Goal: Task Accomplishment & Management: Use online tool/utility

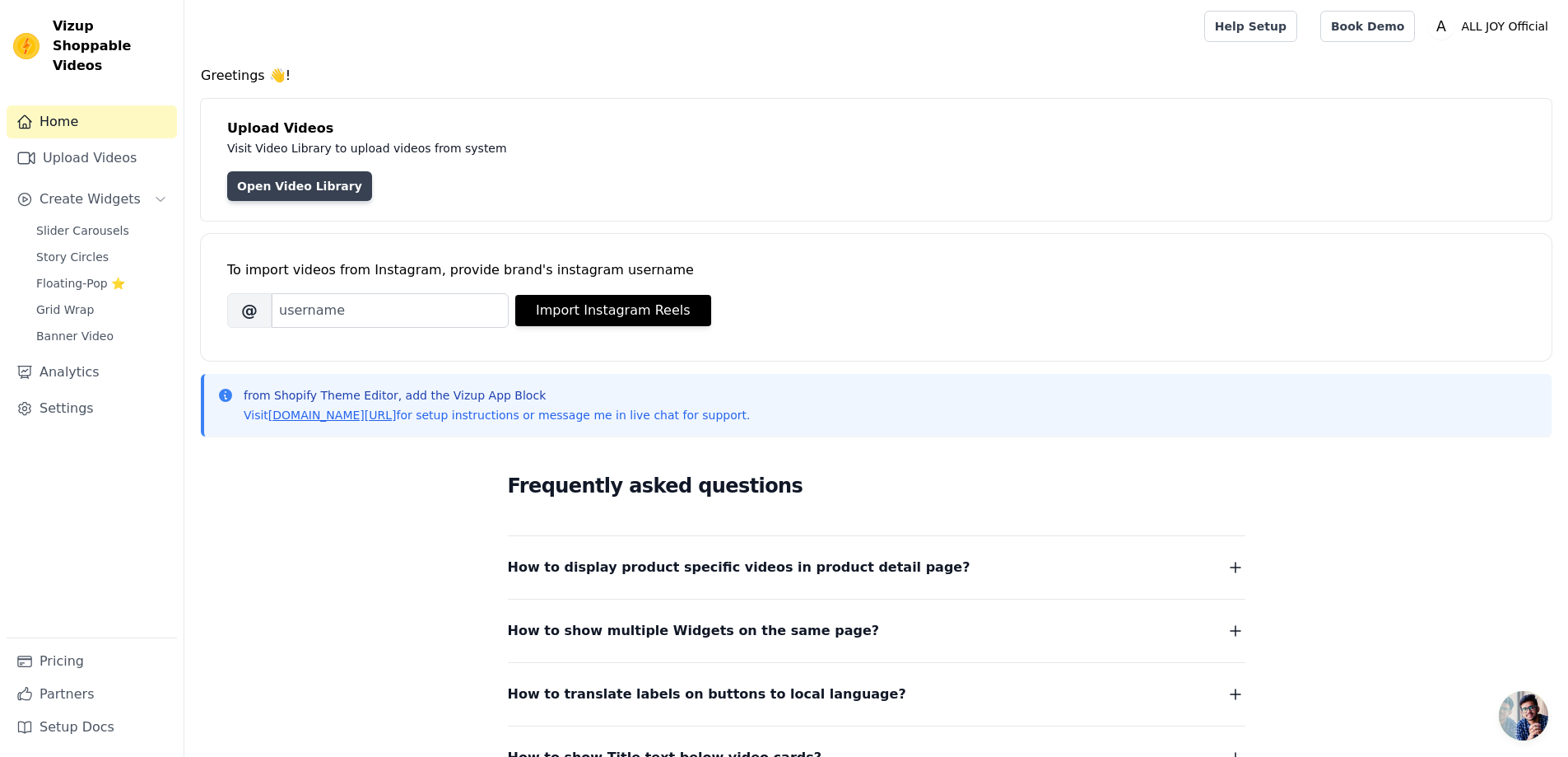
click at [318, 193] on link "Open Video Library" at bounding box center [300, 186] width 145 height 29
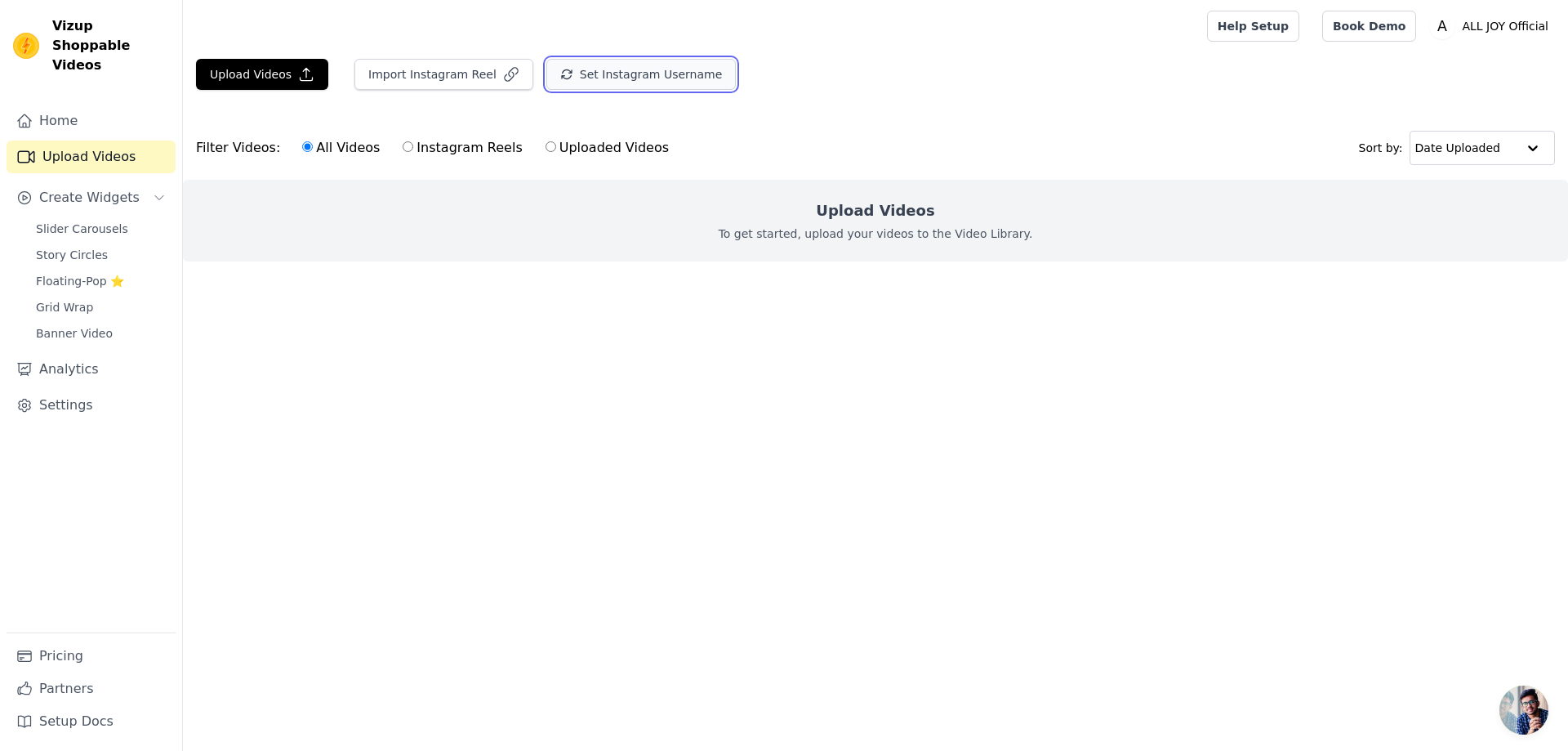
click at [624, 71] on button "Set Instagram Username" at bounding box center [641, 75] width 189 height 31
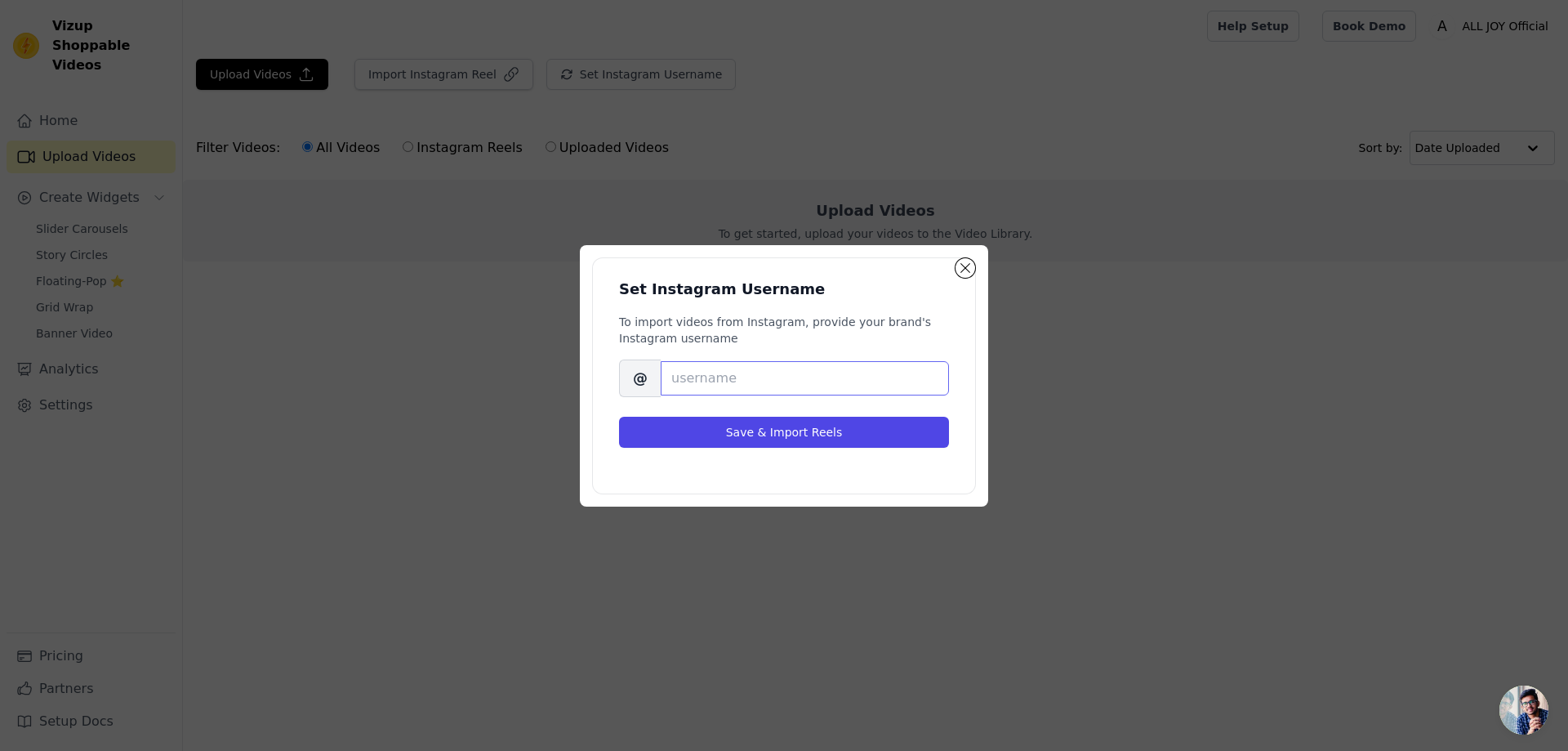
click at [806, 381] on input "Brand's Instagram Username" at bounding box center [804, 378] width 288 height 34
paste input "alljoy_official"
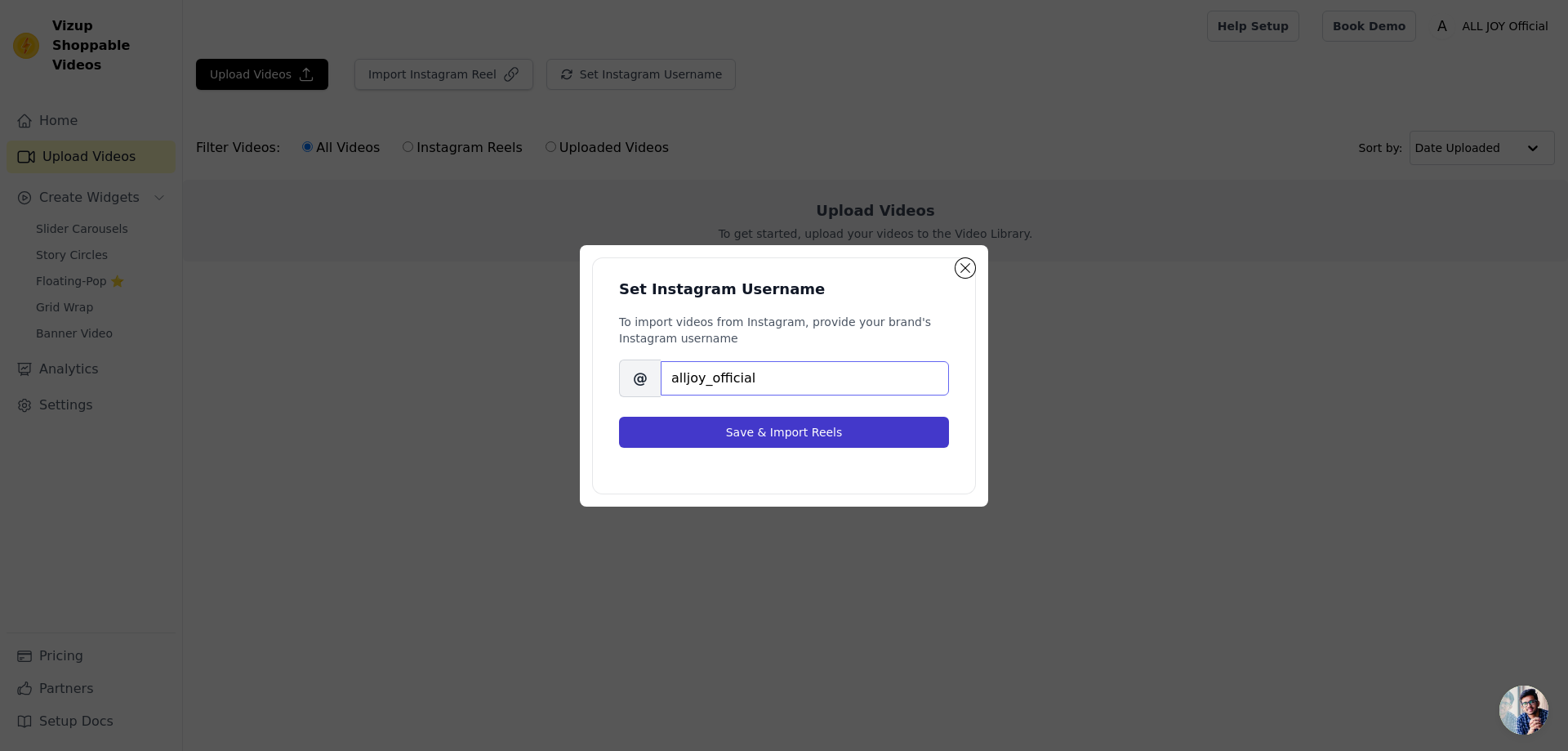
type input "alljoy_official"
click at [795, 434] on button "Save & Import Reels" at bounding box center [784, 432] width 330 height 31
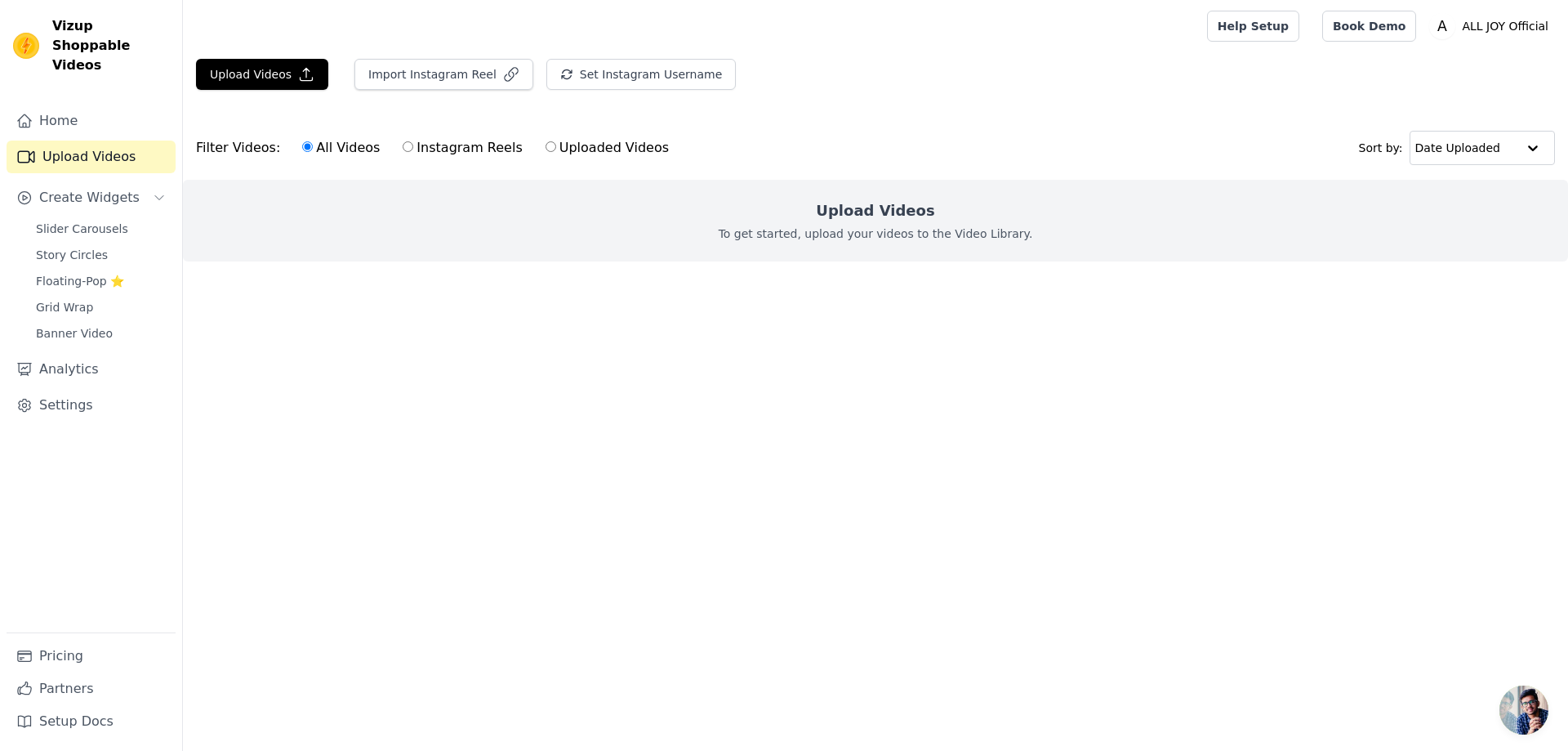
click at [771, 228] on p "To get started, upload your videos to the Video Library." at bounding box center [876, 233] width 315 height 17
click at [298, 78] on icon "button" at bounding box center [306, 74] width 17 height 17
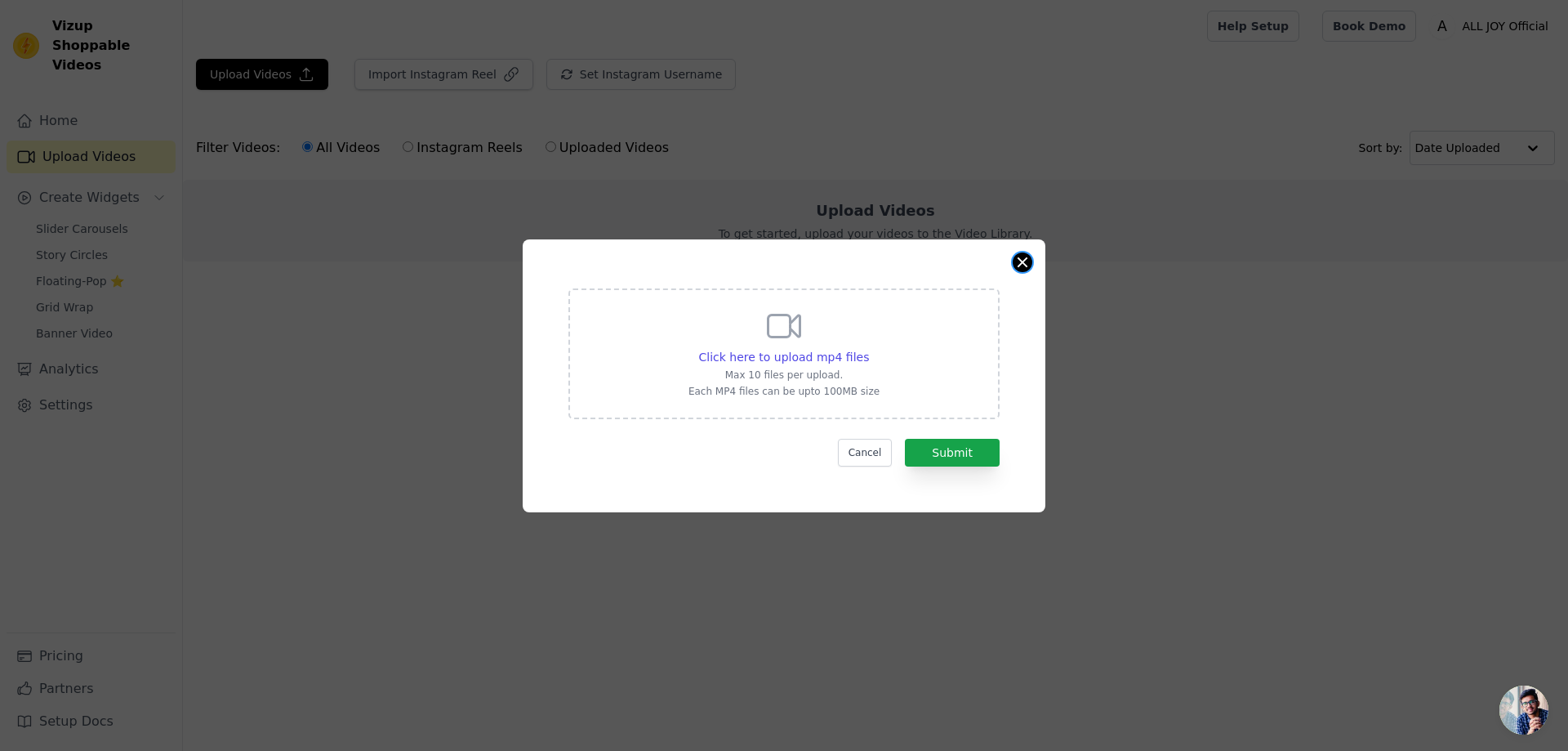
click at [1016, 265] on button "Close modal" at bounding box center [1022, 262] width 19 height 19
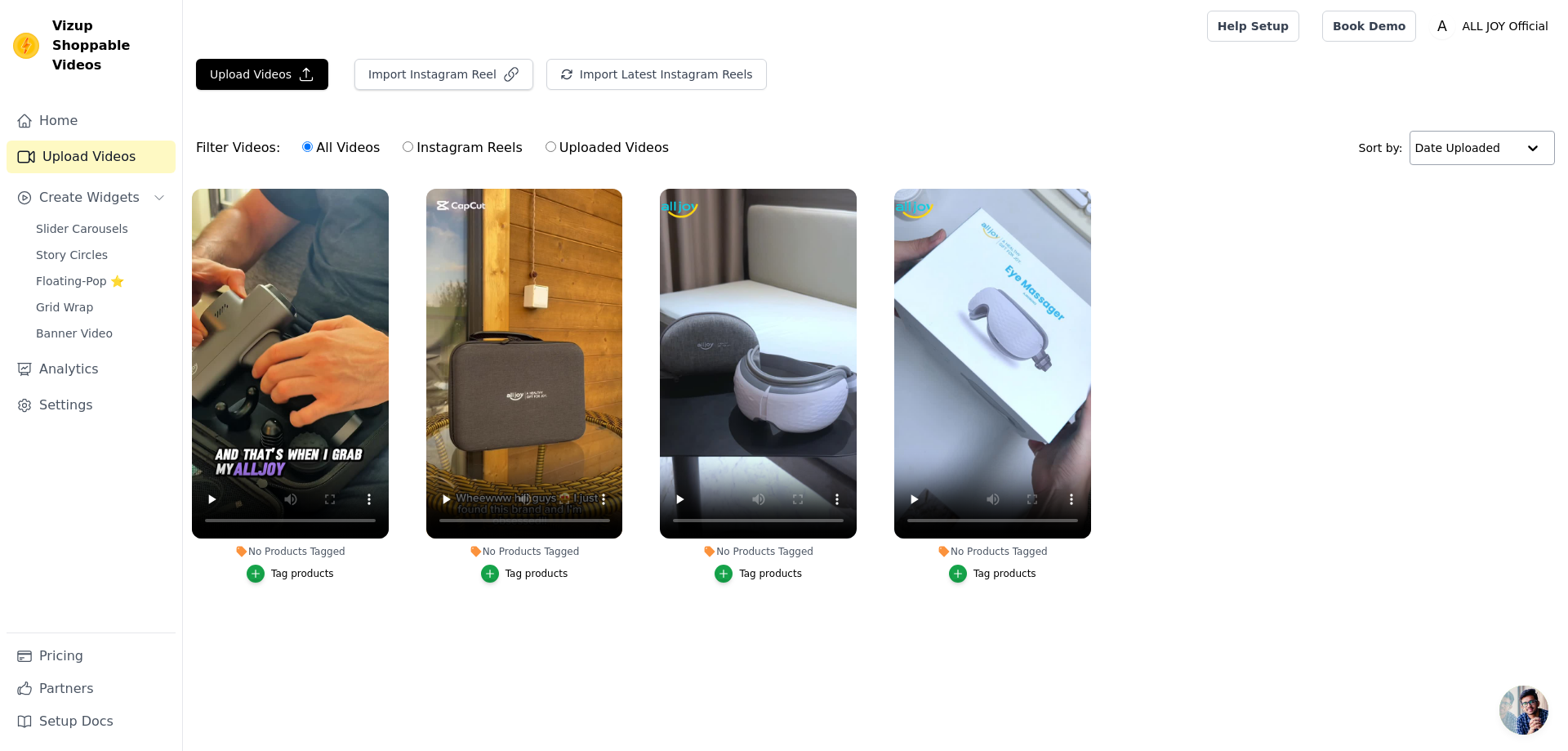
click at [1446, 150] on input "text" at bounding box center [1466, 148] width 101 height 33
click at [1453, 152] on input "text" at bounding box center [1465, 148] width 101 height 33
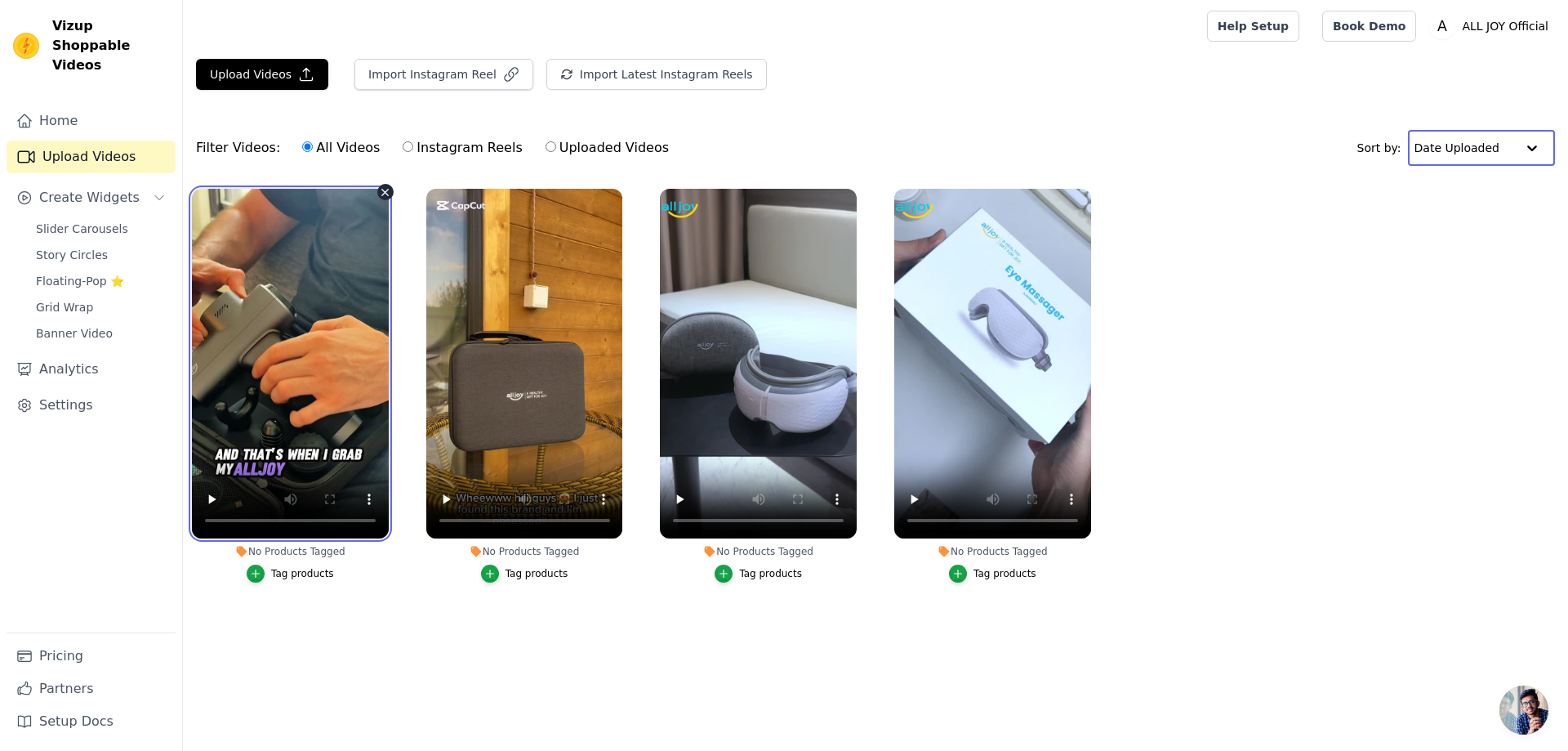
click at [313, 318] on video at bounding box center [290, 363] width 197 height 350
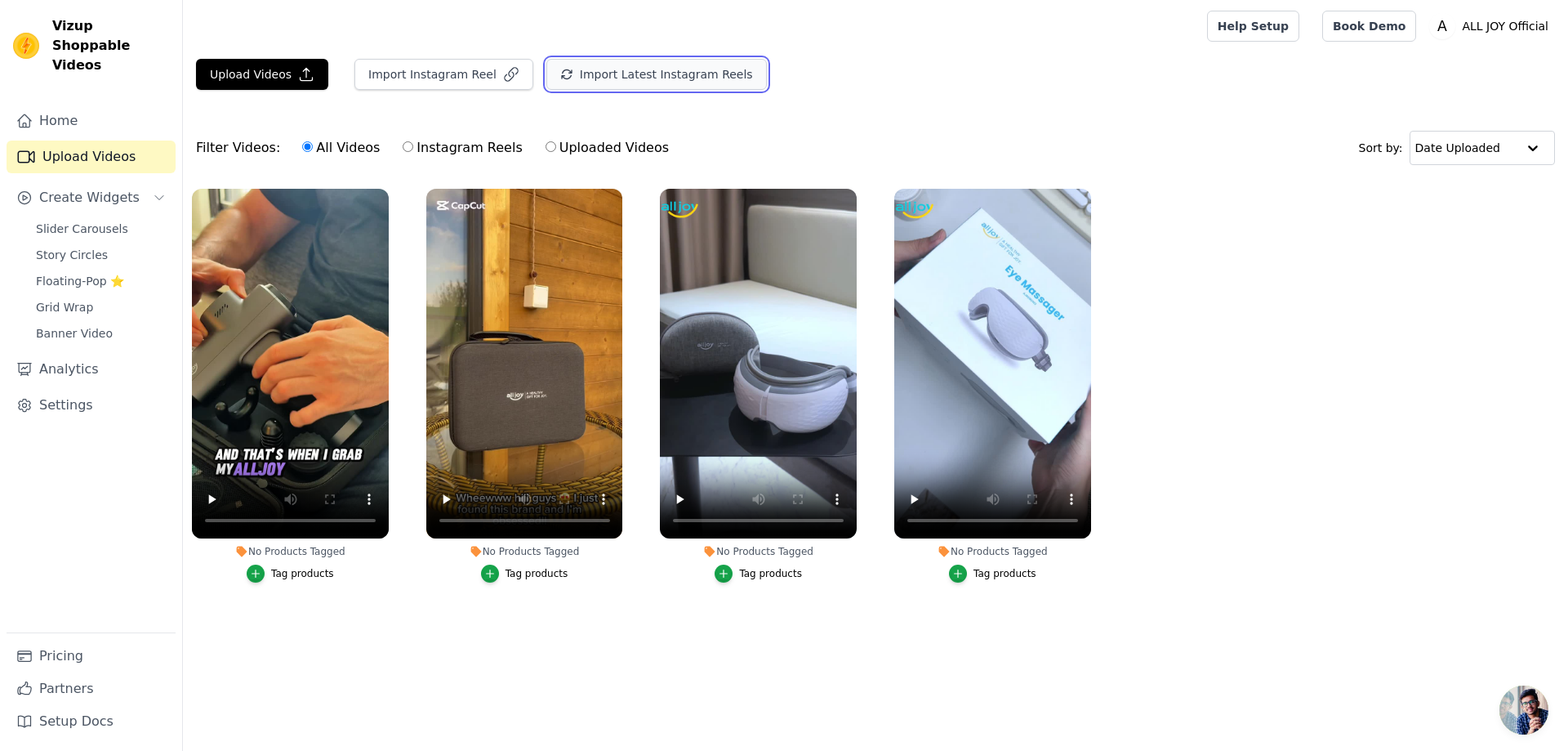
click at [604, 78] on button "Import Latest Instagram Reels" at bounding box center [656, 75] width 220 height 31
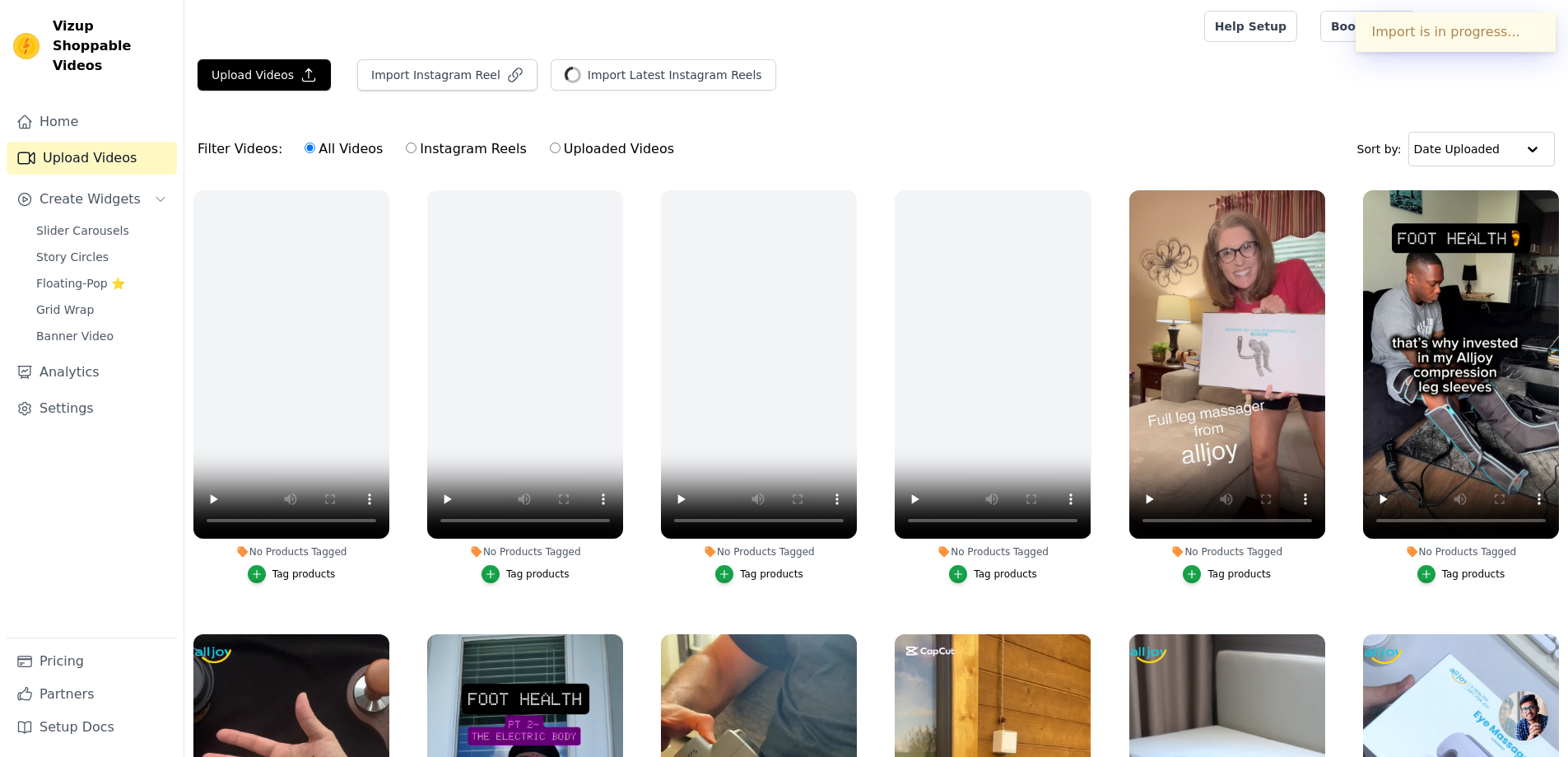
click at [1235, 569] on div "Tag products" at bounding box center [1239, 573] width 64 height 13
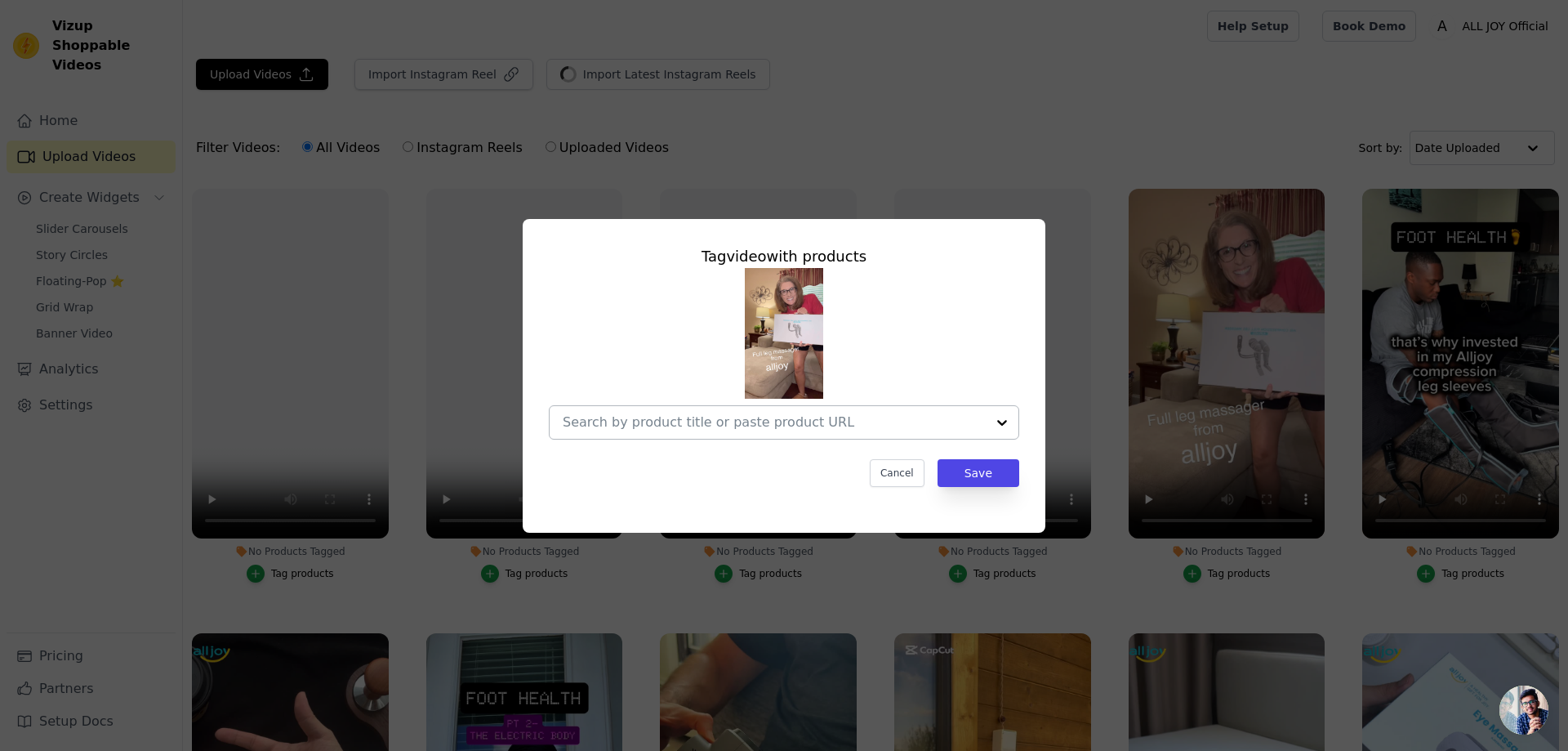
click at [895, 422] on input "No Products Tagged Tag video with products Cancel Save Tag products" at bounding box center [774, 422] width 423 height 16
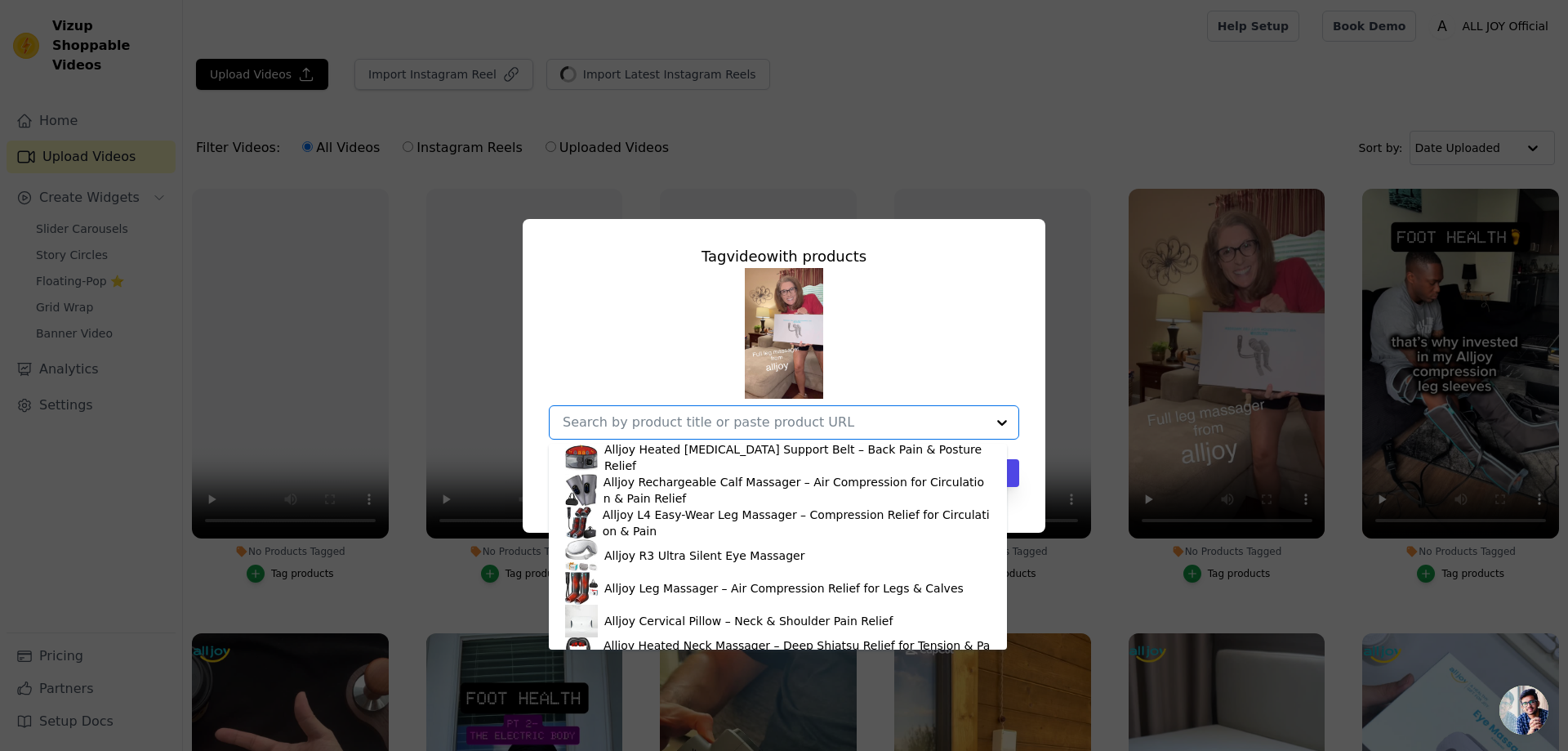
scroll to position [409, 0]
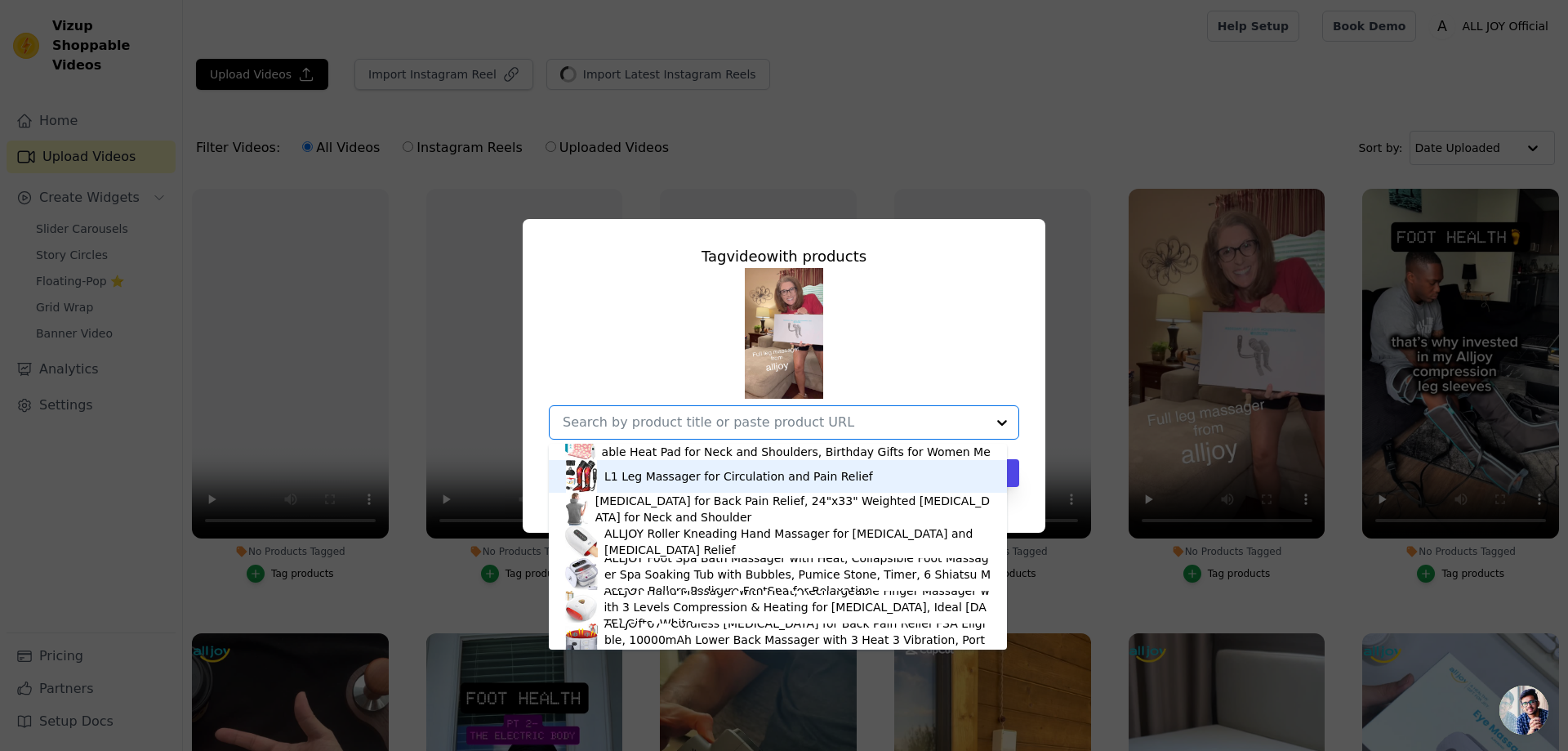
click at [779, 482] on div "L1 Leg Massager for Circulation and Pain Relief" at bounding box center [738, 476] width 269 height 17
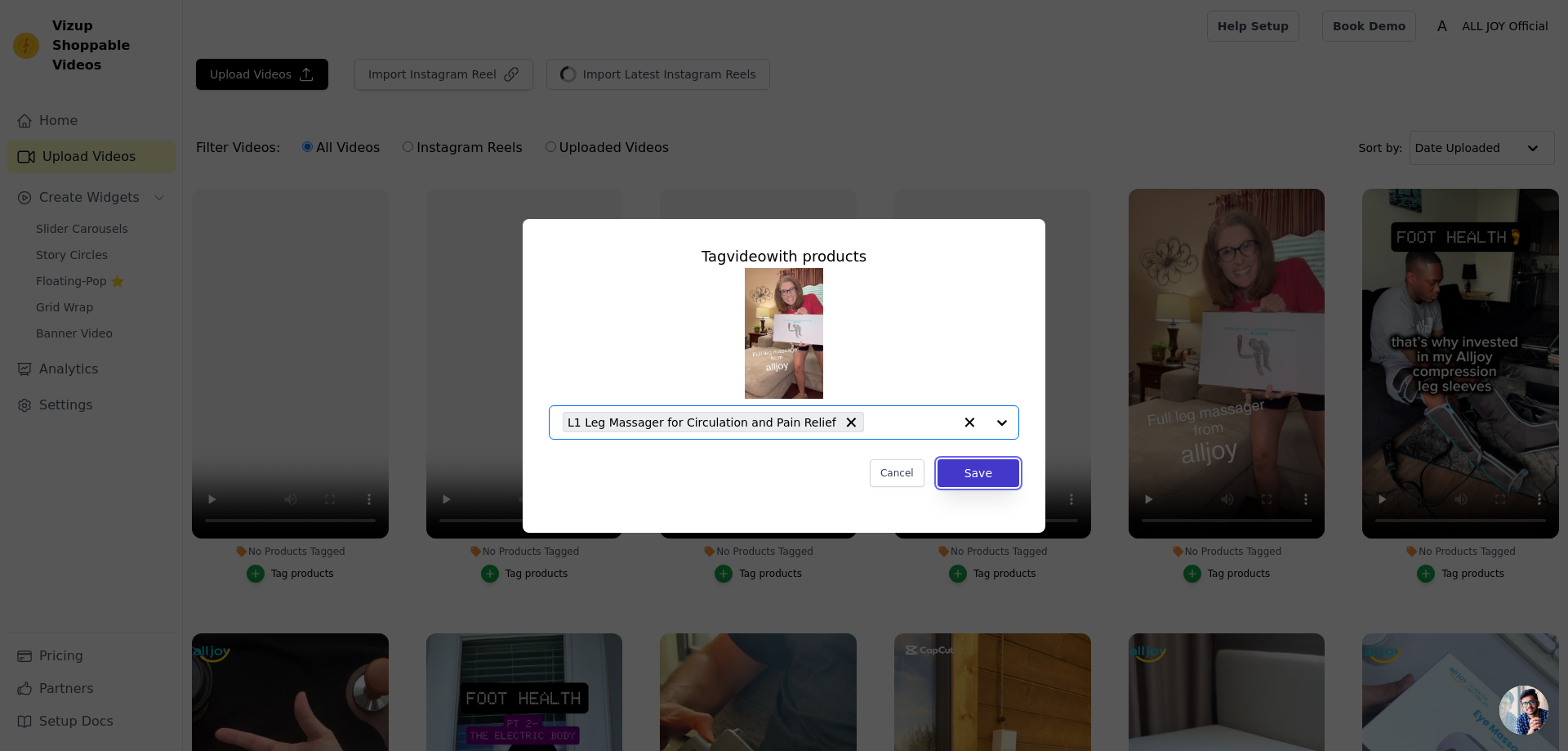
click at [975, 477] on button "Save" at bounding box center [979, 473] width 82 height 28
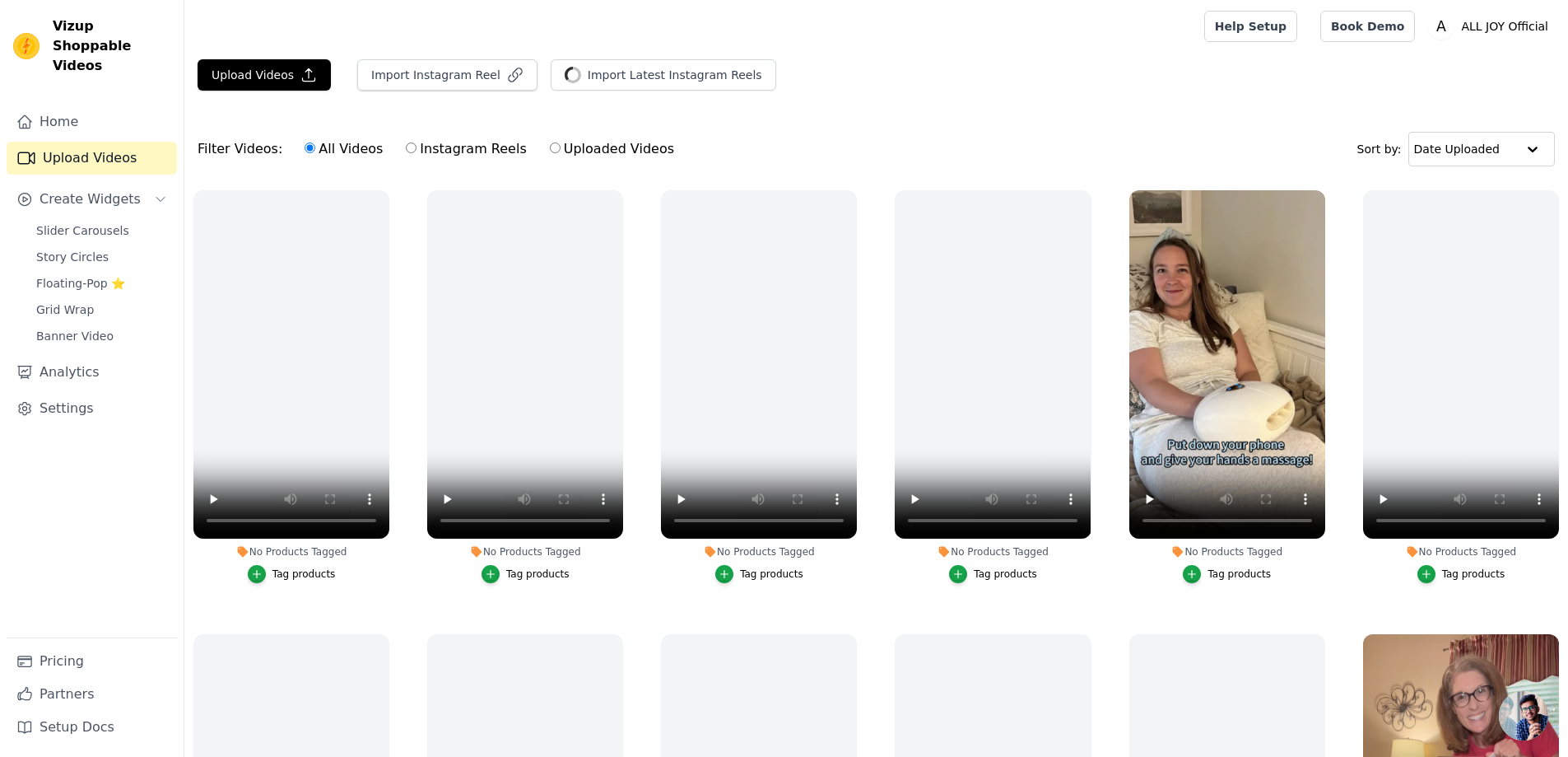
click at [1232, 572] on div "Tag products" at bounding box center [1239, 573] width 64 height 13
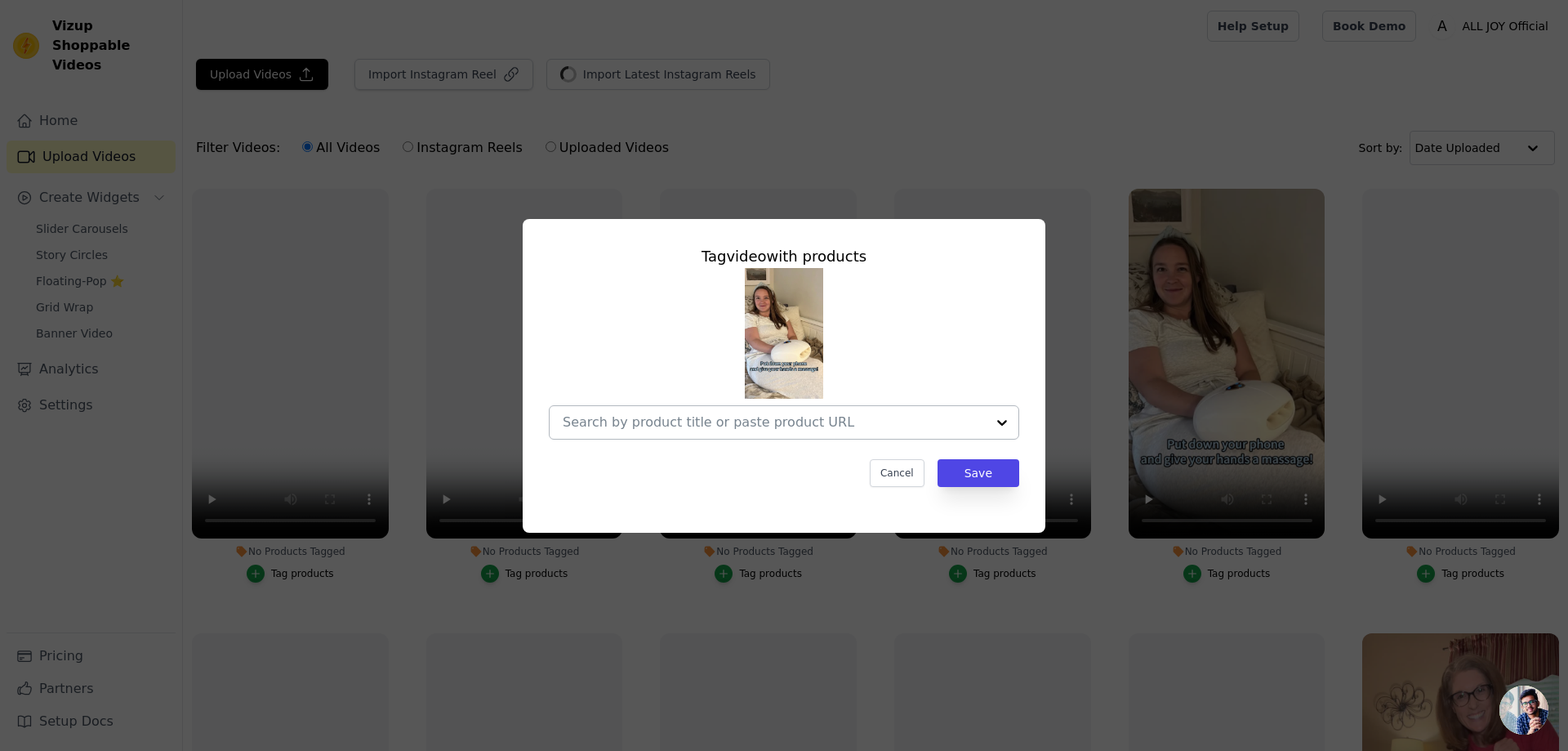
click at [827, 426] on input "No Products Tagged Tag video with products Cancel Save Tag products" at bounding box center [774, 422] width 423 height 16
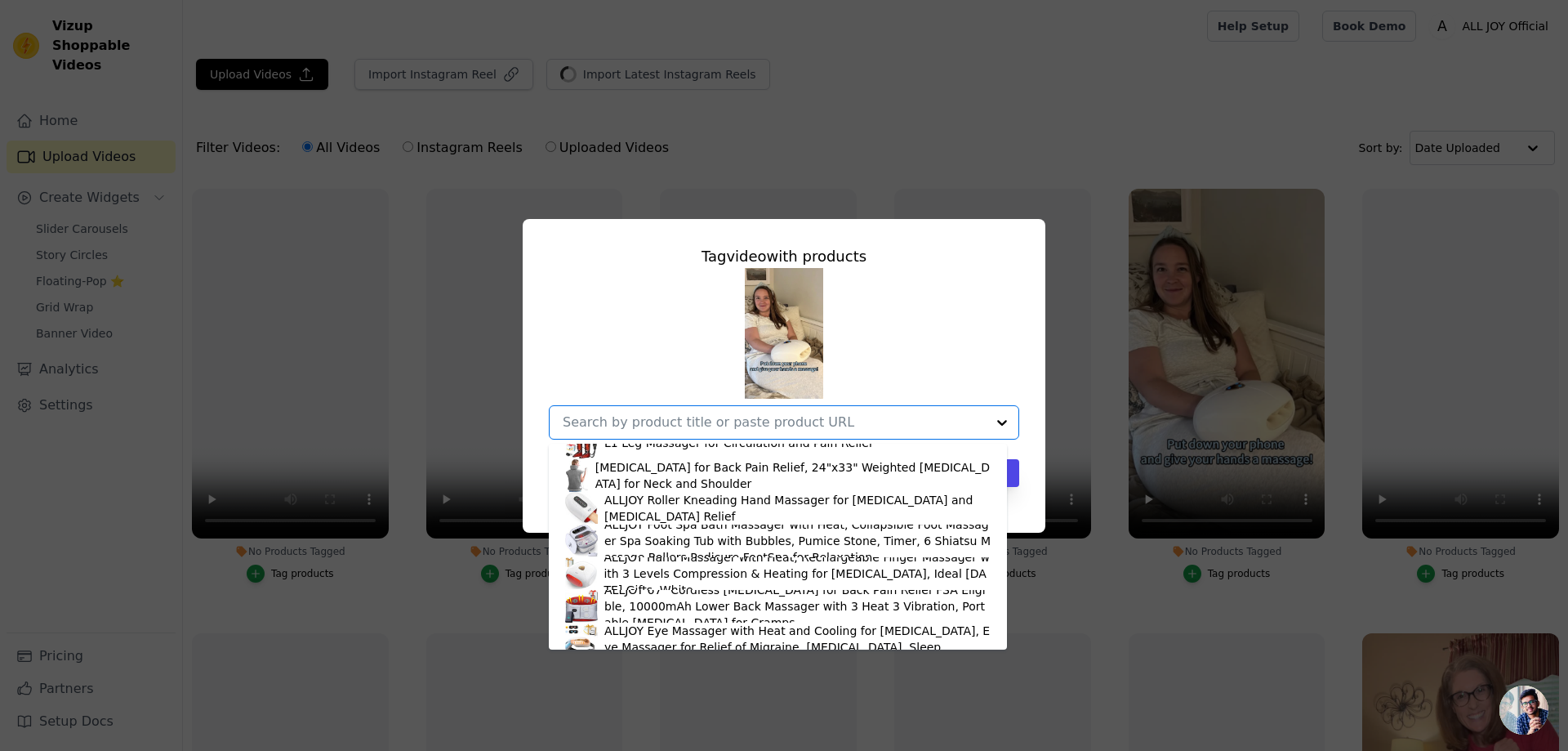
scroll to position [448, 0]
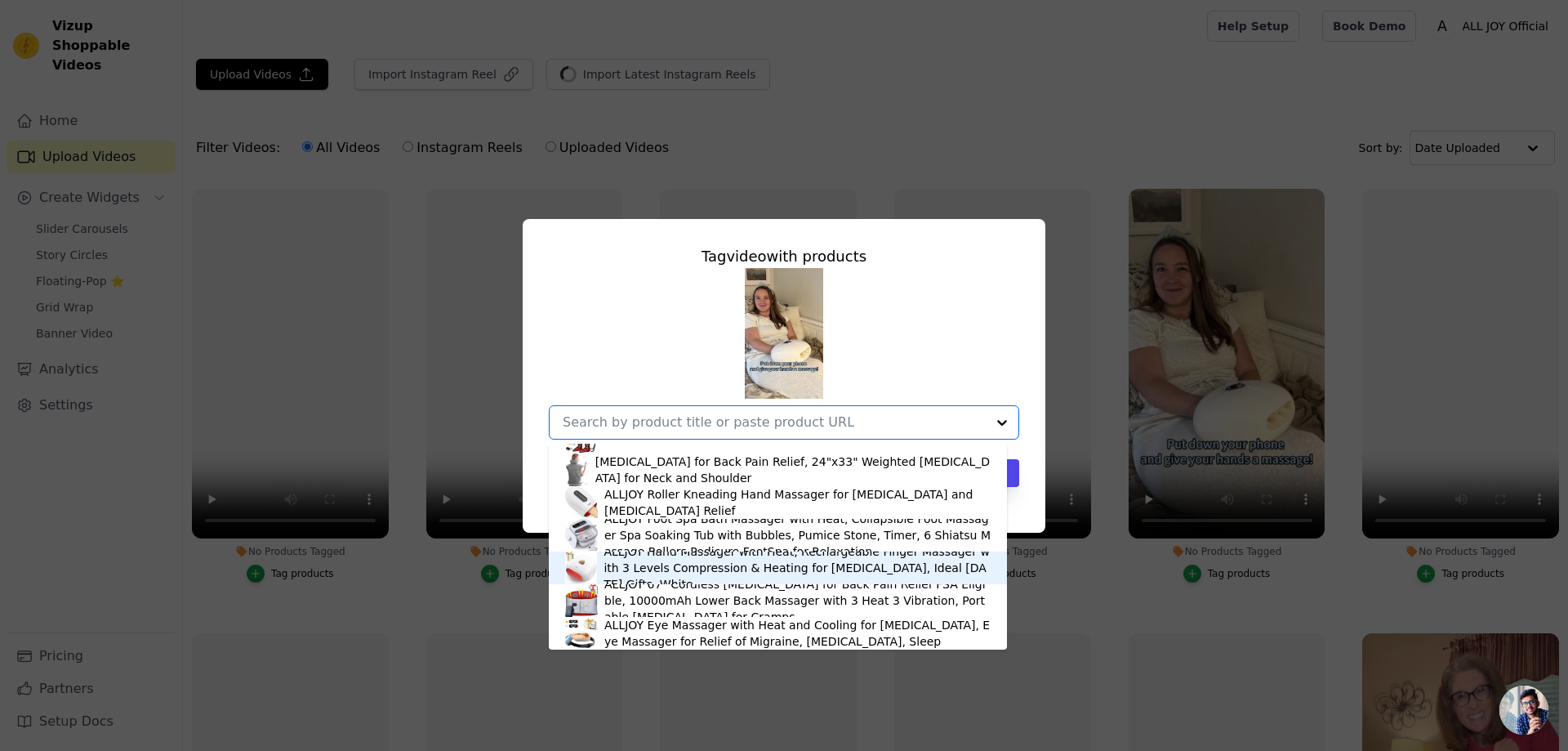
click at [722, 568] on div "ALLJOY Hand Massager with Heat, Rechargeable Finger Massager with 3 Levels Comp…" at bounding box center [797, 567] width 387 height 49
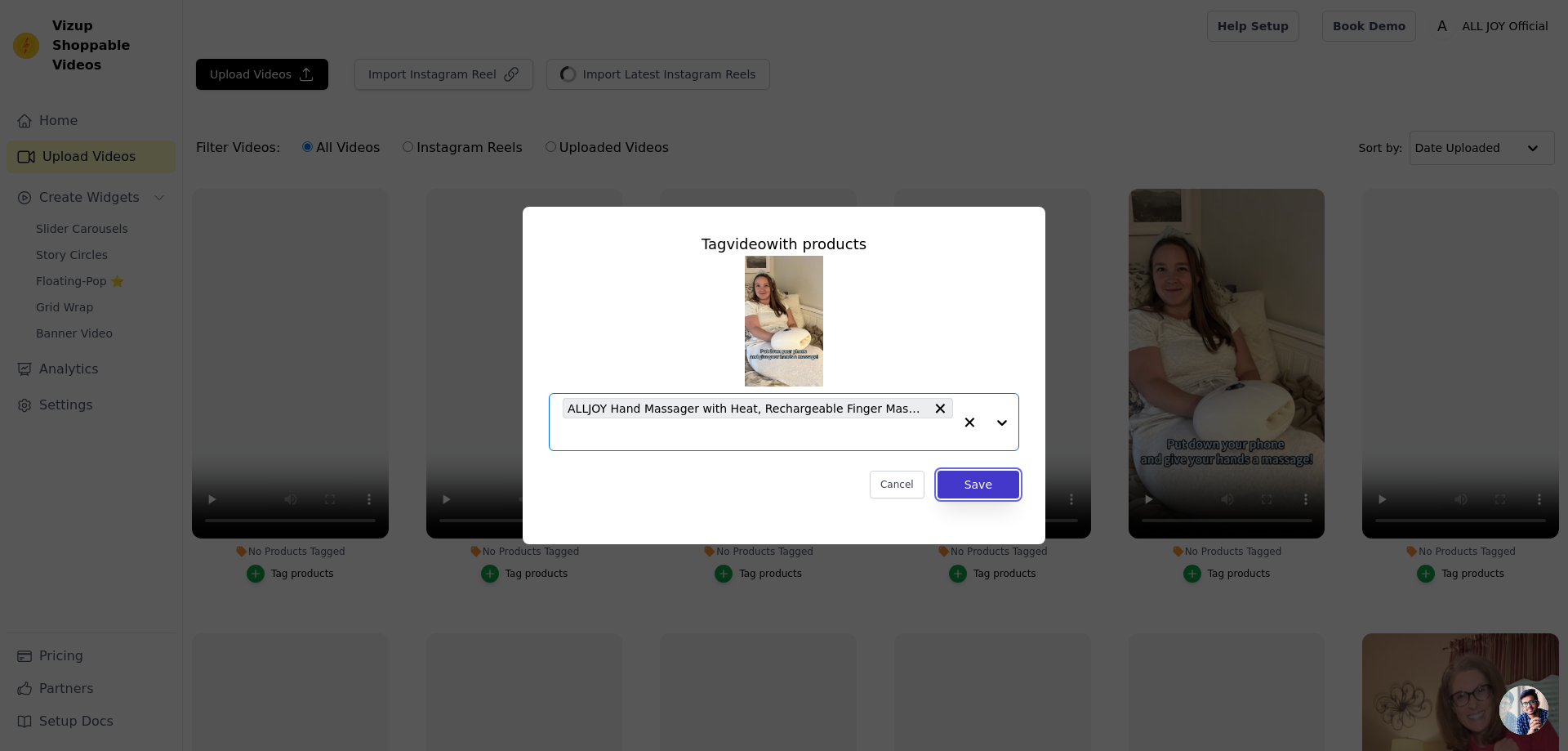
click at [972, 490] on button "Save" at bounding box center [979, 484] width 82 height 28
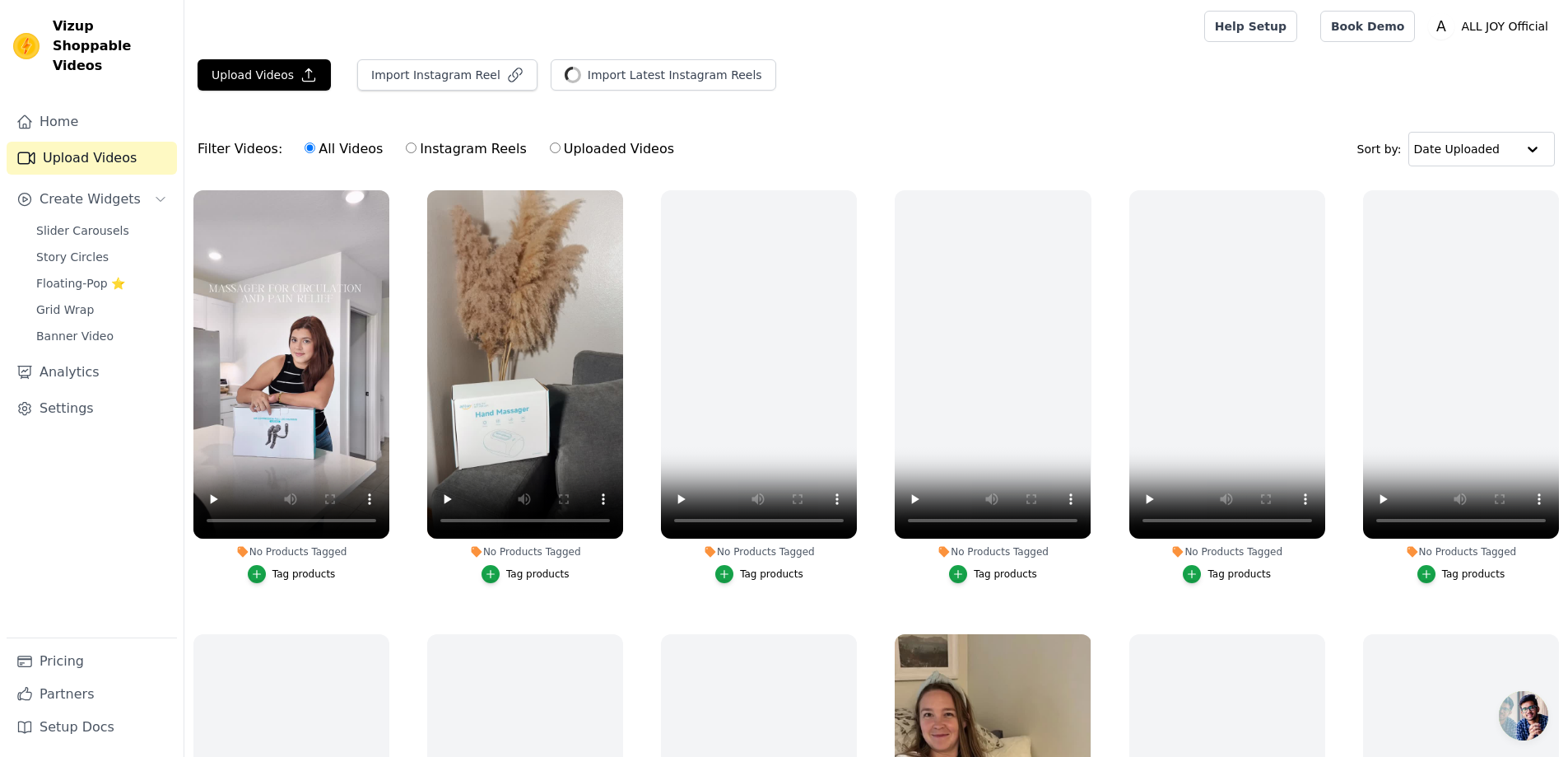
click at [281, 571] on div "Tag products" at bounding box center [303, 573] width 64 height 13
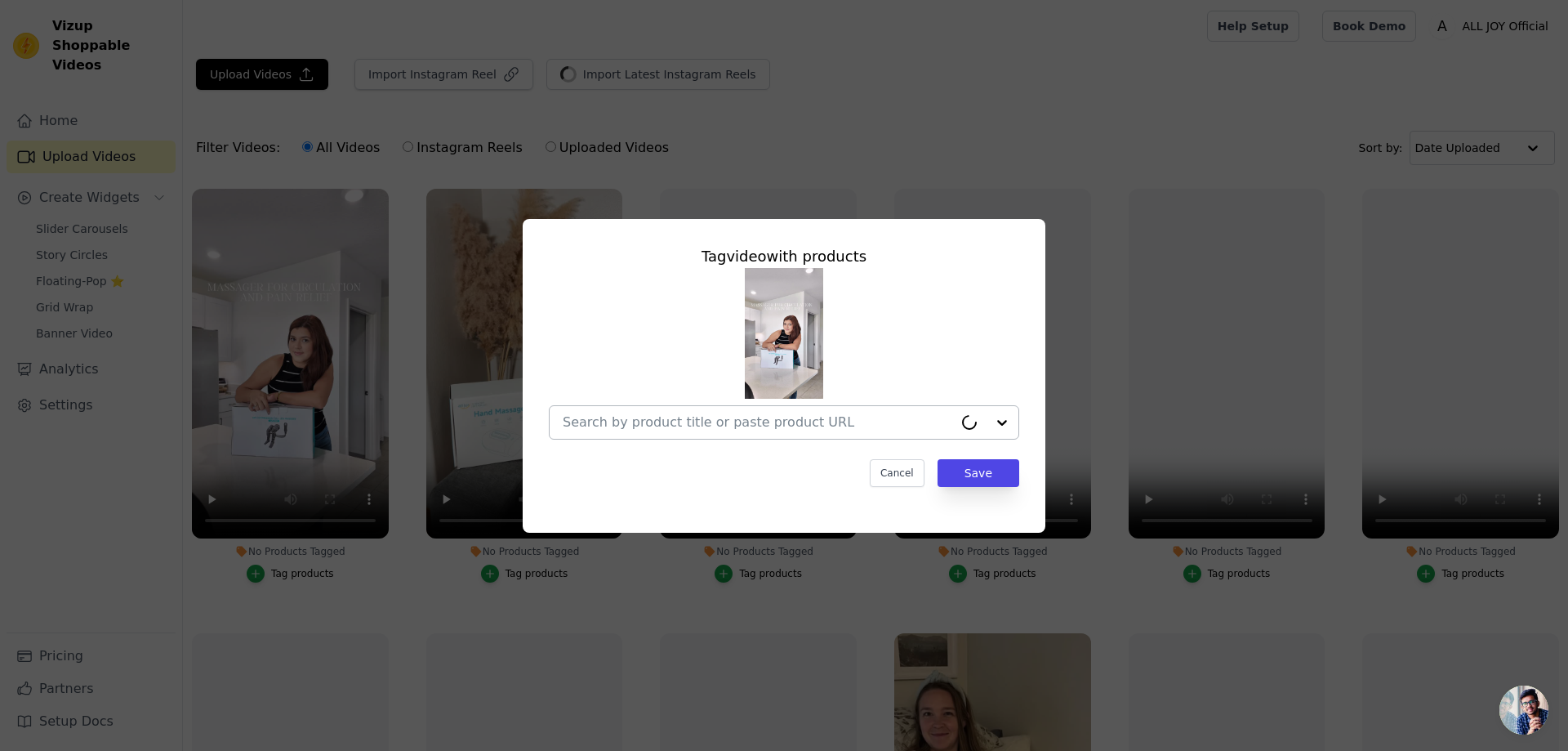
drag, startPoint x: 803, startPoint y: 435, endPoint x: 831, endPoint y: 420, distance: 31.8
click at [819, 426] on div at bounding box center [757, 423] width 390 height 33
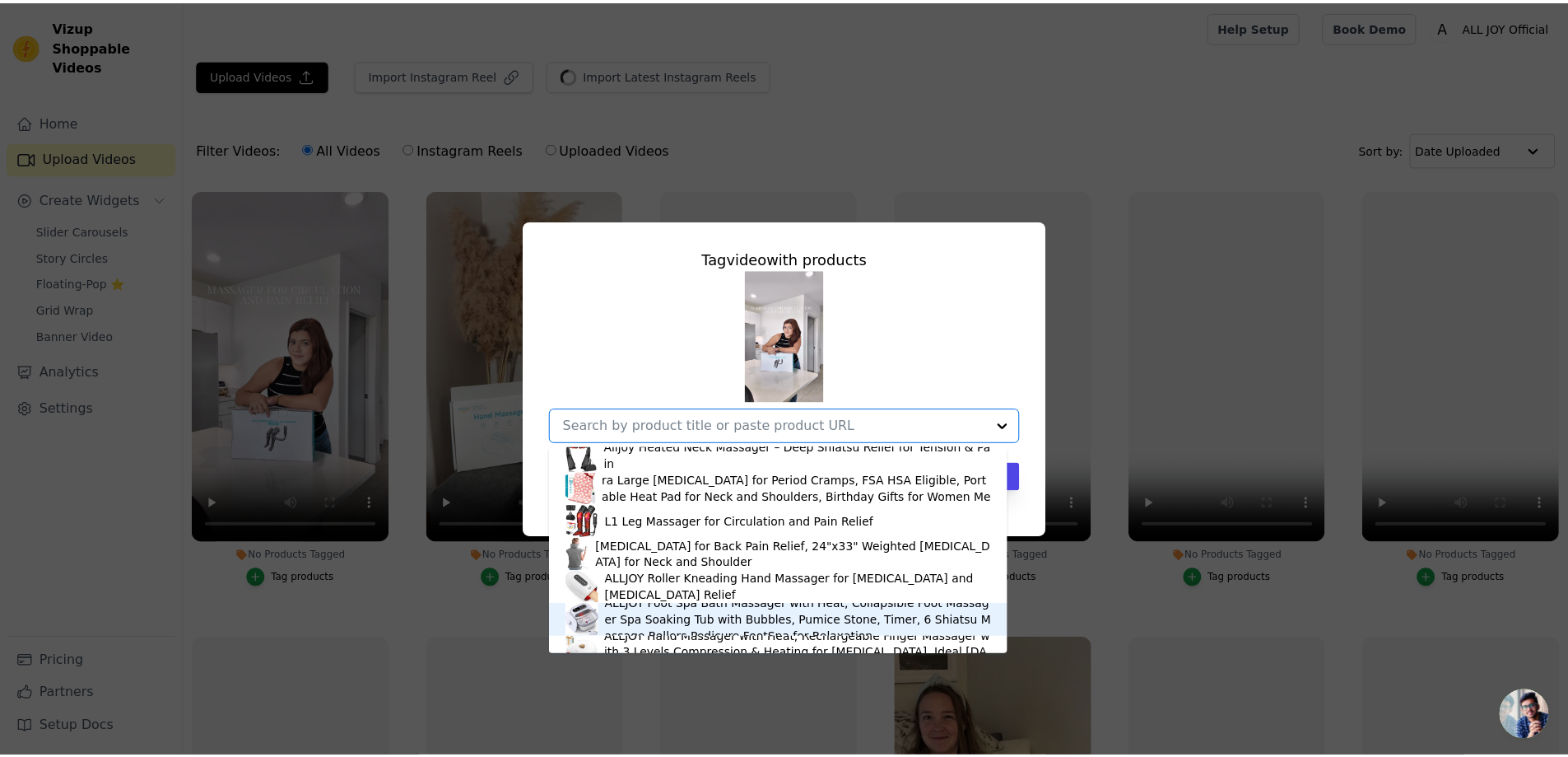
scroll to position [369, 0]
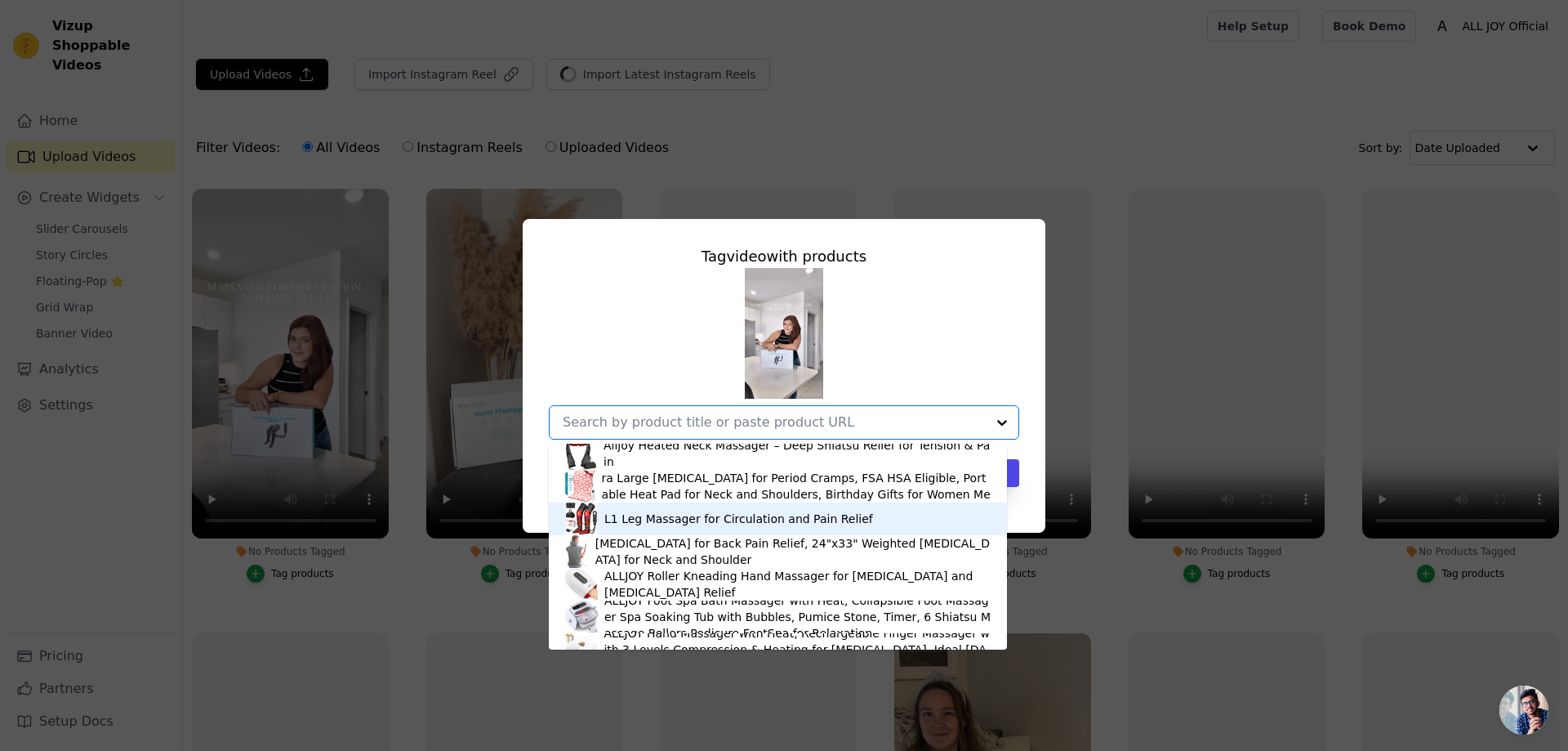
click at [717, 513] on div "L1 Leg Massager for Circulation and Pain Relief" at bounding box center [738, 519] width 269 height 17
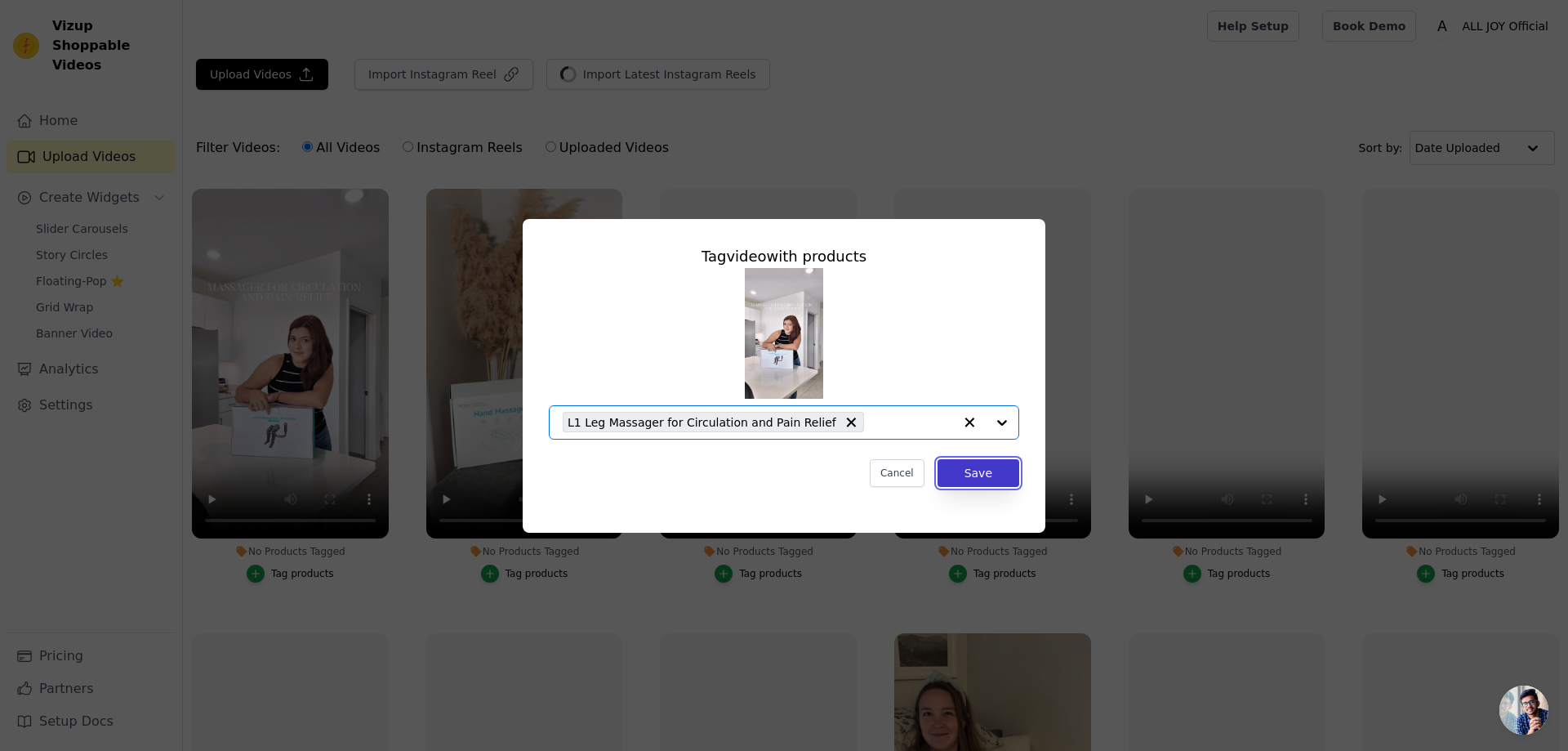
click at [955, 485] on button "Save" at bounding box center [979, 473] width 82 height 28
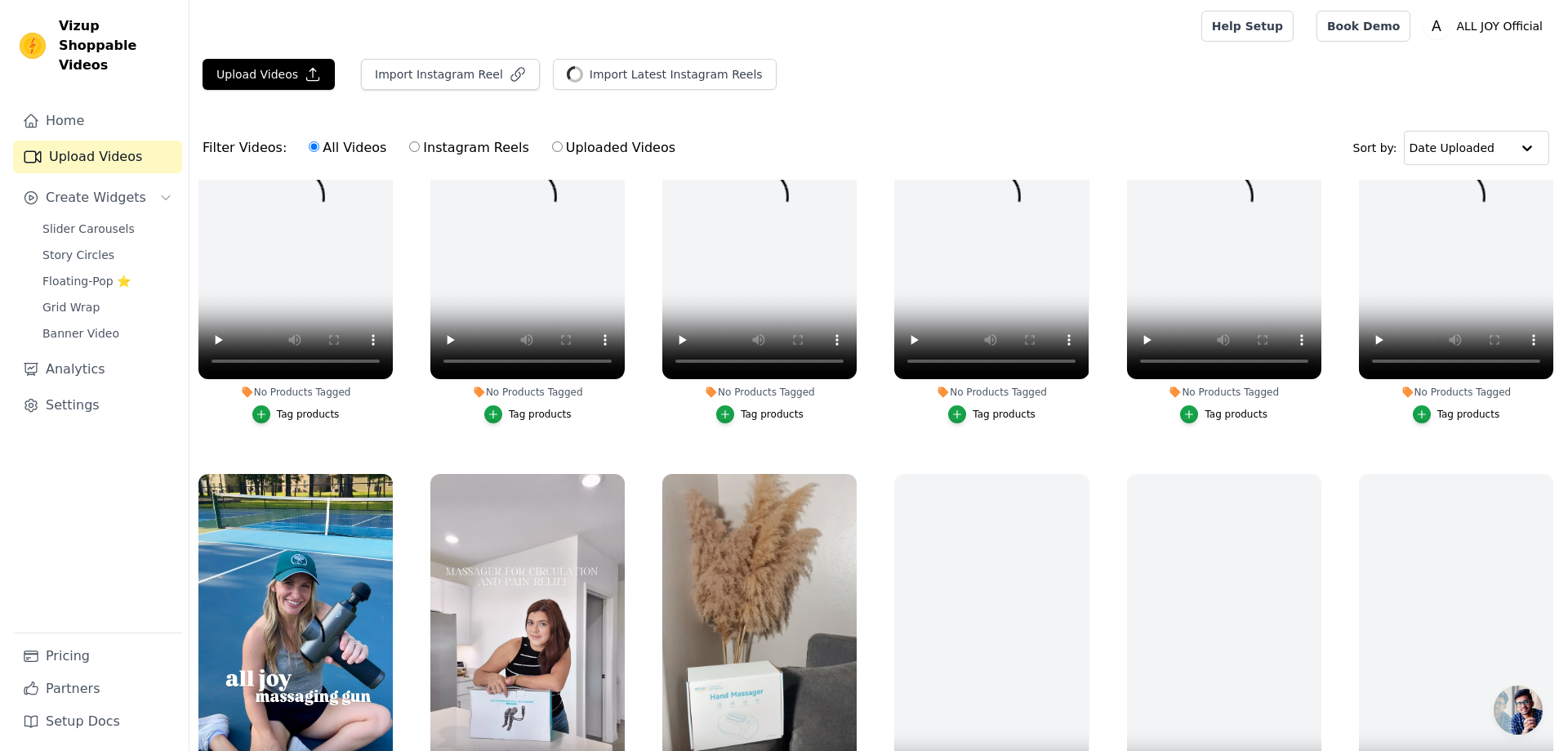
scroll to position [326, 0]
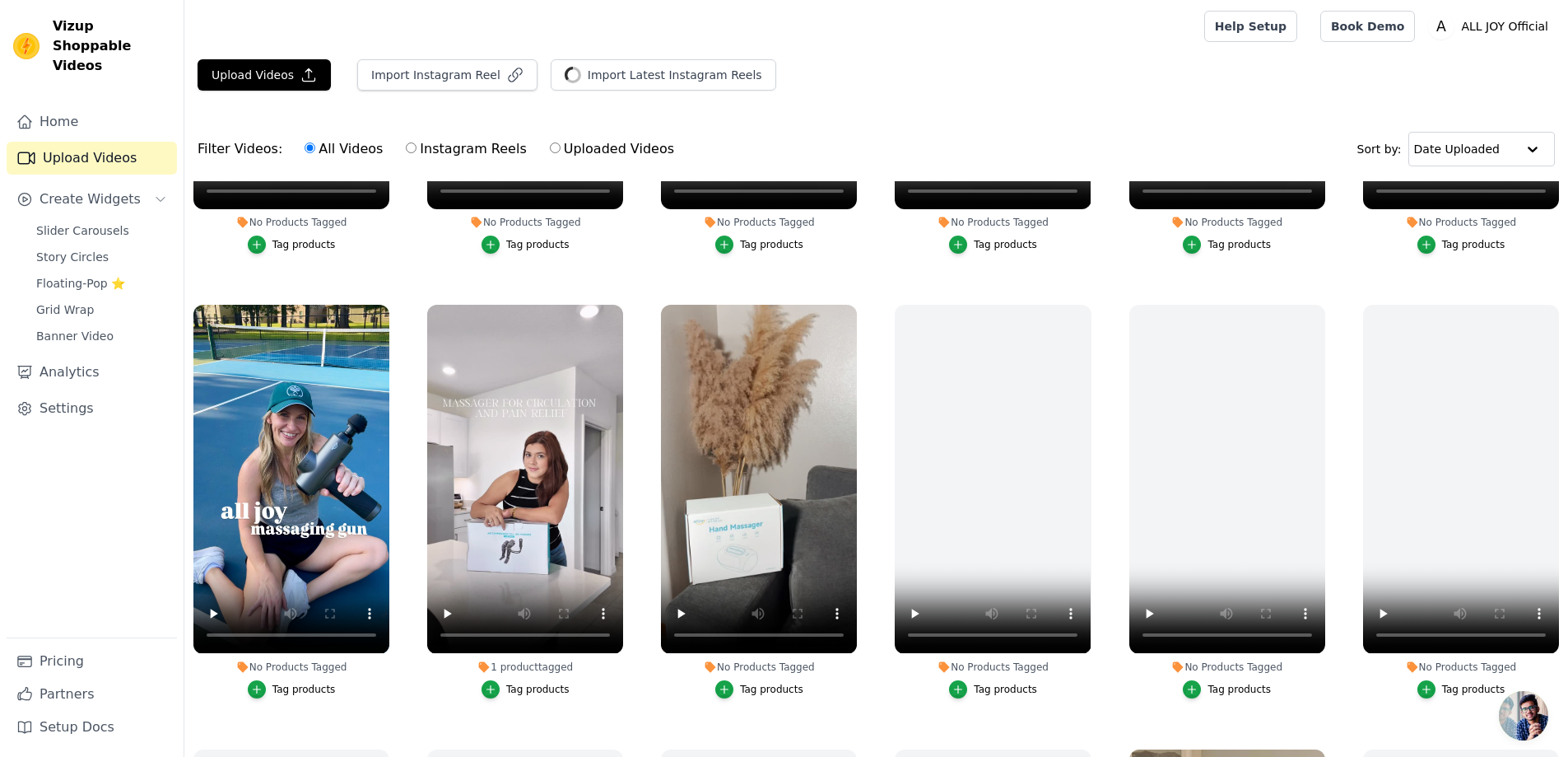
click at [324, 683] on div "Tag products" at bounding box center [303, 688] width 64 height 13
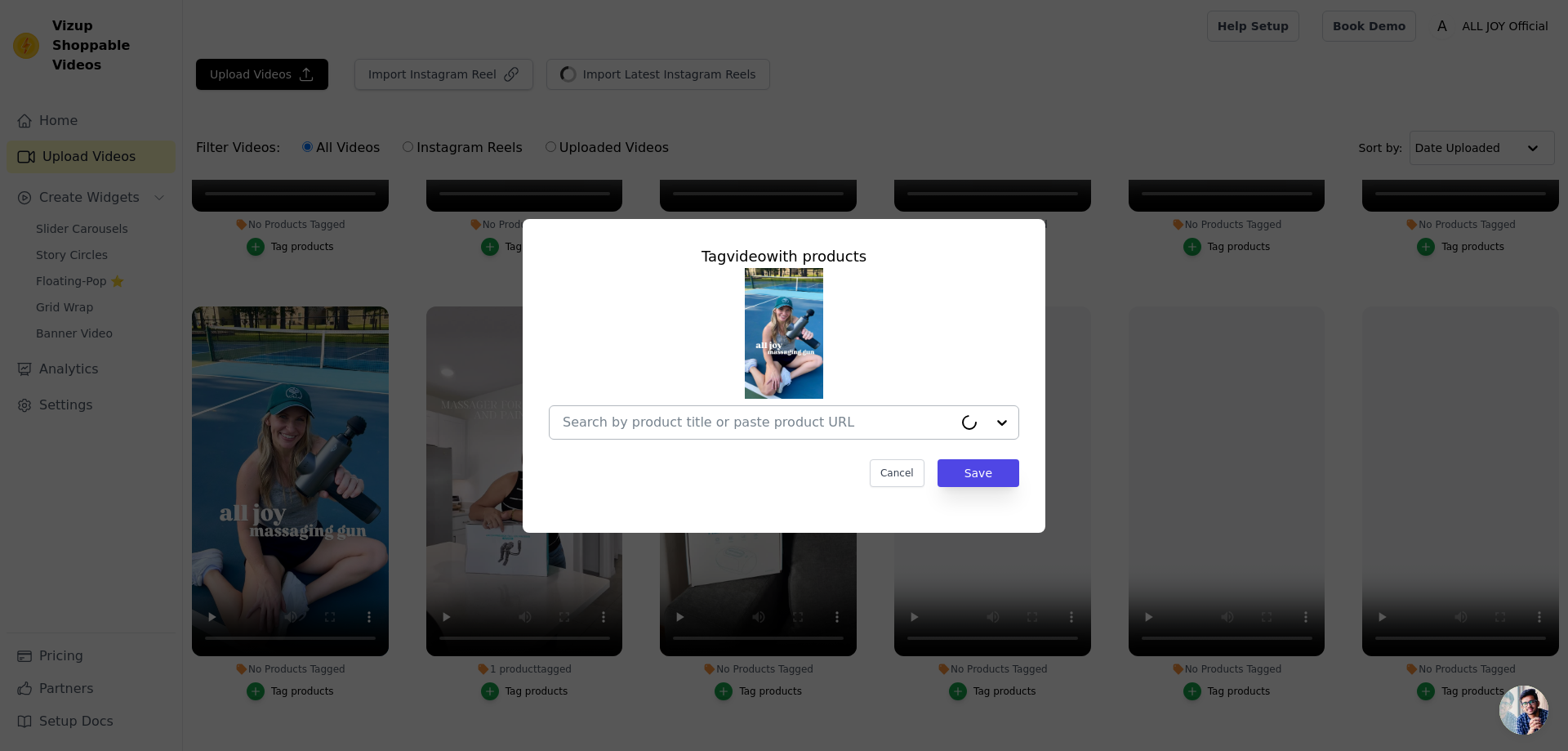
click at [932, 435] on div at bounding box center [757, 423] width 390 height 33
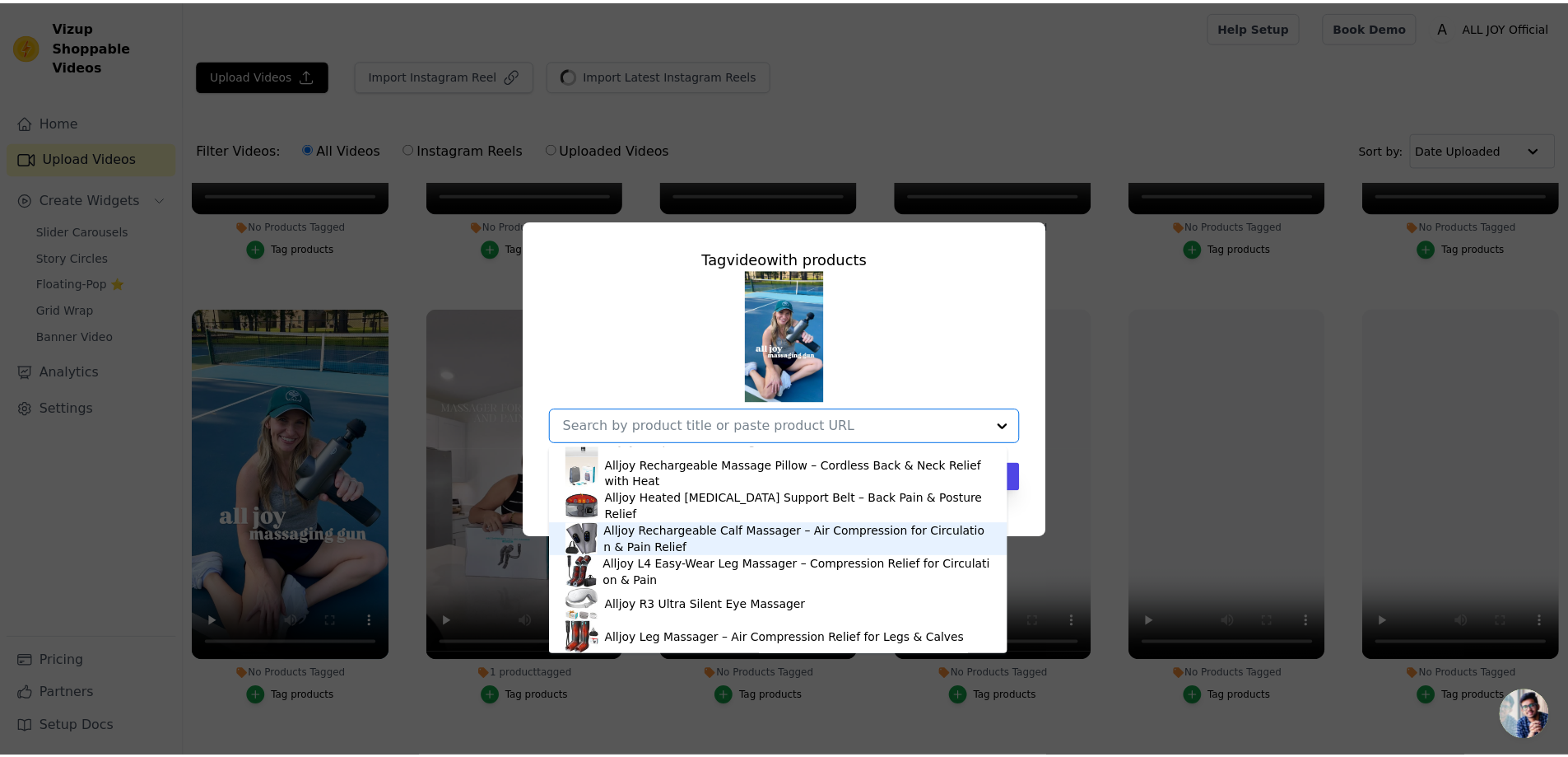
scroll to position [39, 0]
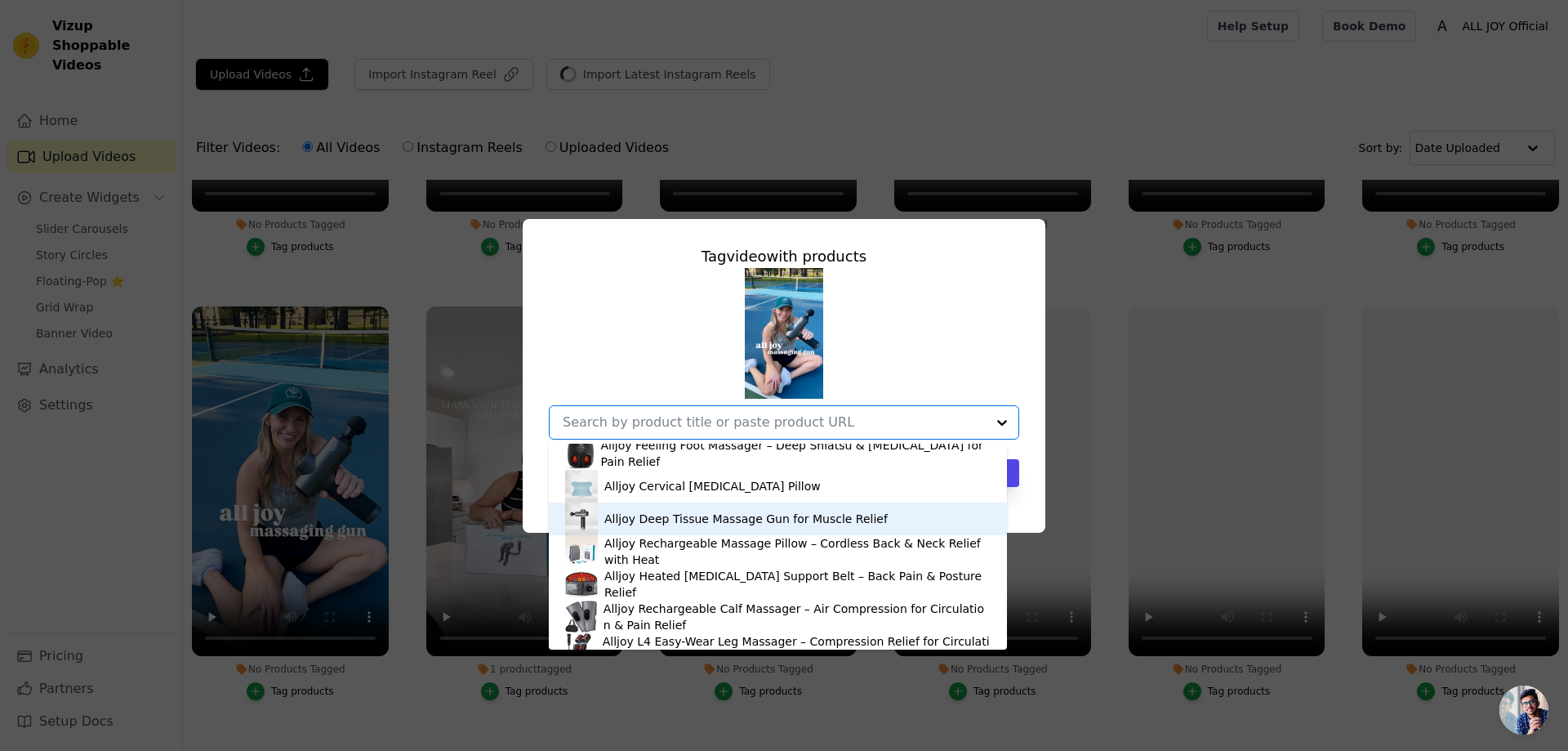
click at [740, 526] on div "Alljoy Deep Tissue Massage Gun for Muscle Relief" at bounding box center [746, 519] width 284 height 17
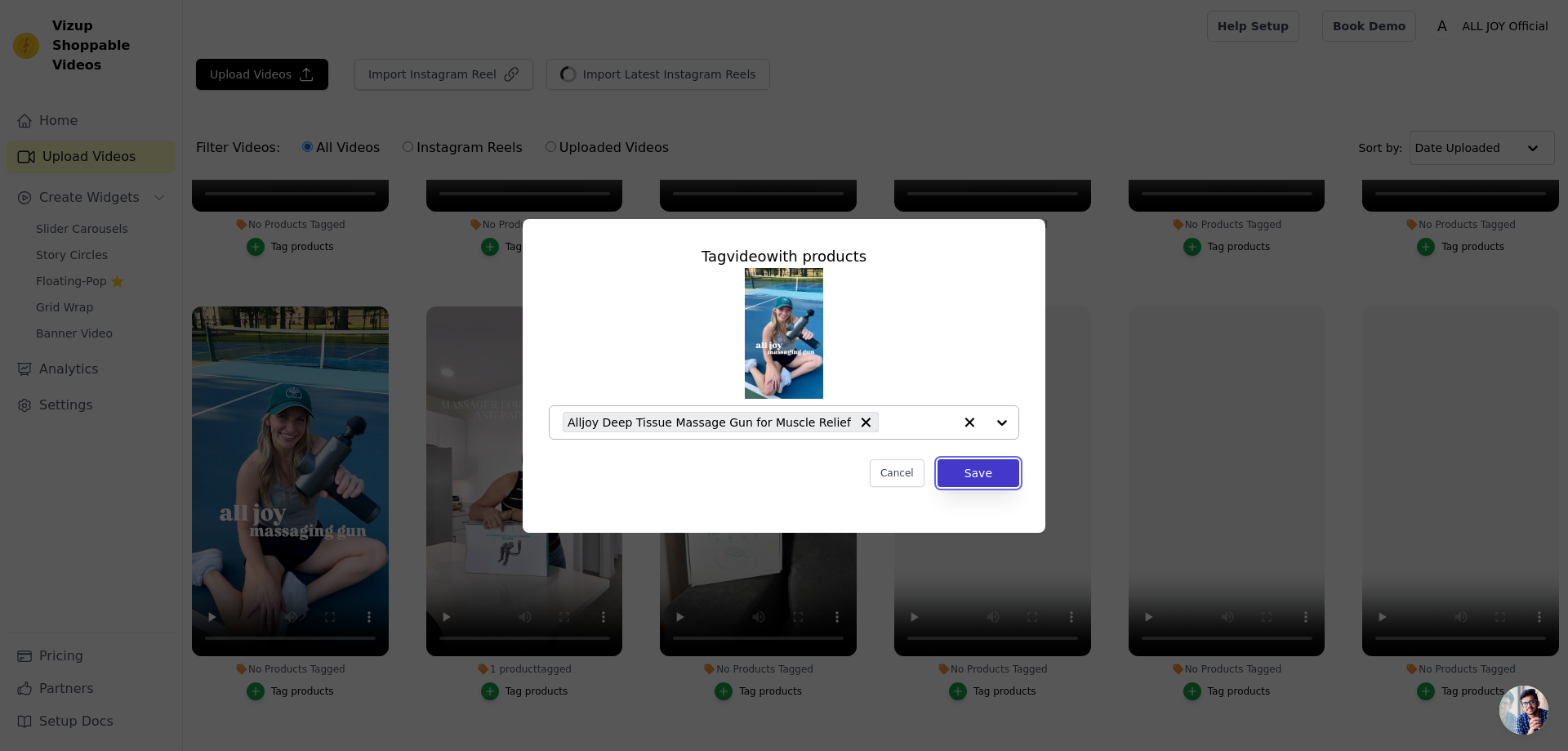
click at [993, 471] on button "Save" at bounding box center [979, 473] width 82 height 28
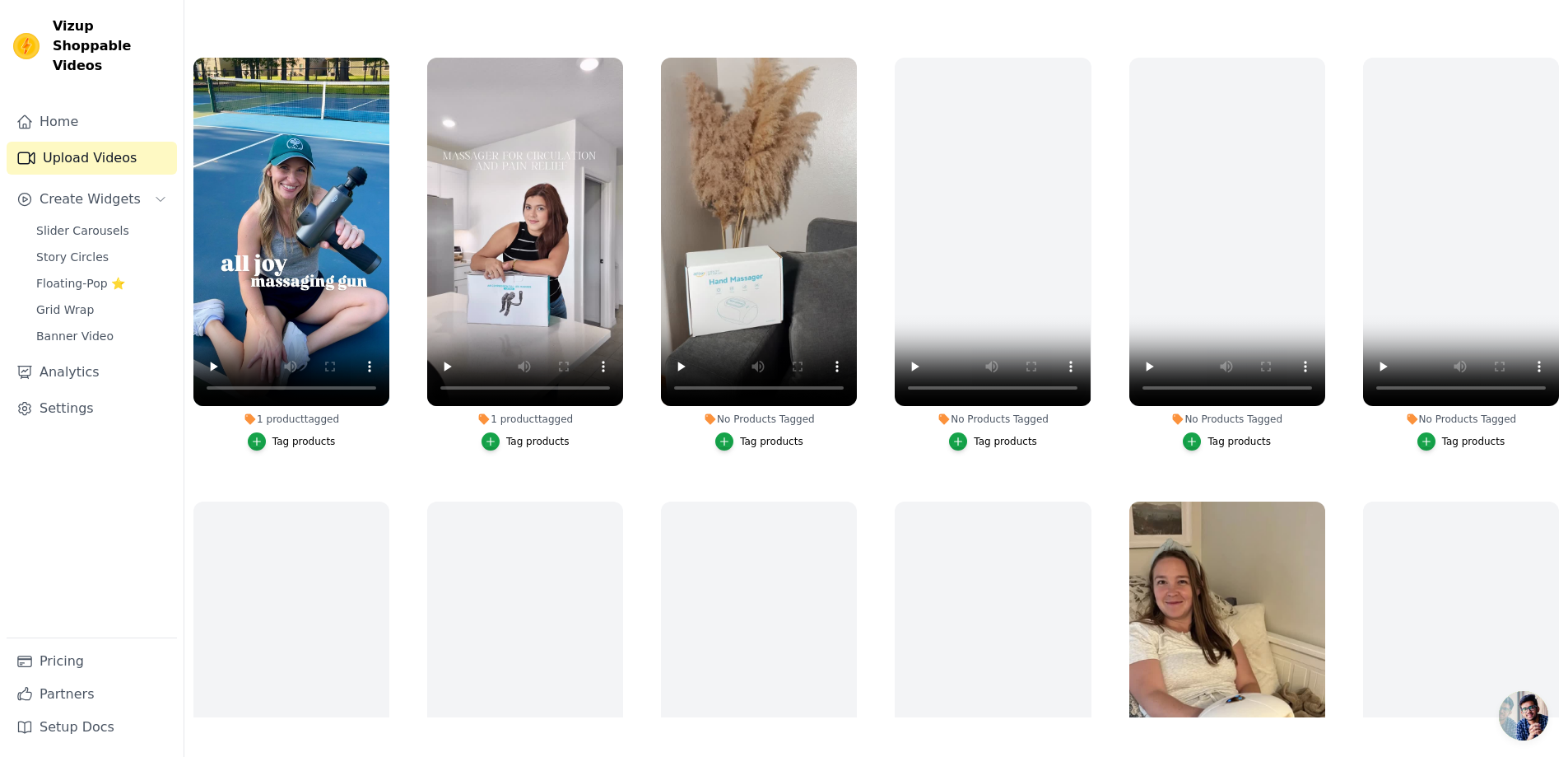
scroll to position [831, 0]
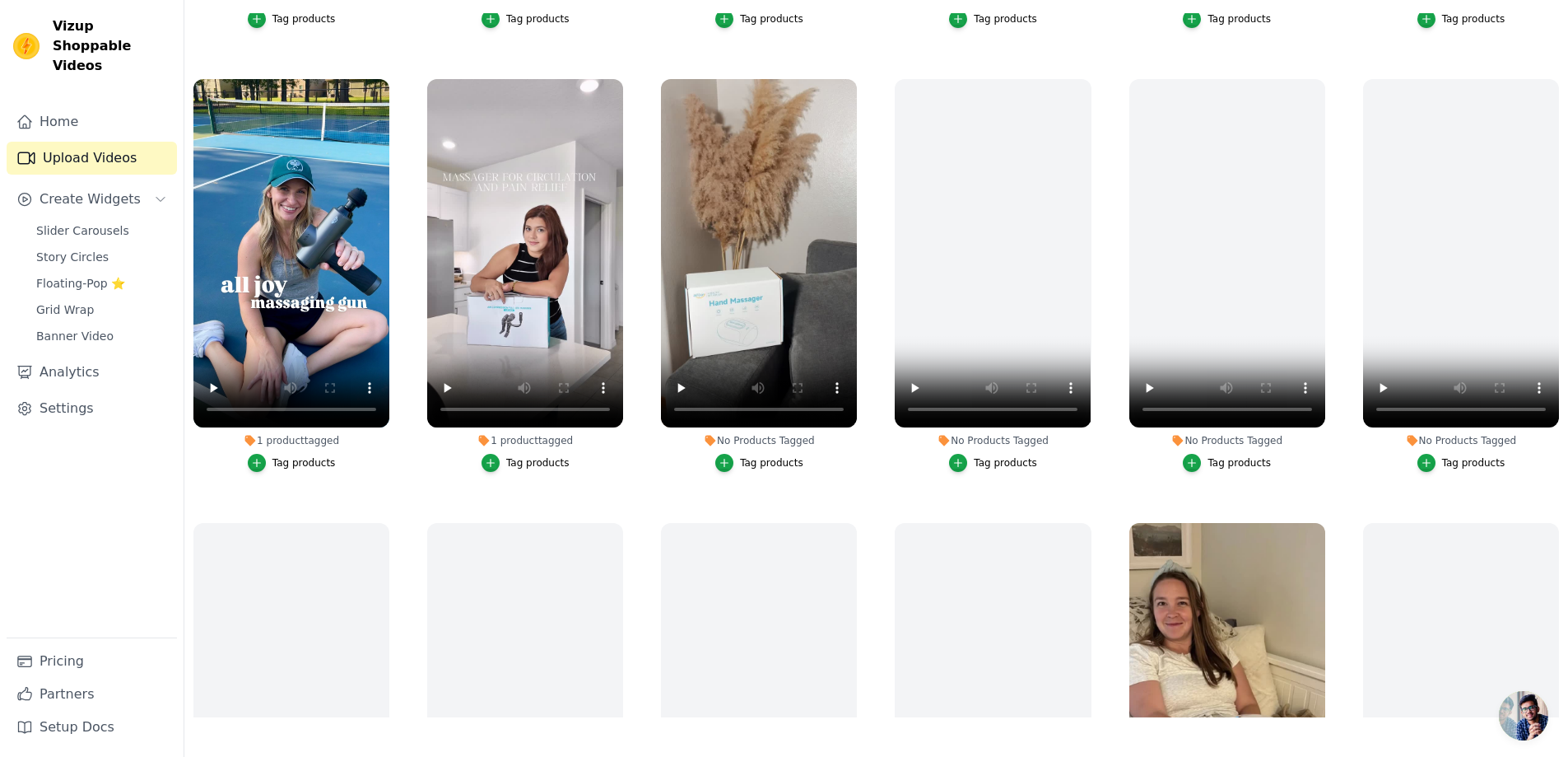
click at [753, 456] on div "Tag products" at bounding box center [771, 462] width 64 height 13
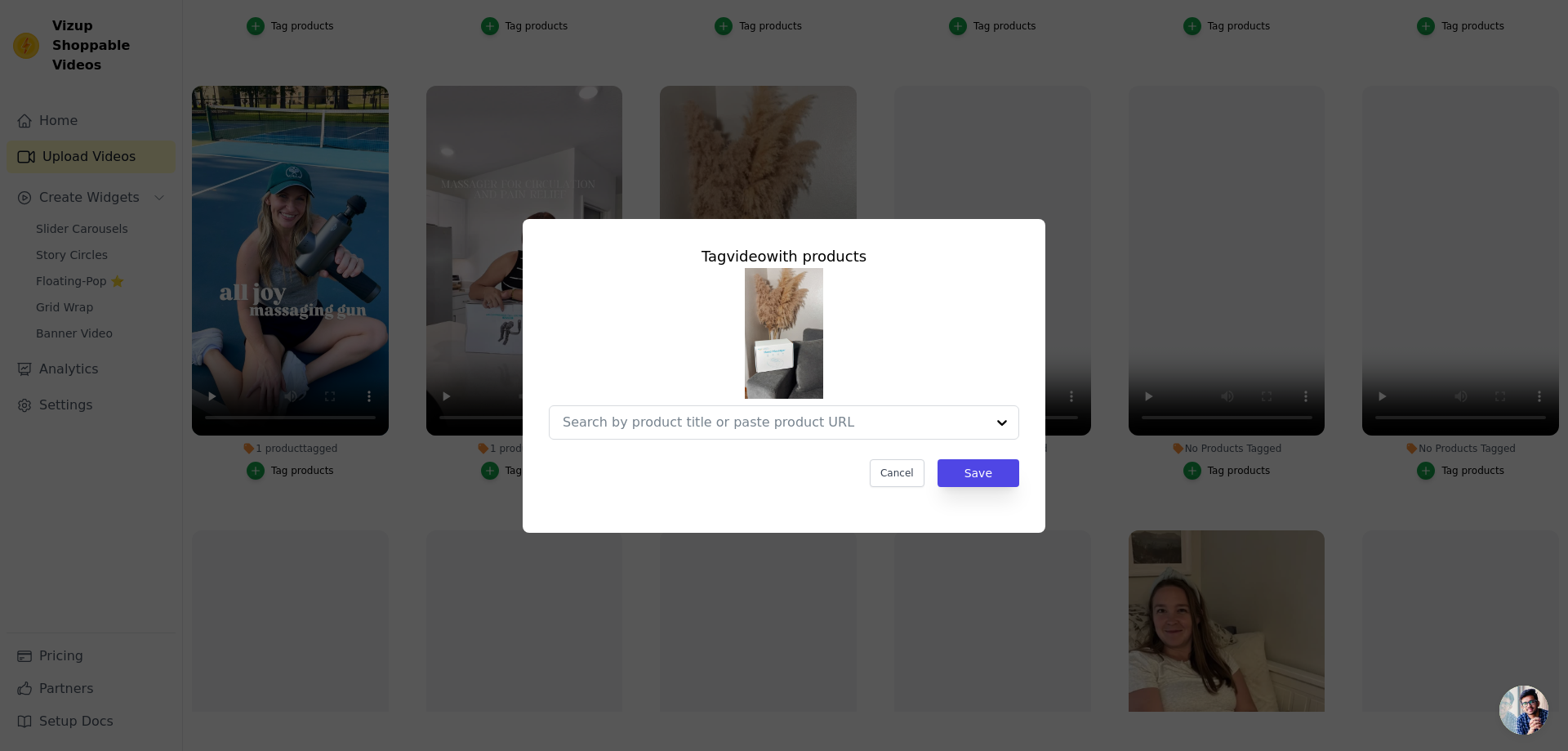
scroll to position [833, 0]
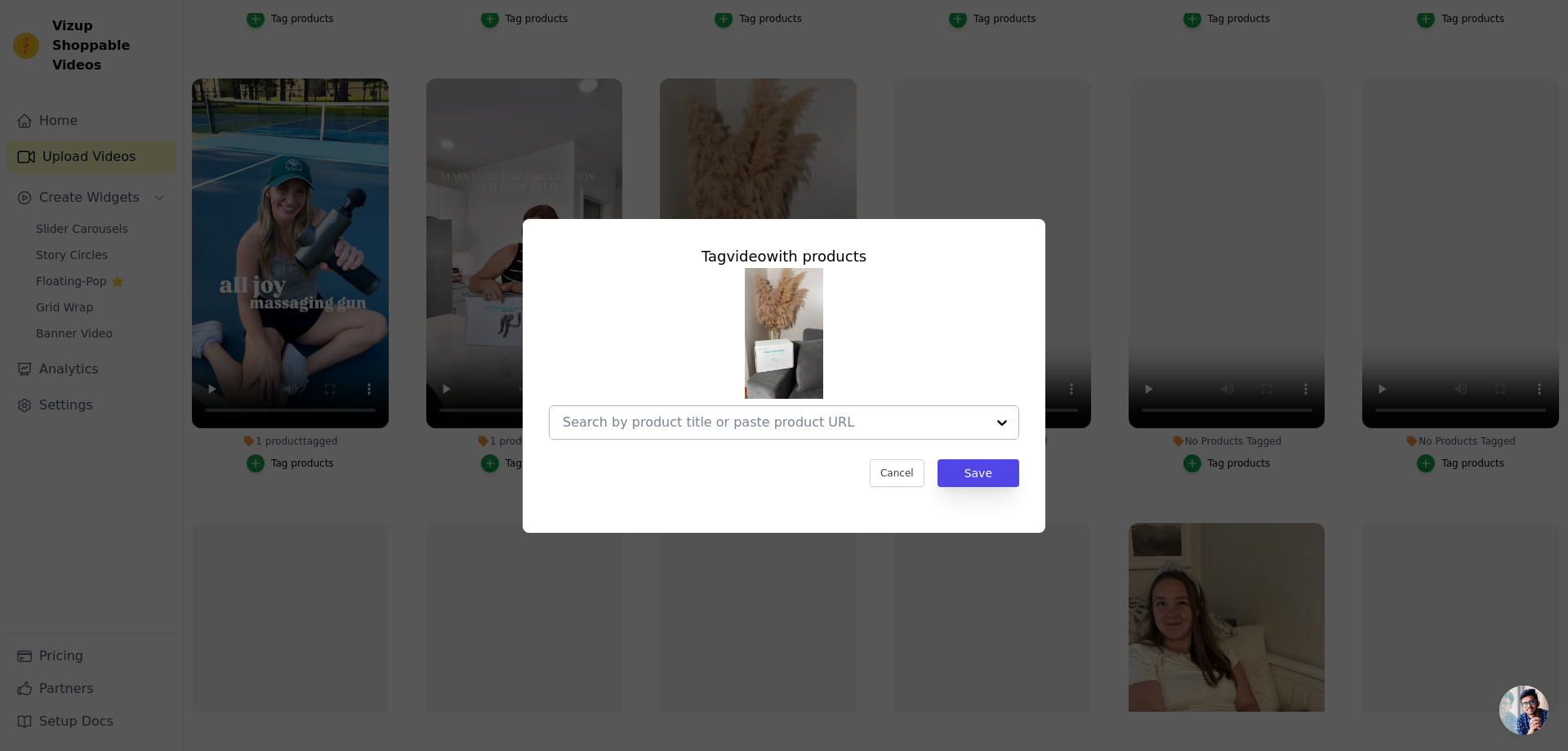
click at [944, 435] on div at bounding box center [774, 423] width 423 height 33
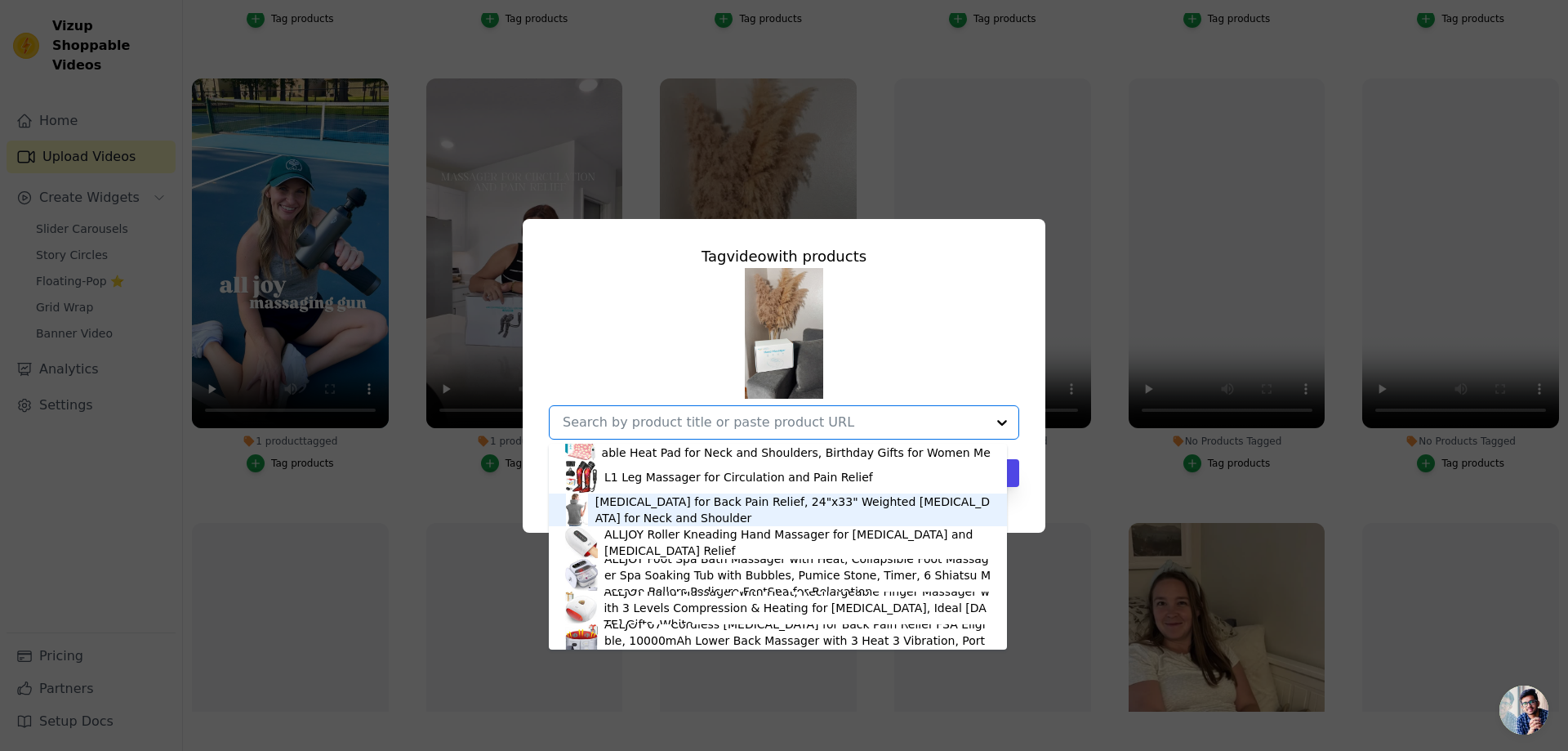
scroll to position [409, 0]
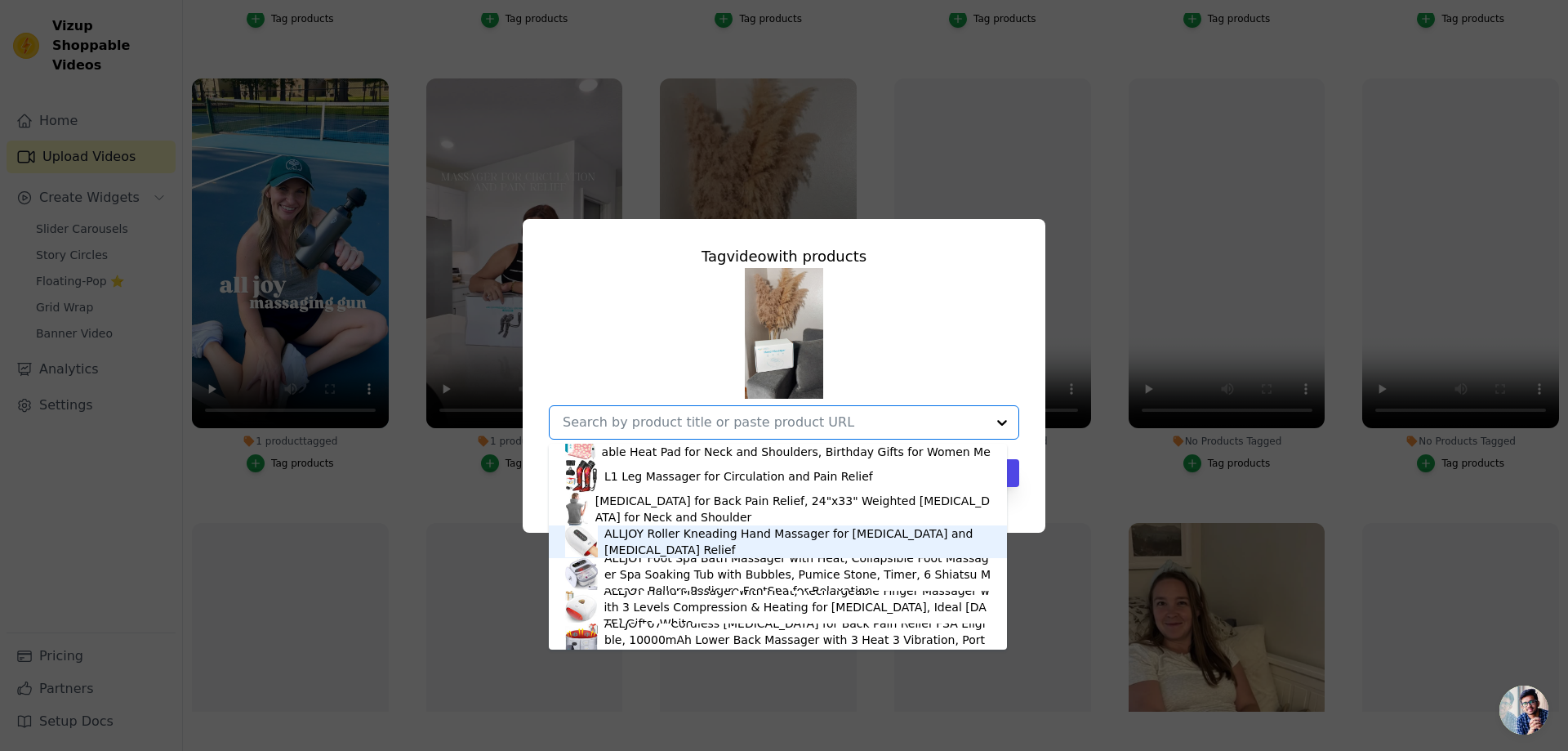
click at [733, 551] on div "ALLJOY Roller Kneading Hand Massager for [MEDICAL_DATA] and [MEDICAL_DATA] Reli…" at bounding box center [797, 542] width 386 height 33
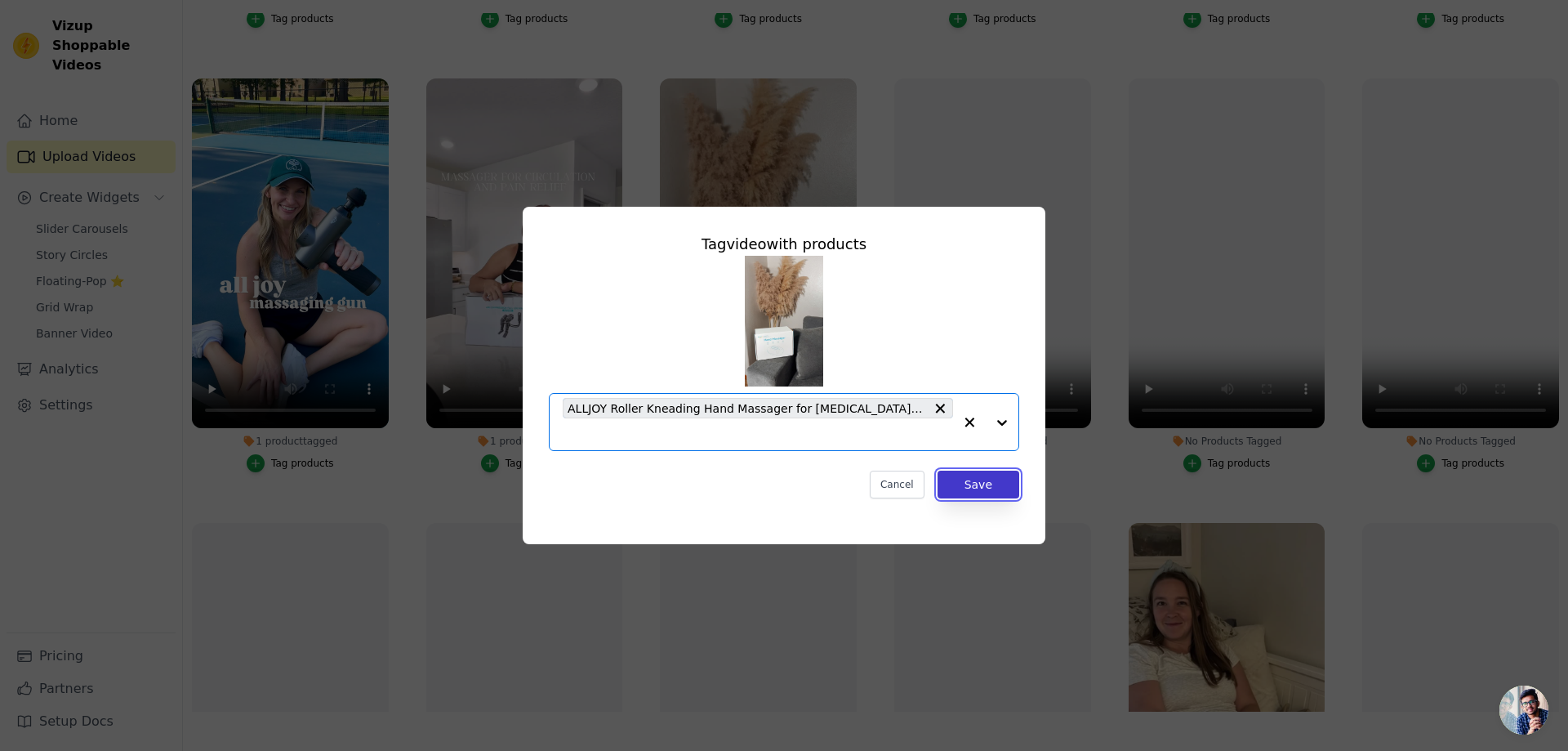
click at [999, 487] on button "Save" at bounding box center [979, 484] width 82 height 28
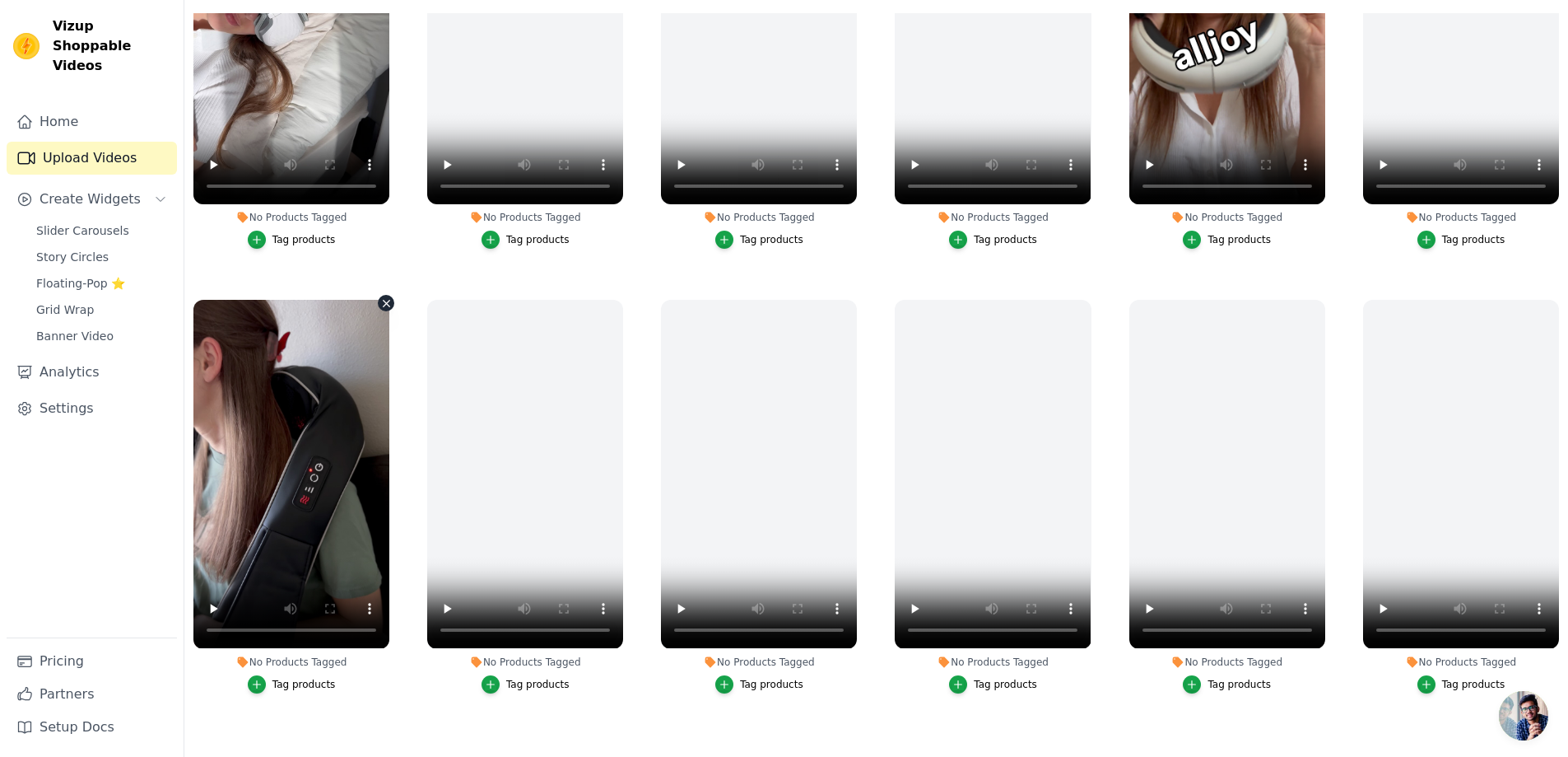
scroll to position [203, 0]
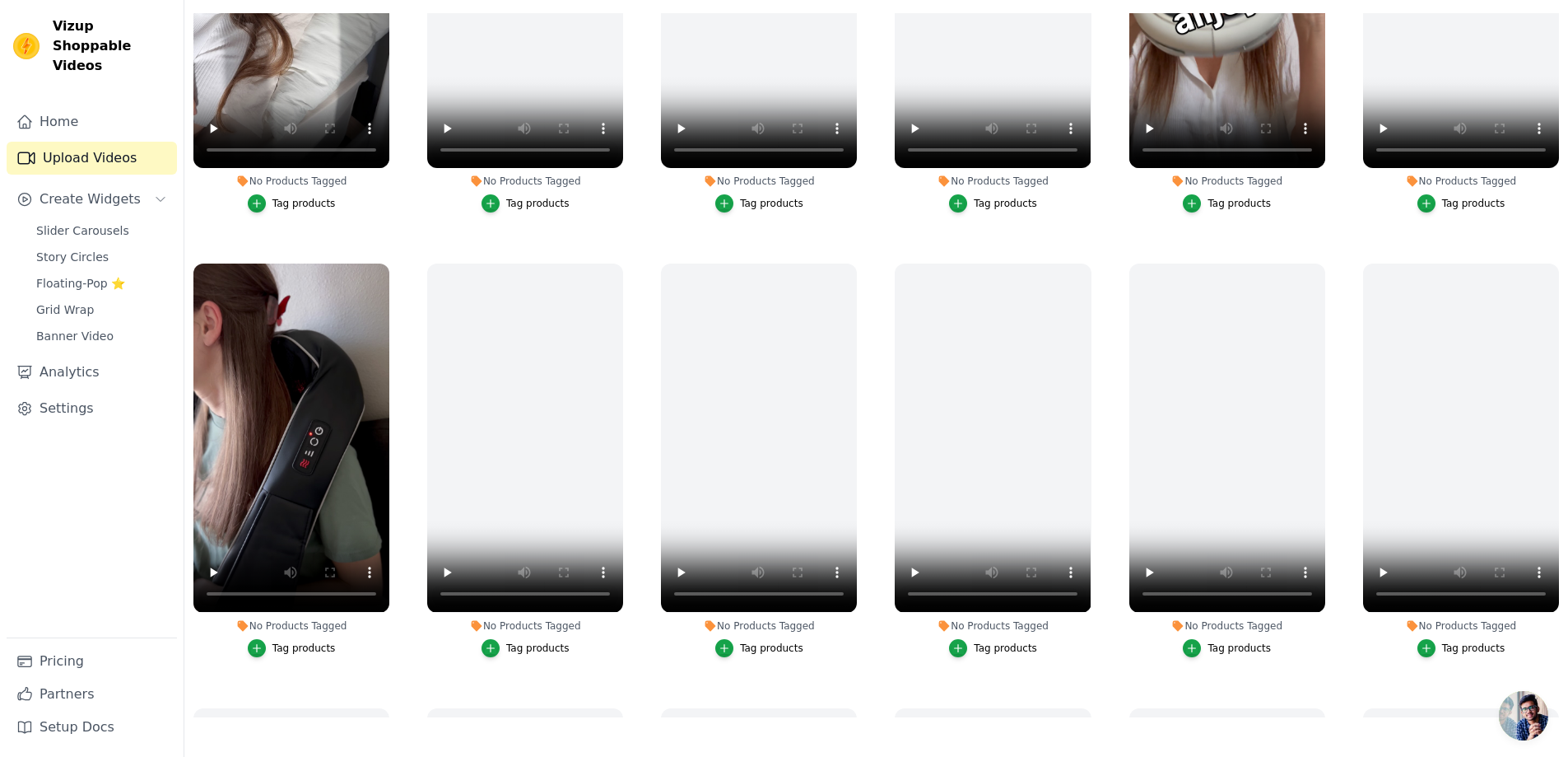
click at [300, 641] on div "Tag products" at bounding box center [303, 647] width 64 height 13
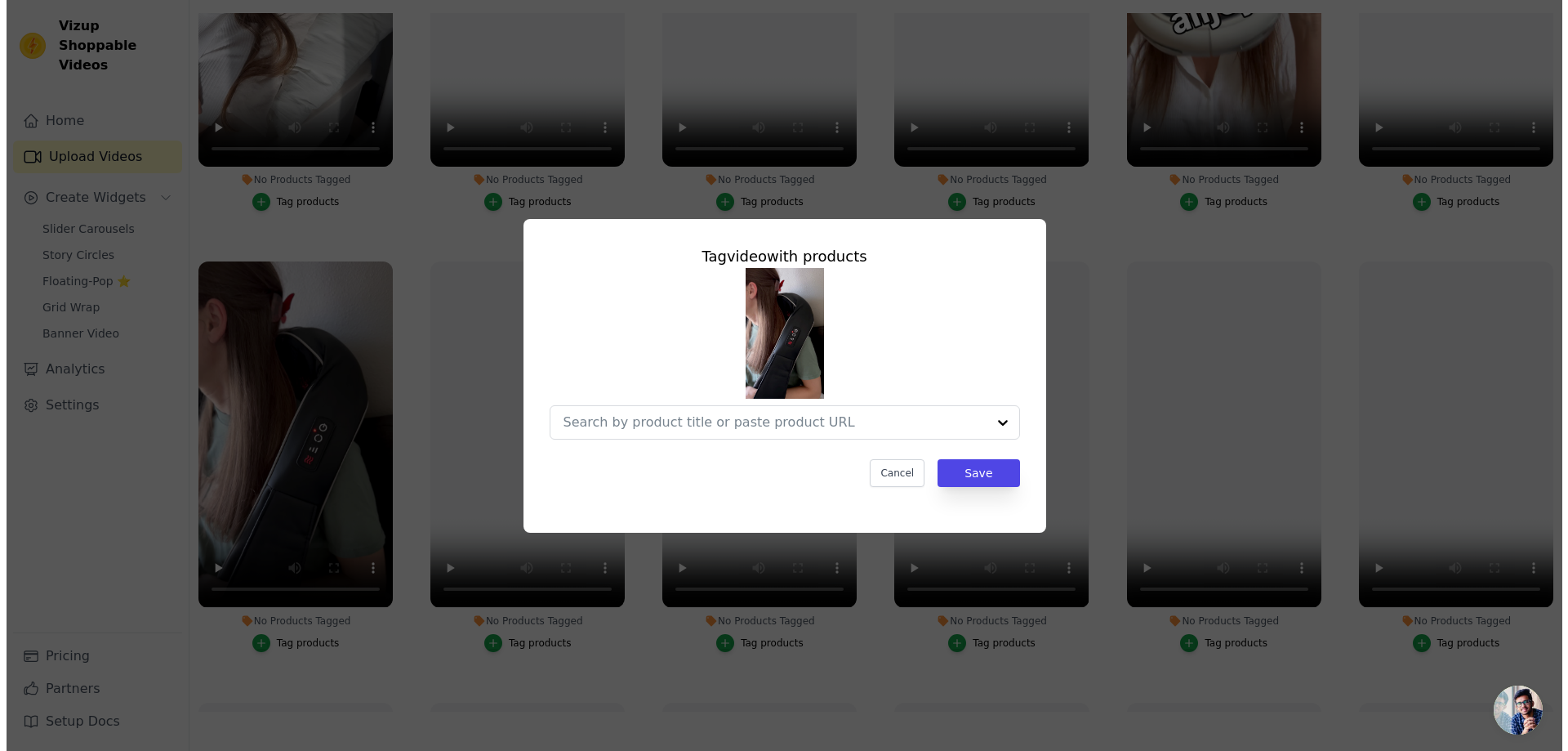
scroll to position [0, 0]
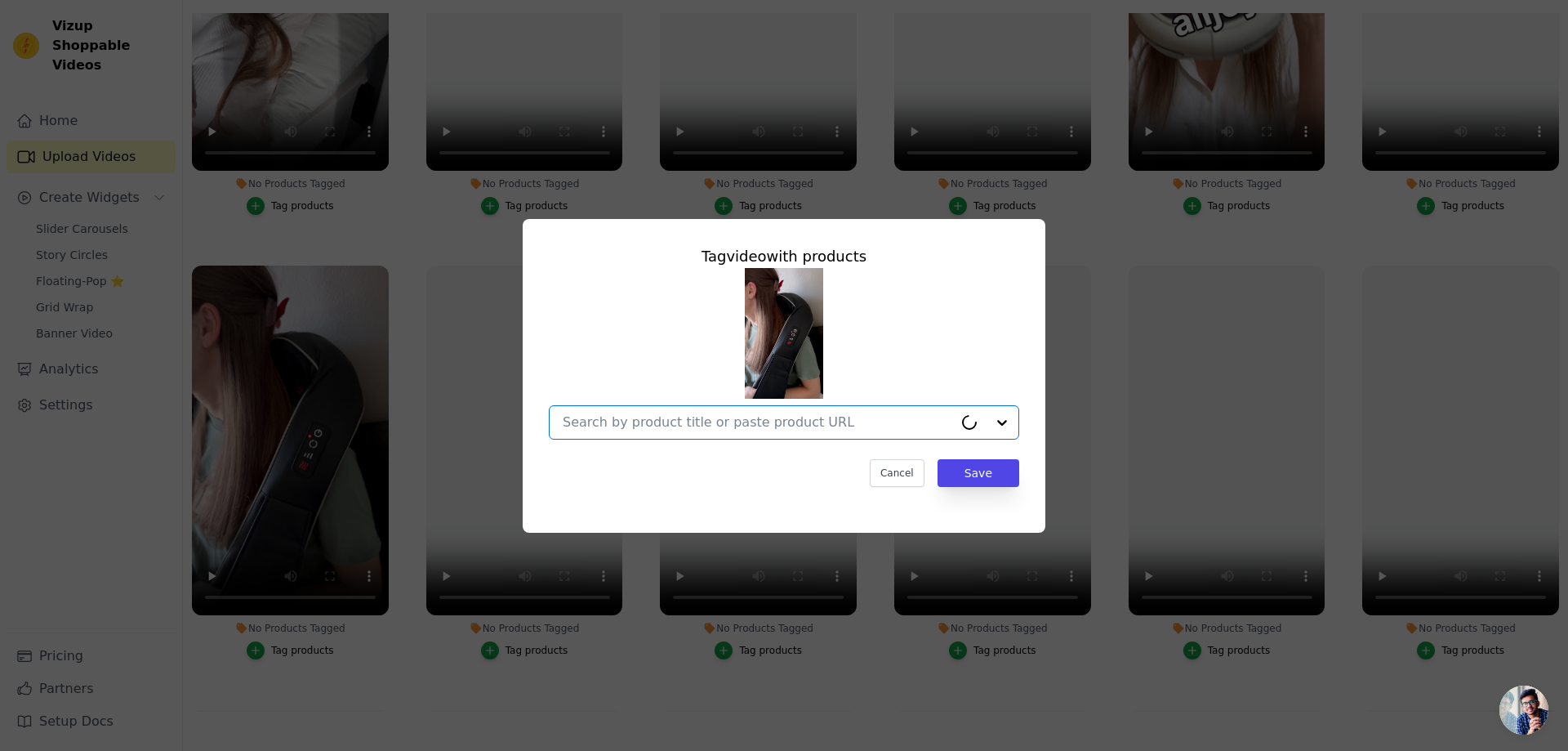
click at [793, 429] on input "No Products Tagged Tag video with products Option undefined, selected. Select i…" at bounding box center [757, 422] width 390 height 16
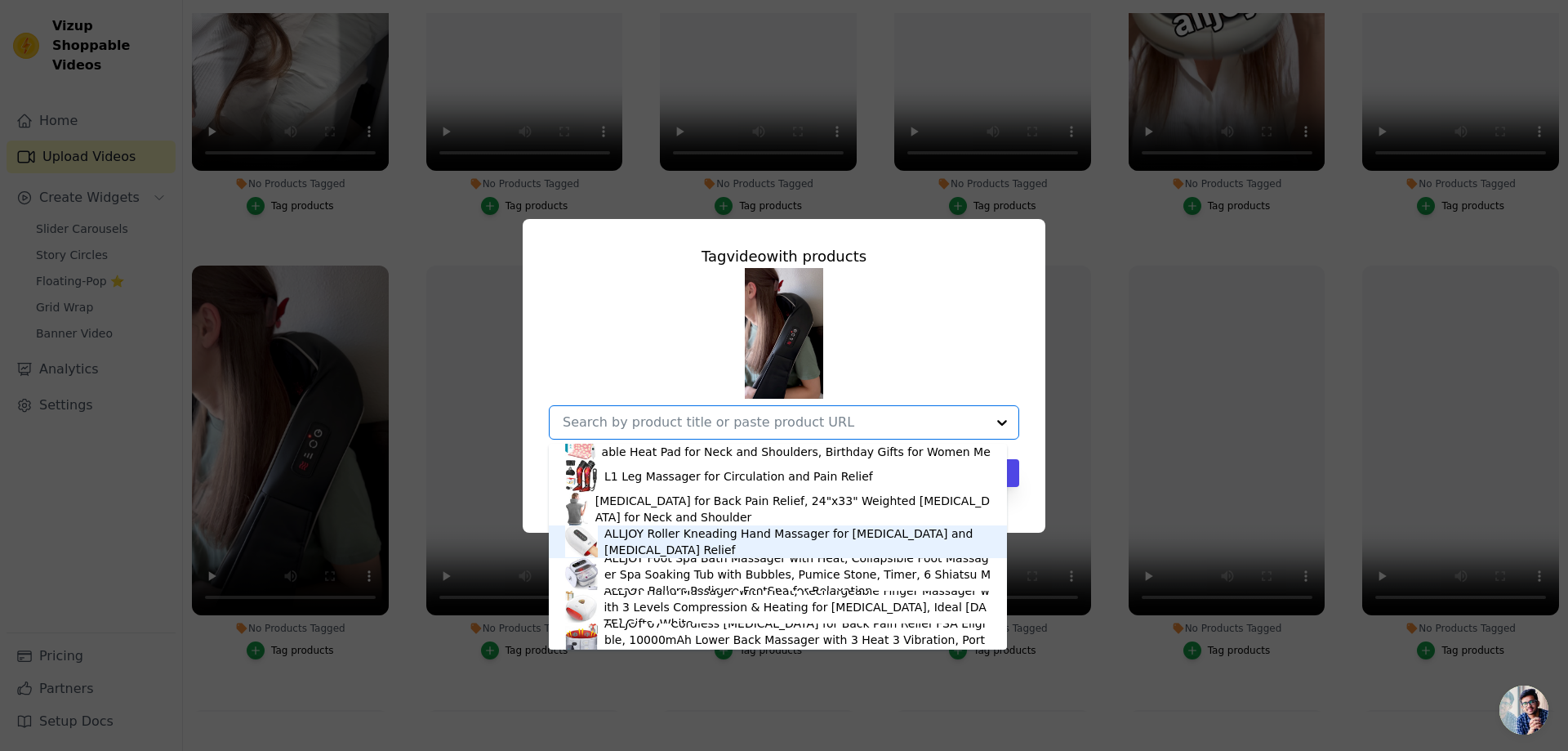
scroll to position [326, 0]
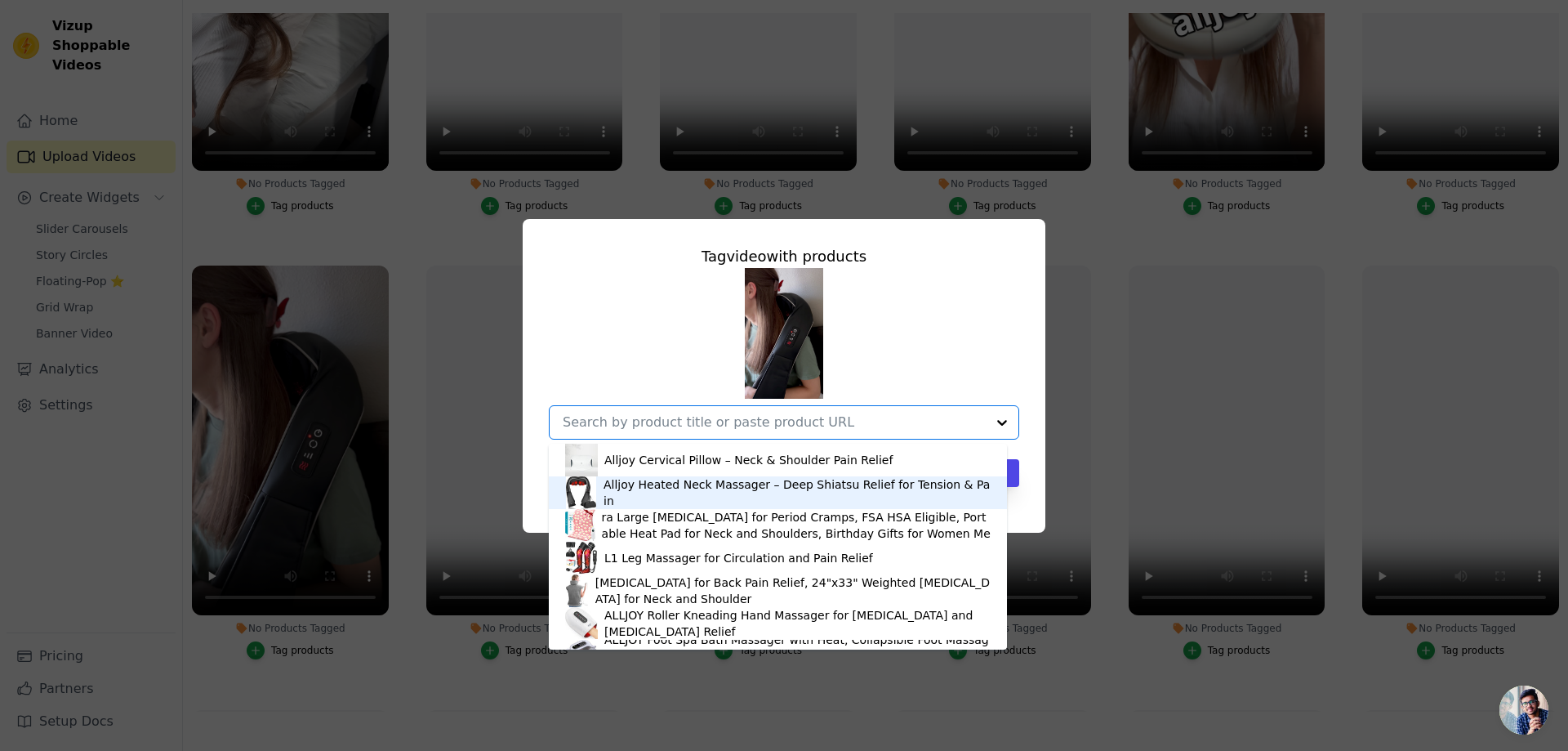
click at [731, 493] on div "Alljoy Heated Neck Massager – Deep Shiatsu Relief for Tension & Pain" at bounding box center [797, 493] width 387 height 33
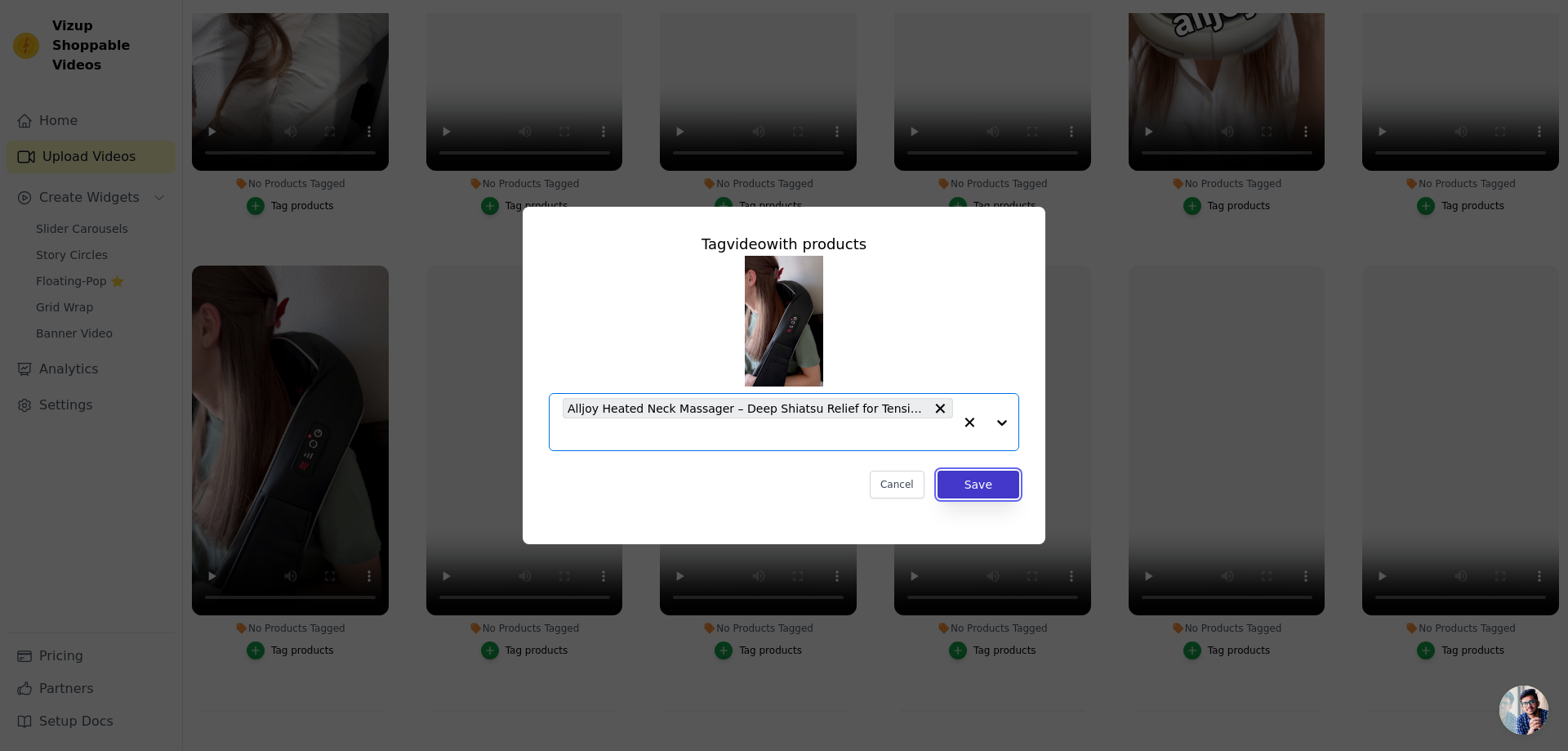
click at [980, 486] on button "Save" at bounding box center [979, 484] width 82 height 28
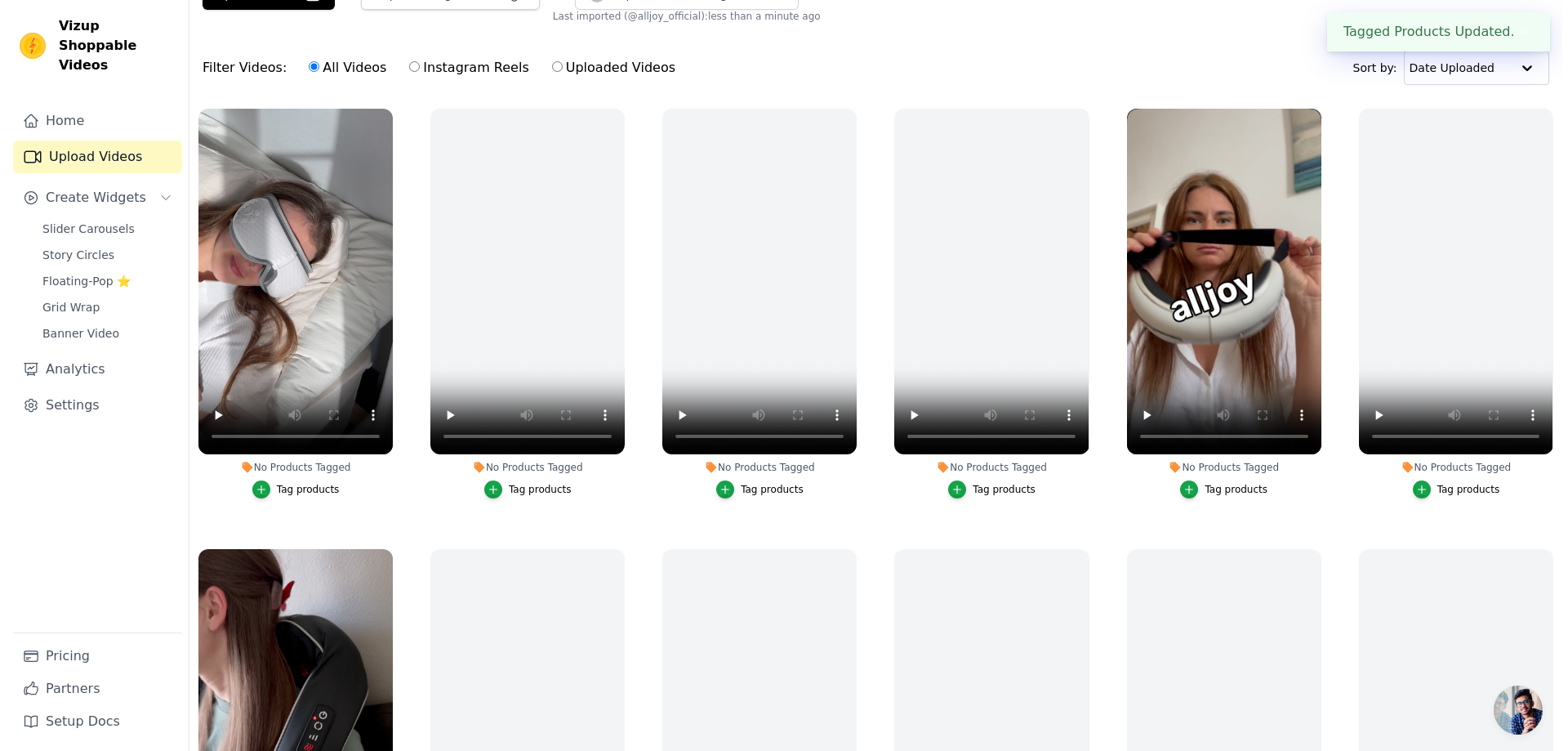
scroll to position [0, 0]
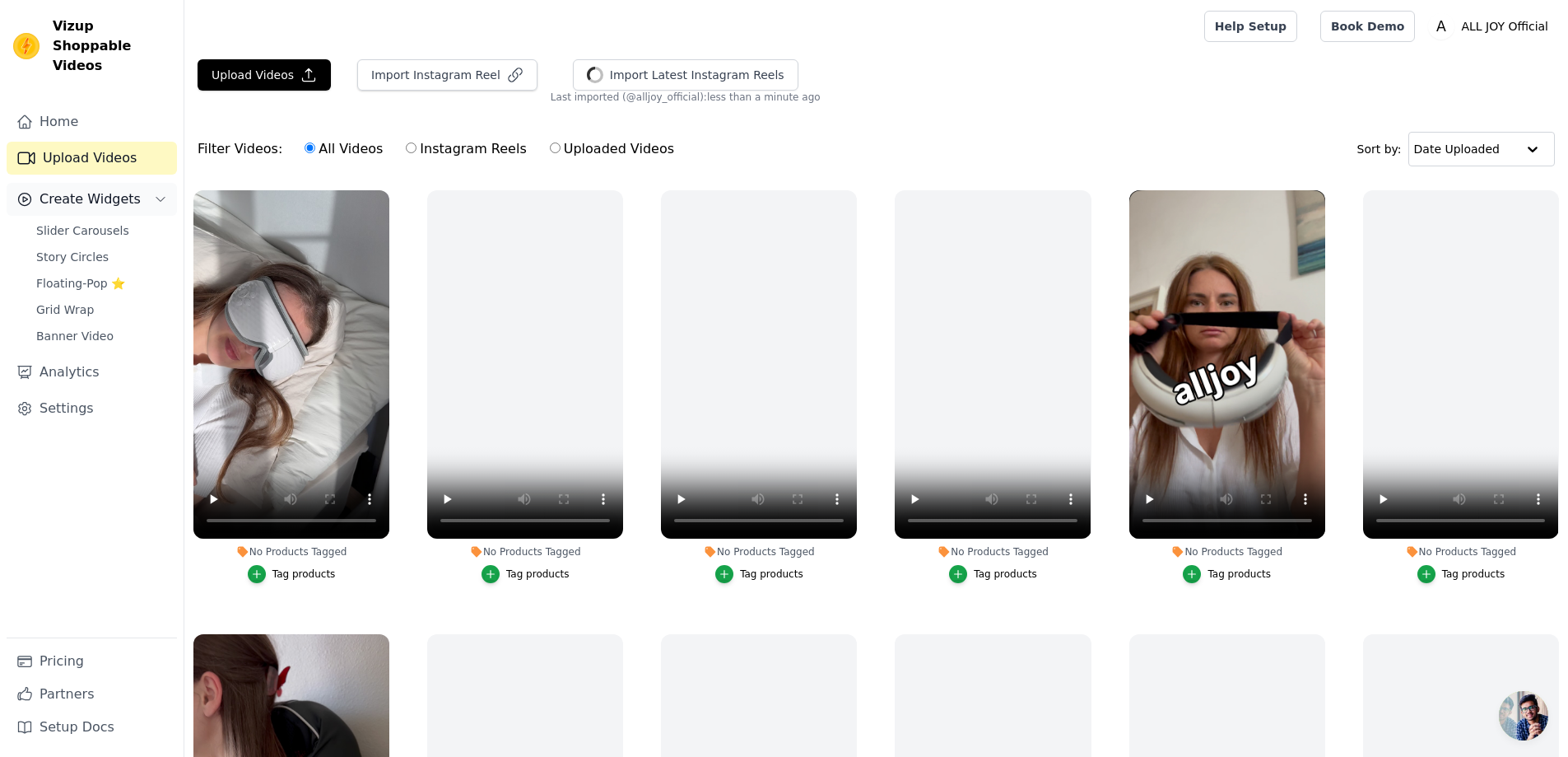
click at [106, 189] on span "Create Widgets" at bounding box center [89, 199] width 101 height 20
click at [106, 222] on span "Slider Carousels" at bounding box center [82, 230] width 93 height 17
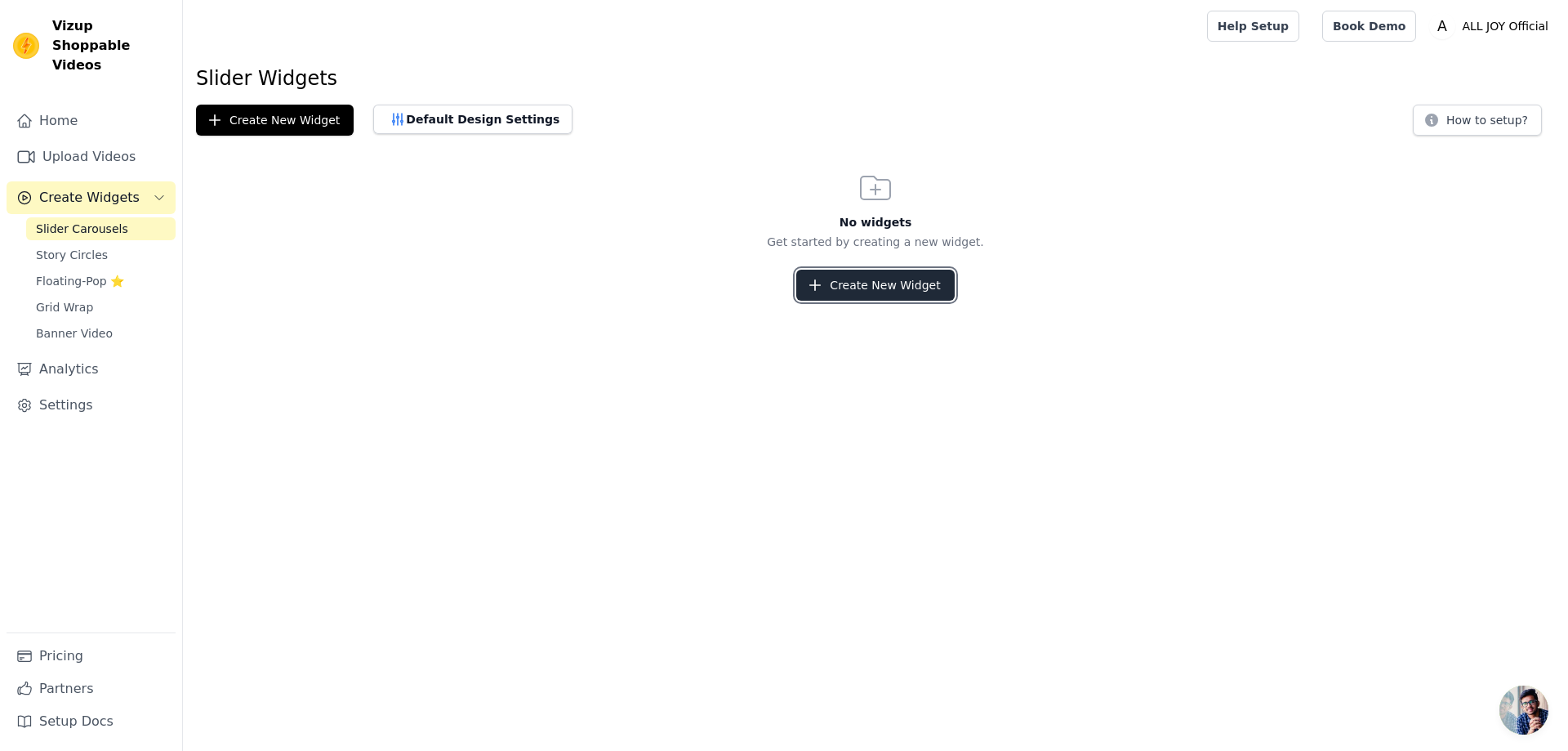
click at [926, 293] on button "Create New Widget" at bounding box center [875, 286] width 157 height 31
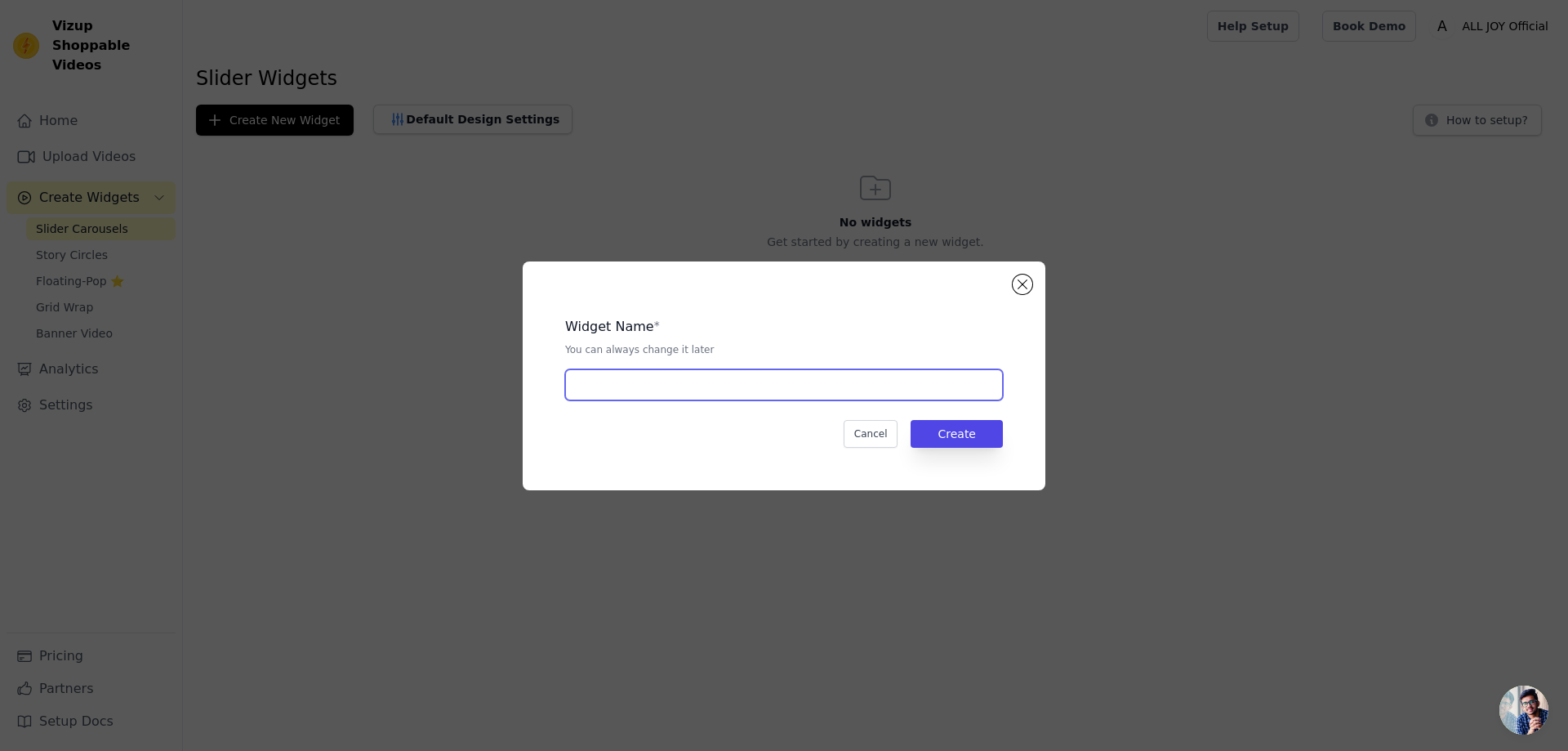
click at [842, 397] on input "text" at bounding box center [784, 385] width 438 height 31
type input "1"
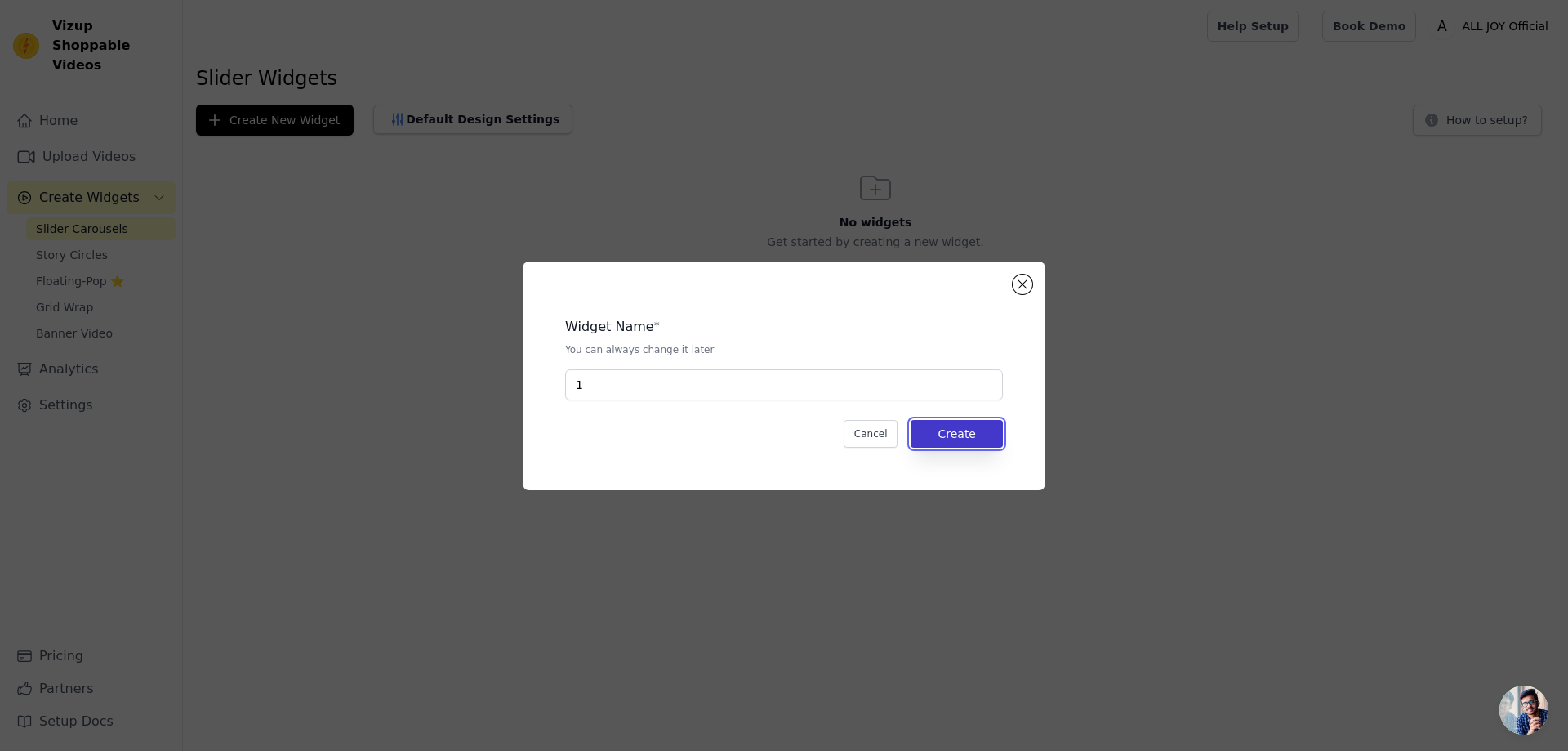
click at [977, 437] on button "Create" at bounding box center [956, 433] width 92 height 28
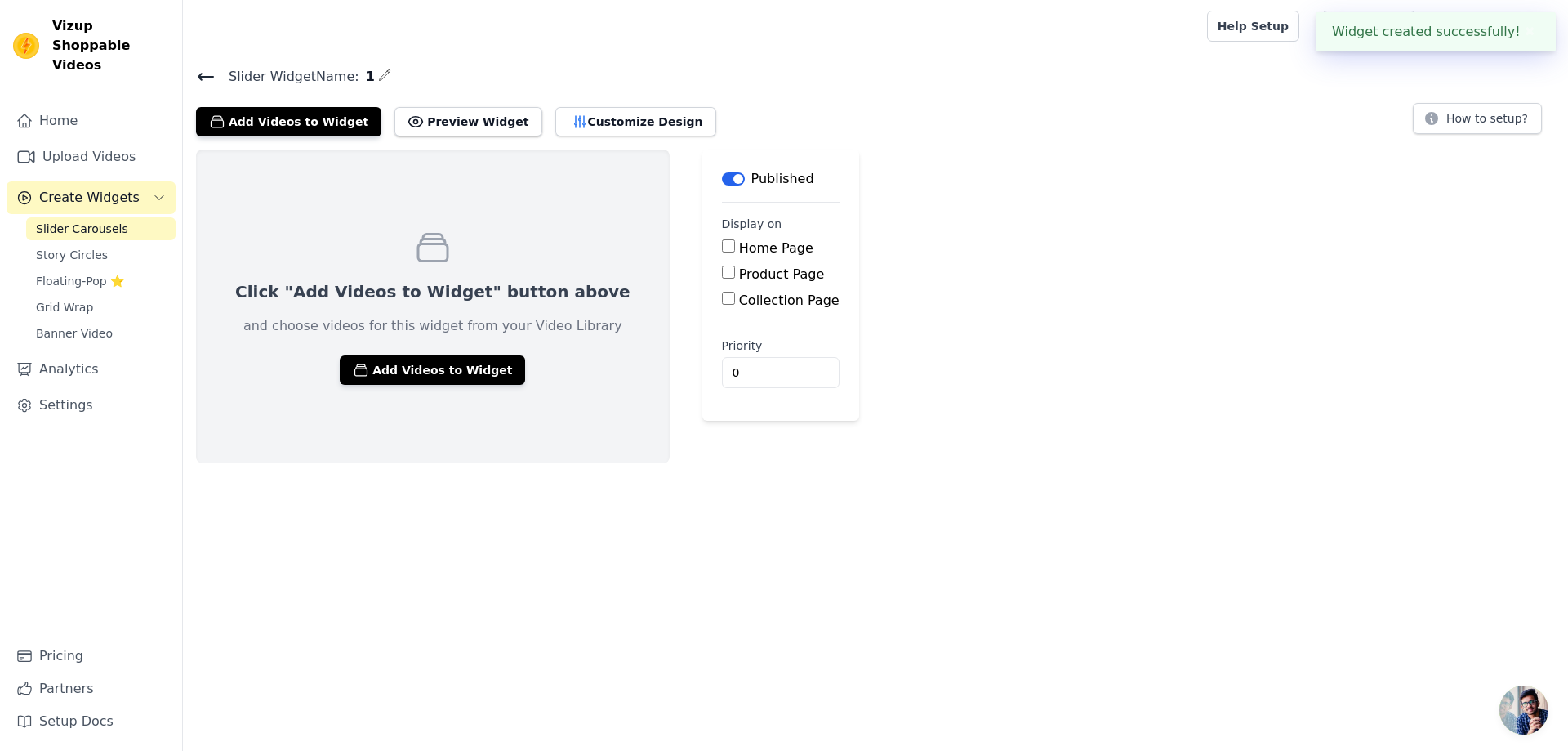
click at [739, 242] on label "Home Page" at bounding box center [776, 248] width 75 height 16
click at [721, 242] on input "Home Page" at bounding box center [727, 245] width 13 height 13
checkbox input "true"
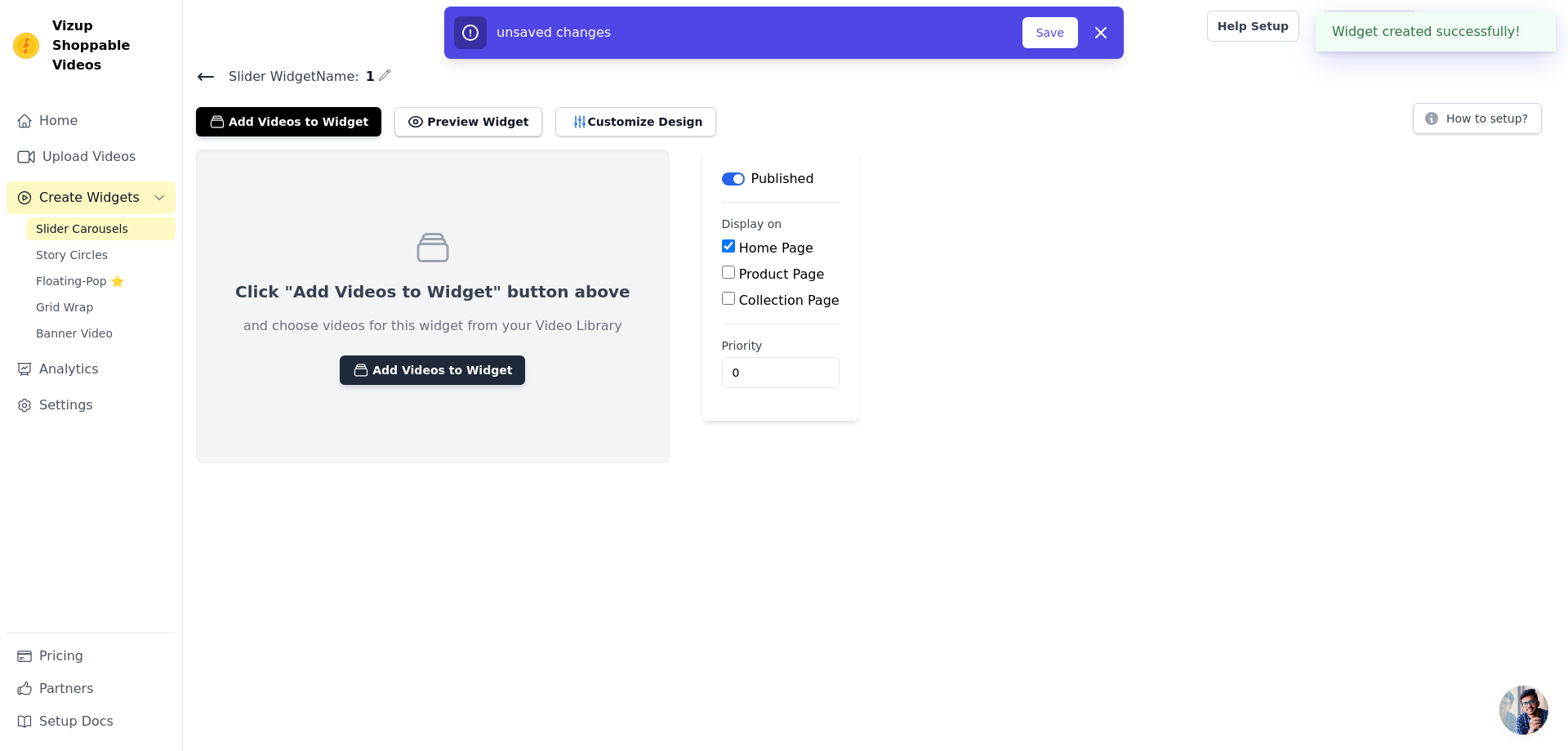
click at [446, 374] on button "Add Videos to Widget" at bounding box center [432, 370] width 185 height 29
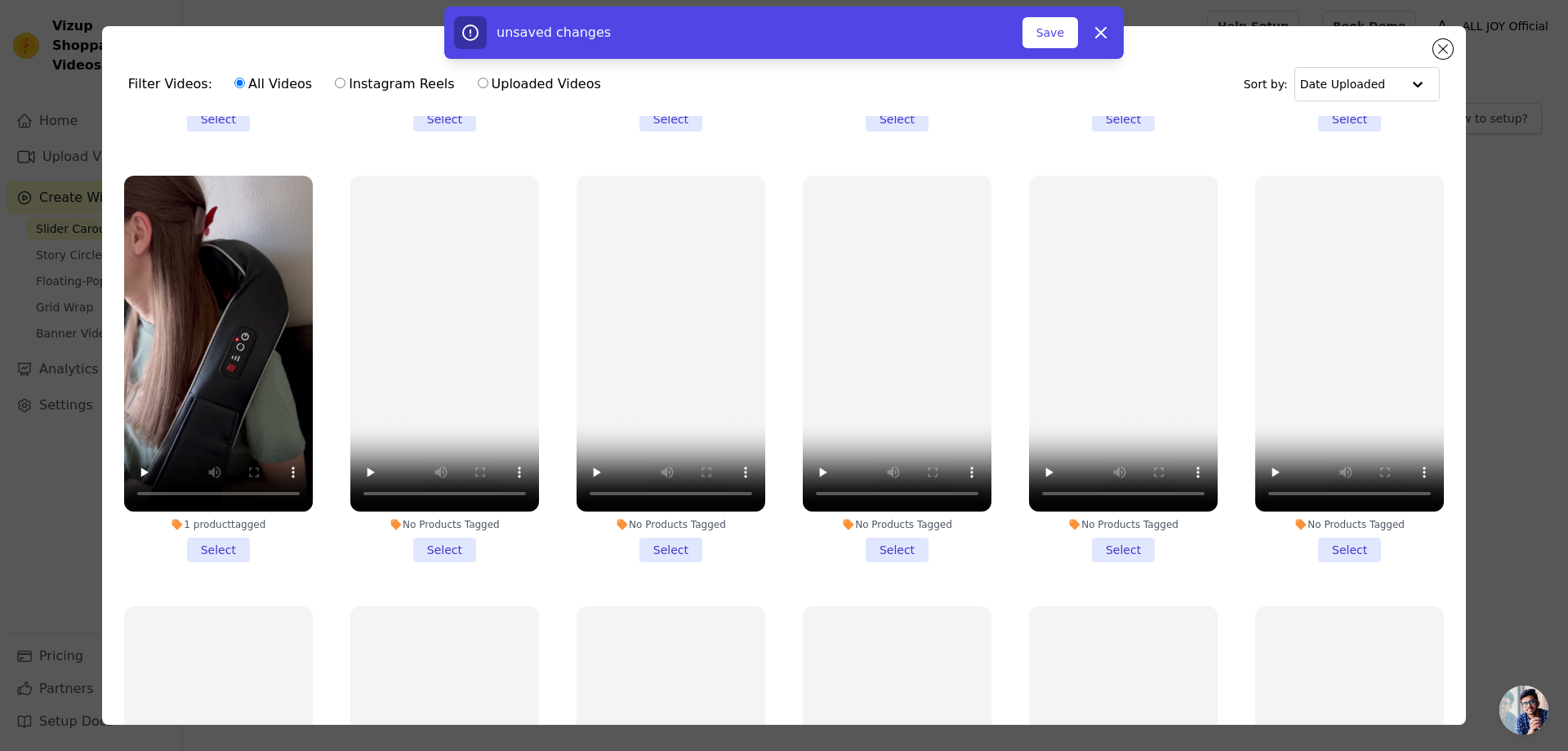
scroll to position [409, 0]
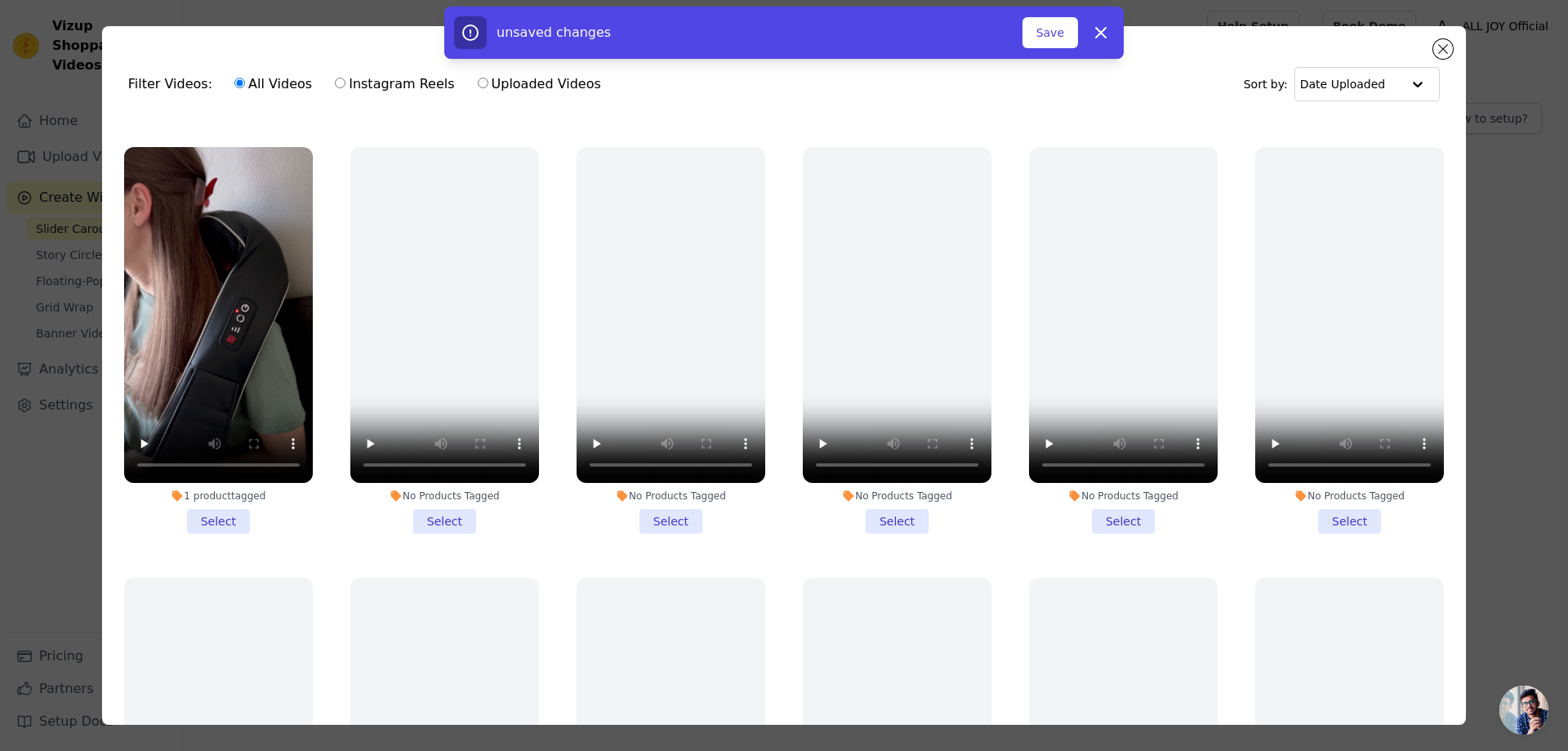
click at [222, 511] on li "1 product tagged Select" at bounding box center [218, 340] width 188 height 387
click at [0, 0] on input "1 product tagged Select" at bounding box center [0, 0] width 0 height 0
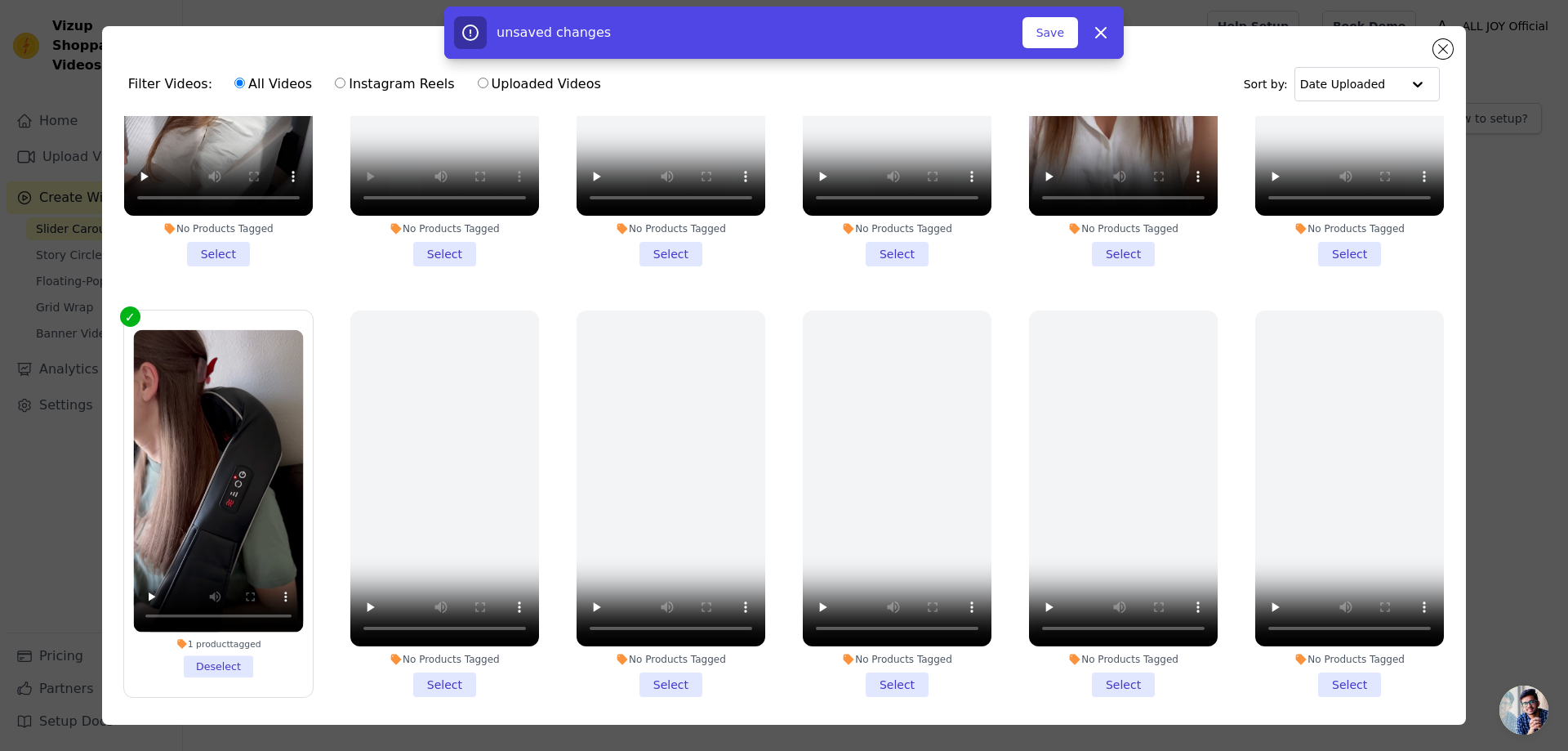
scroll to position [0, 0]
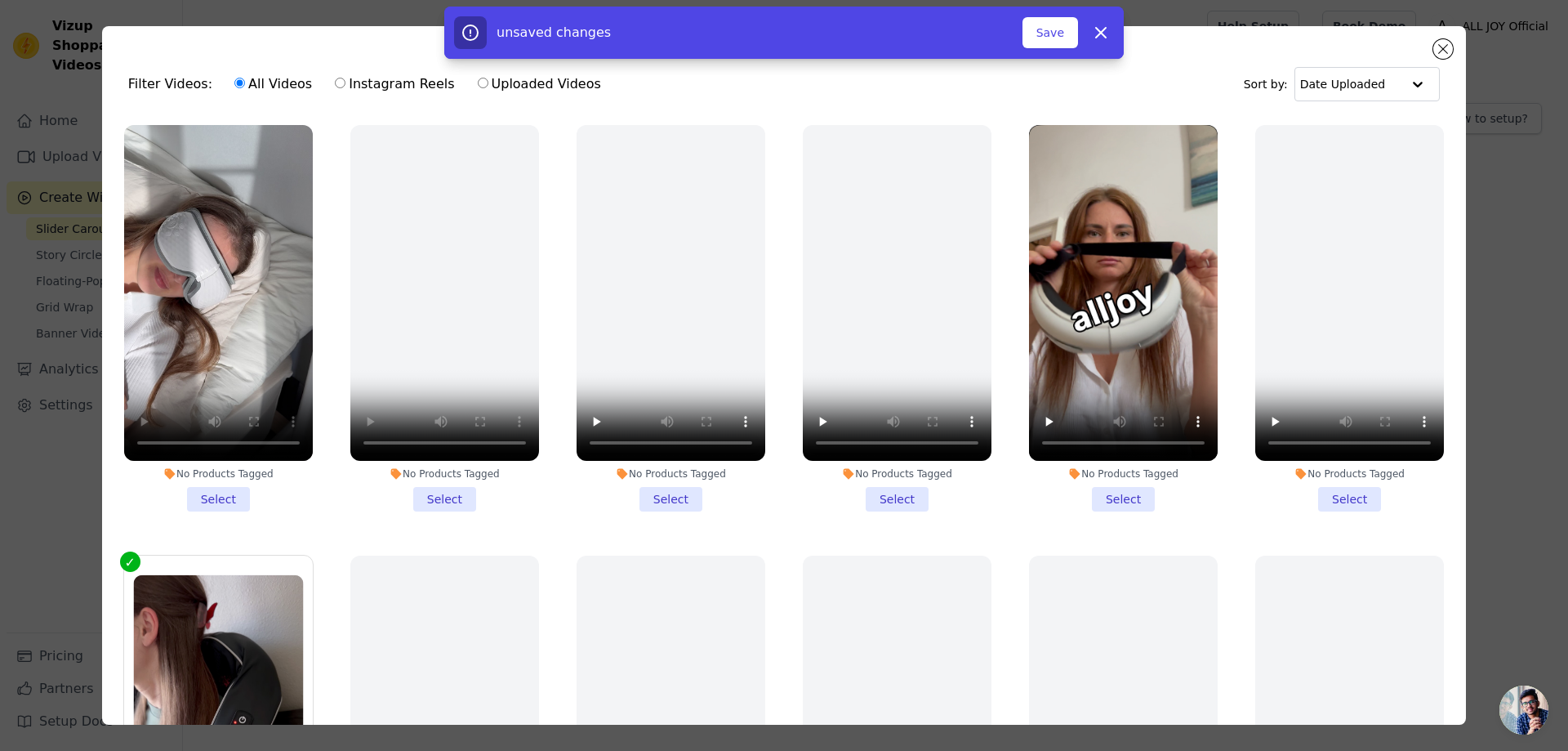
click at [230, 490] on li "No Products Tagged Select" at bounding box center [218, 319] width 188 height 387
click at [0, 0] on input "No Products Tagged Select" at bounding box center [0, 0] width 0 height 0
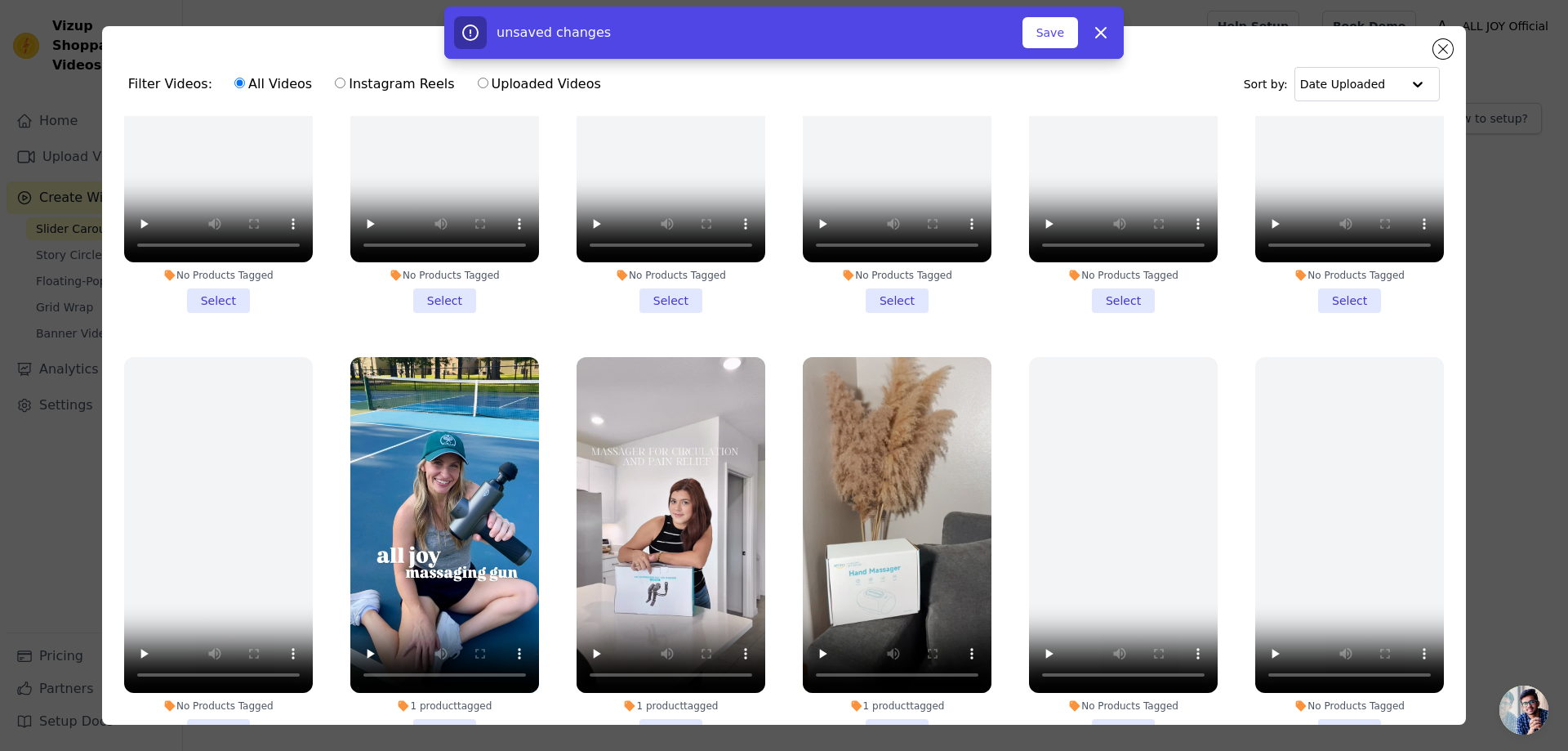
scroll to position [1226, 0]
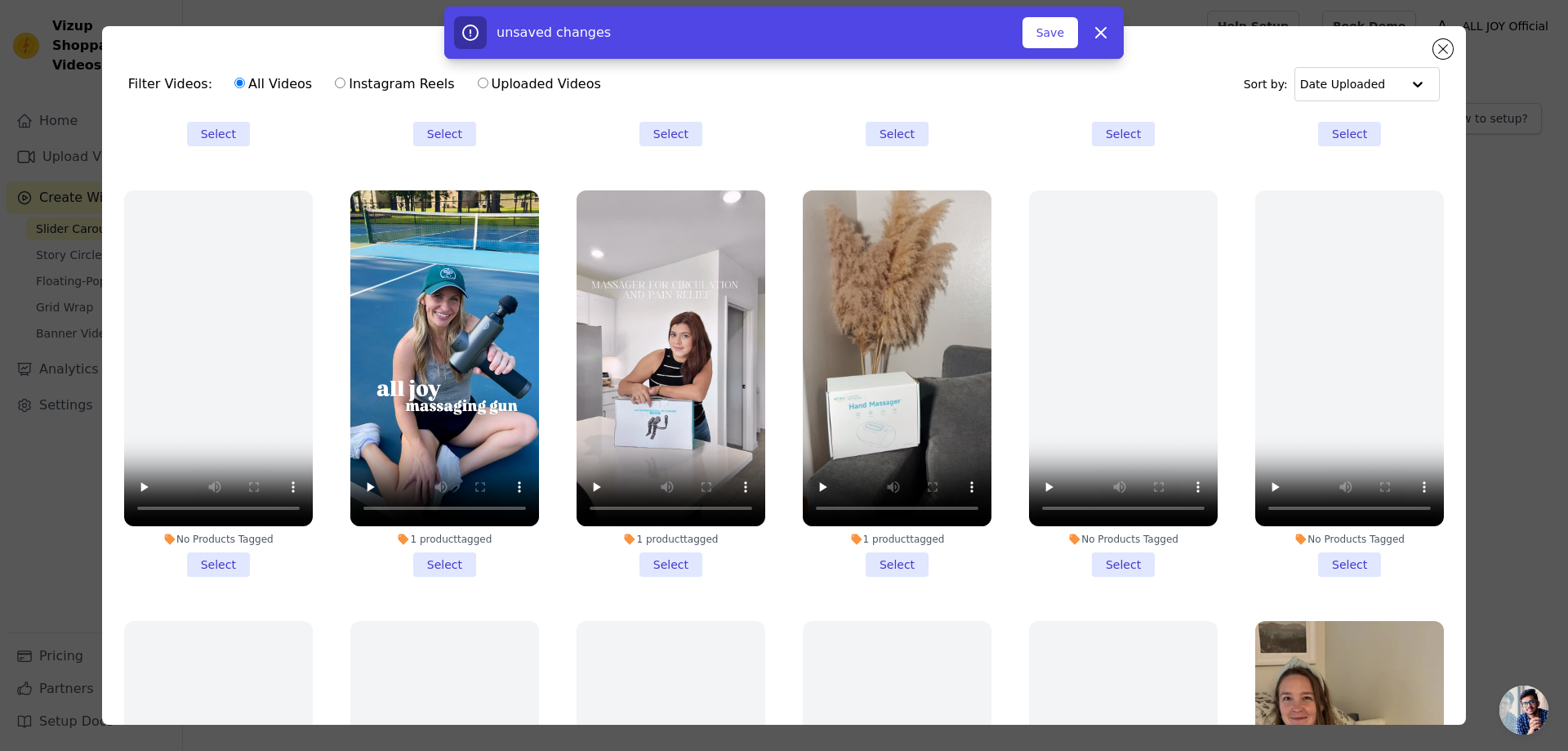
click at [895, 542] on li "1 product tagged Select" at bounding box center [897, 384] width 188 height 387
click at [0, 0] on input "1 product tagged Select" at bounding box center [0, 0] width 0 height 0
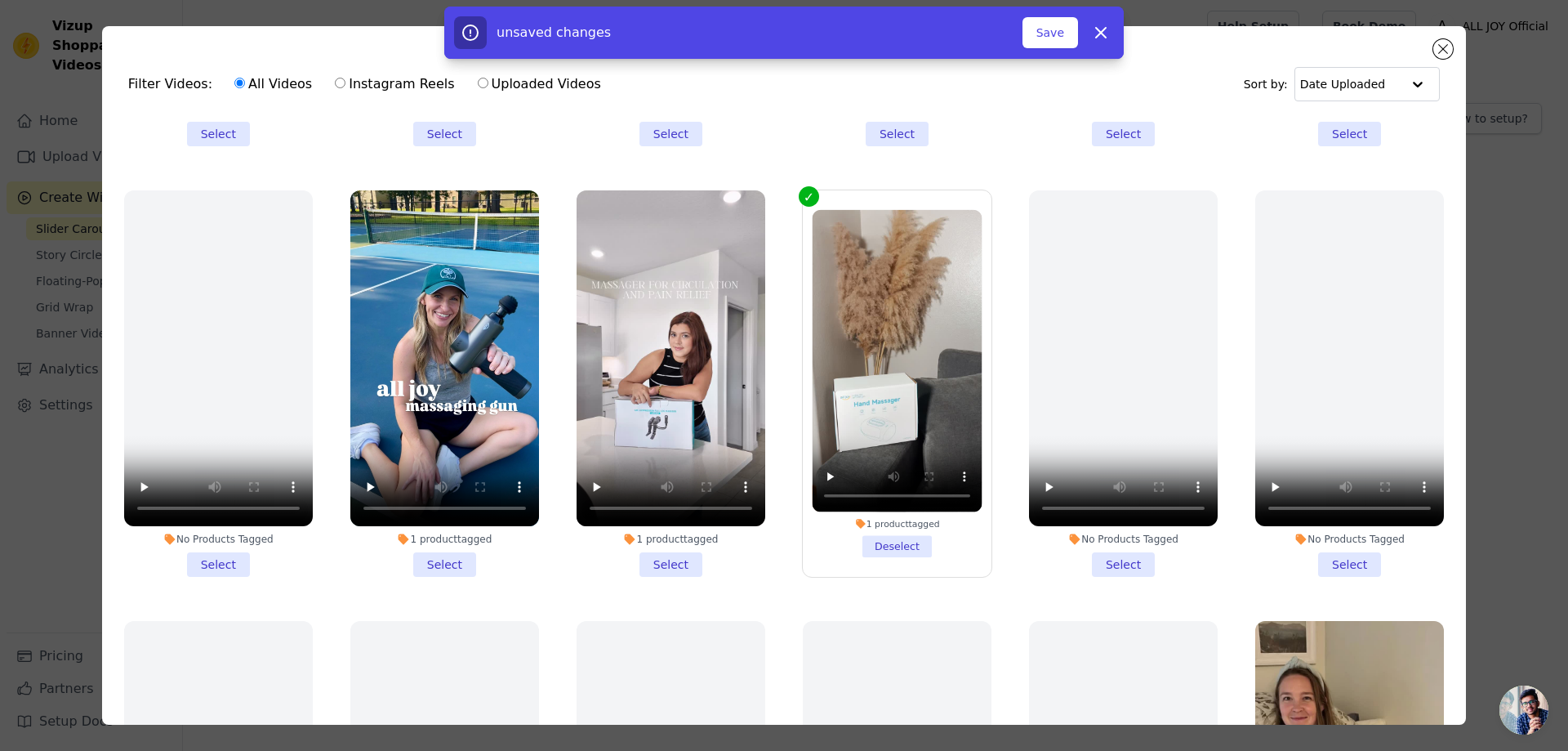
click at [674, 541] on li "1 product tagged Select" at bounding box center [671, 384] width 188 height 387
click at [0, 0] on input "1 product tagged Select" at bounding box center [0, 0] width 0 height 0
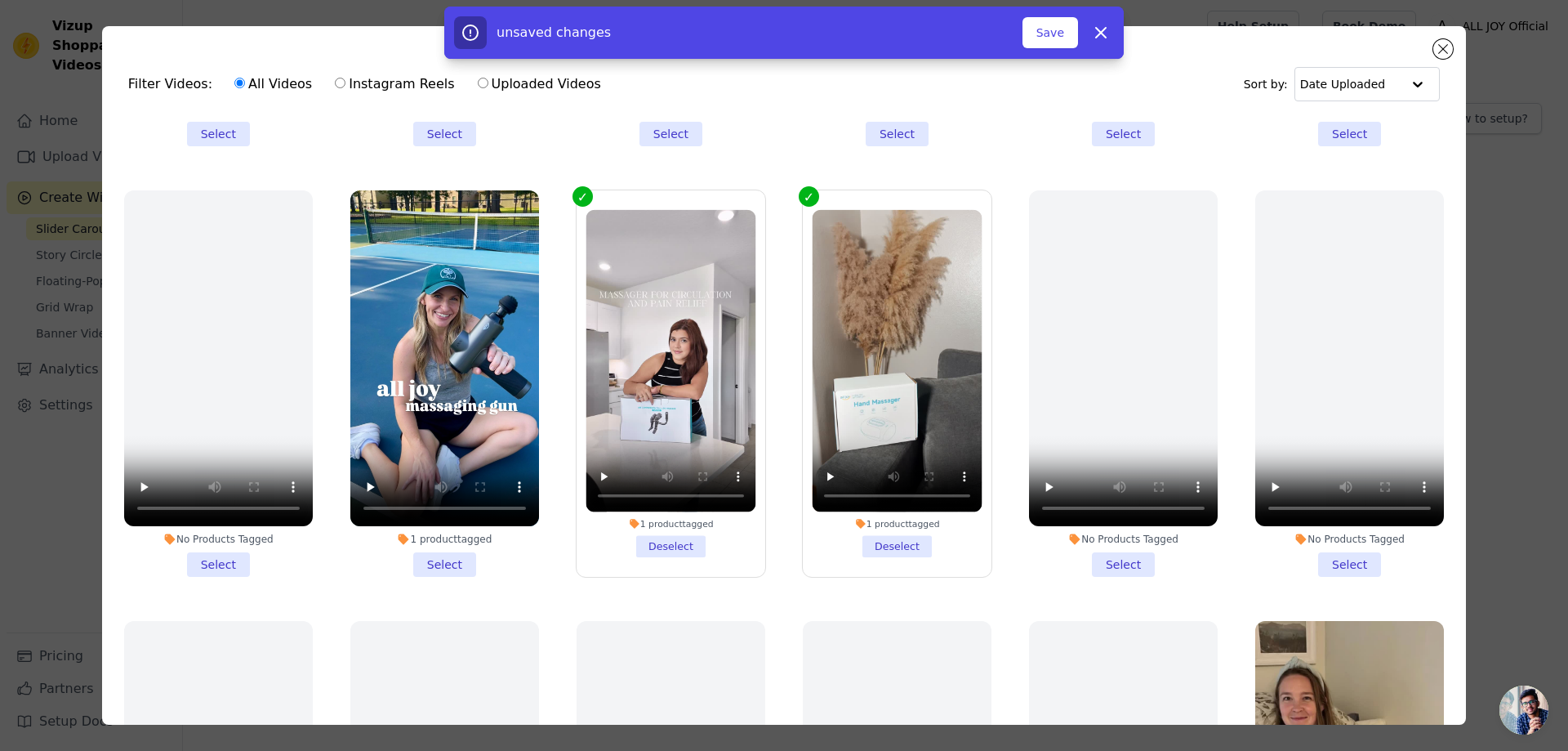
click at [426, 540] on li "1 product tagged Select" at bounding box center [445, 384] width 188 height 387
click at [0, 0] on input "1 product tagged Select" at bounding box center [0, 0] width 0 height 0
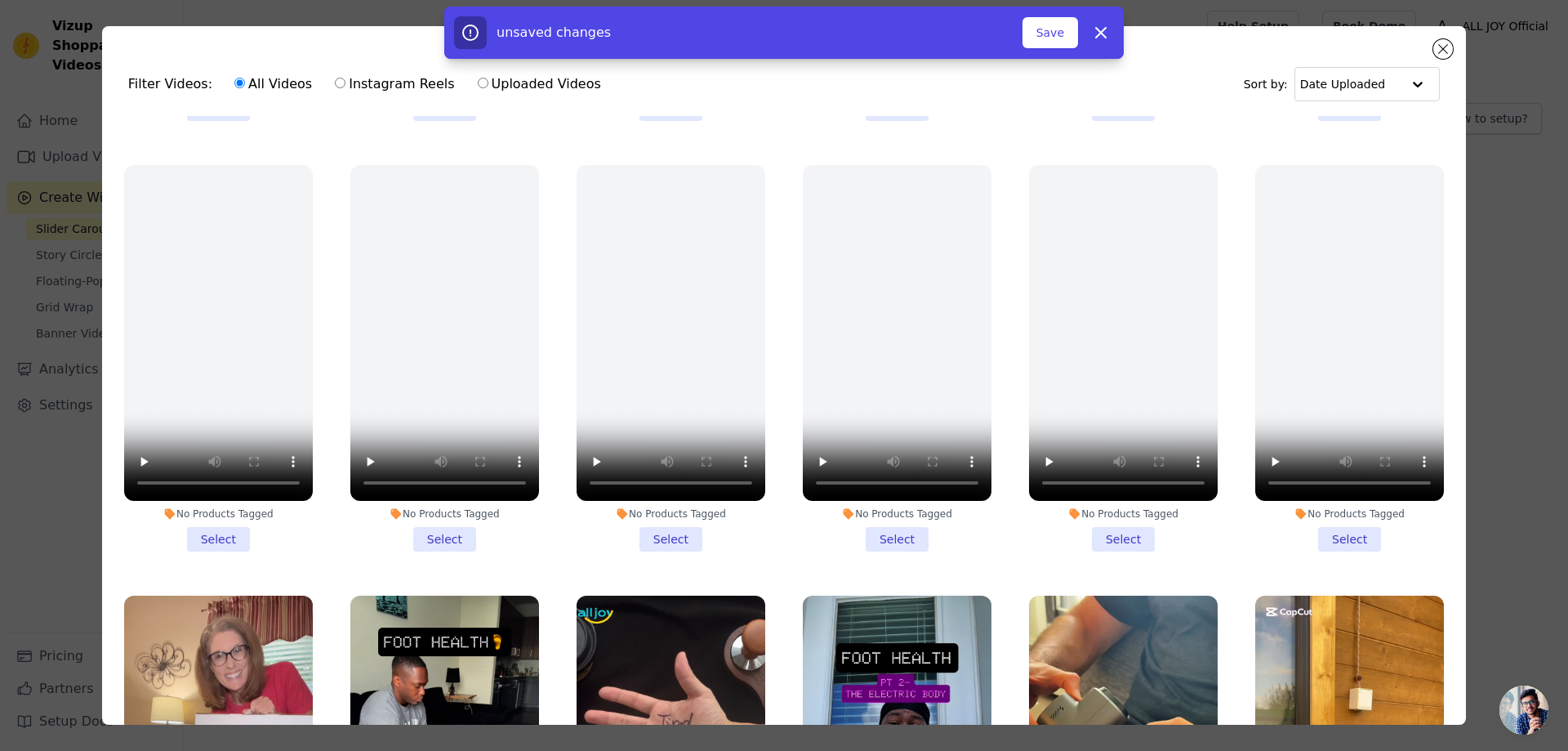
scroll to position [2370, 0]
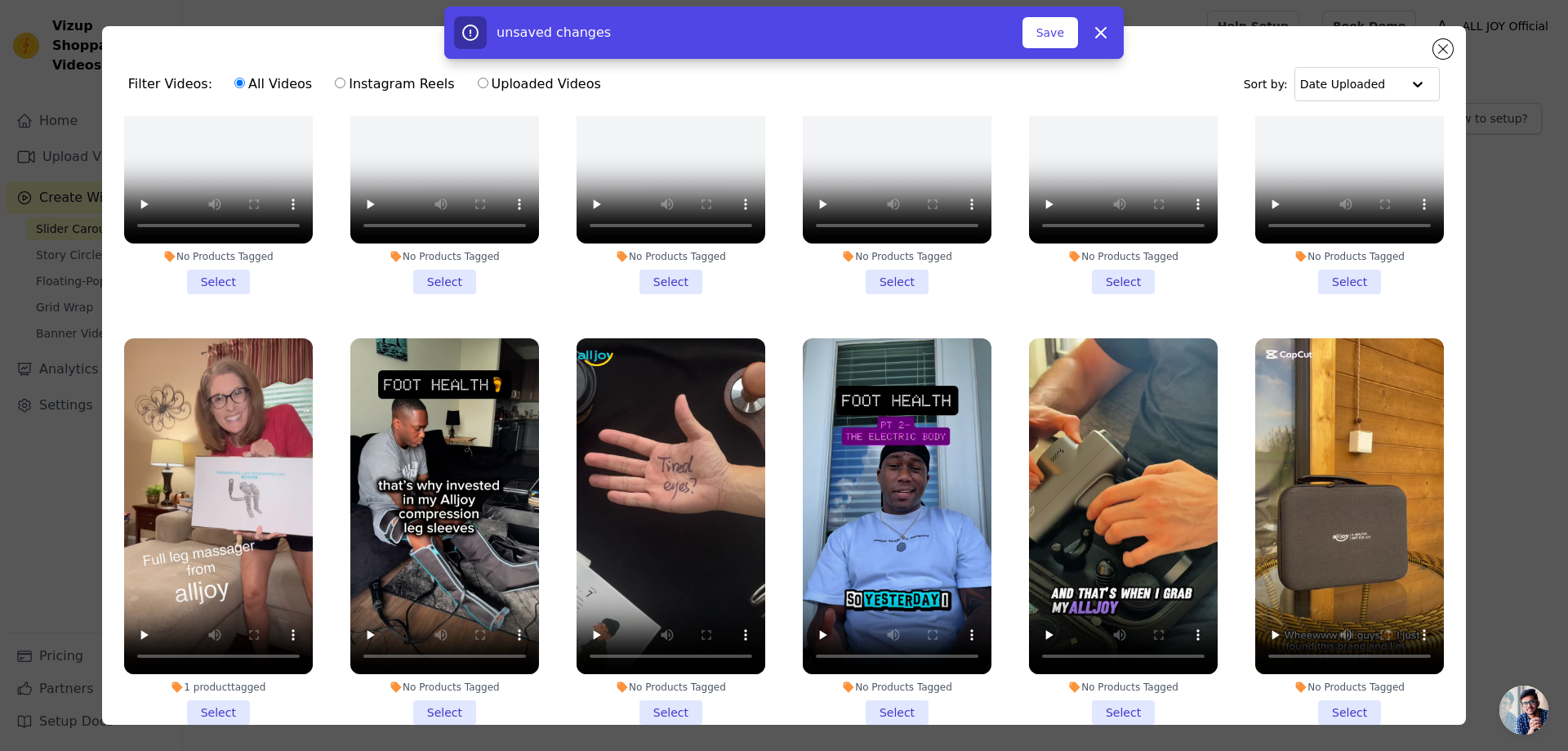
click at [225, 662] on li "1 product tagged Select" at bounding box center [218, 531] width 188 height 387
click at [0, 0] on input "1 product tagged Select" at bounding box center [0, 0] width 0 height 0
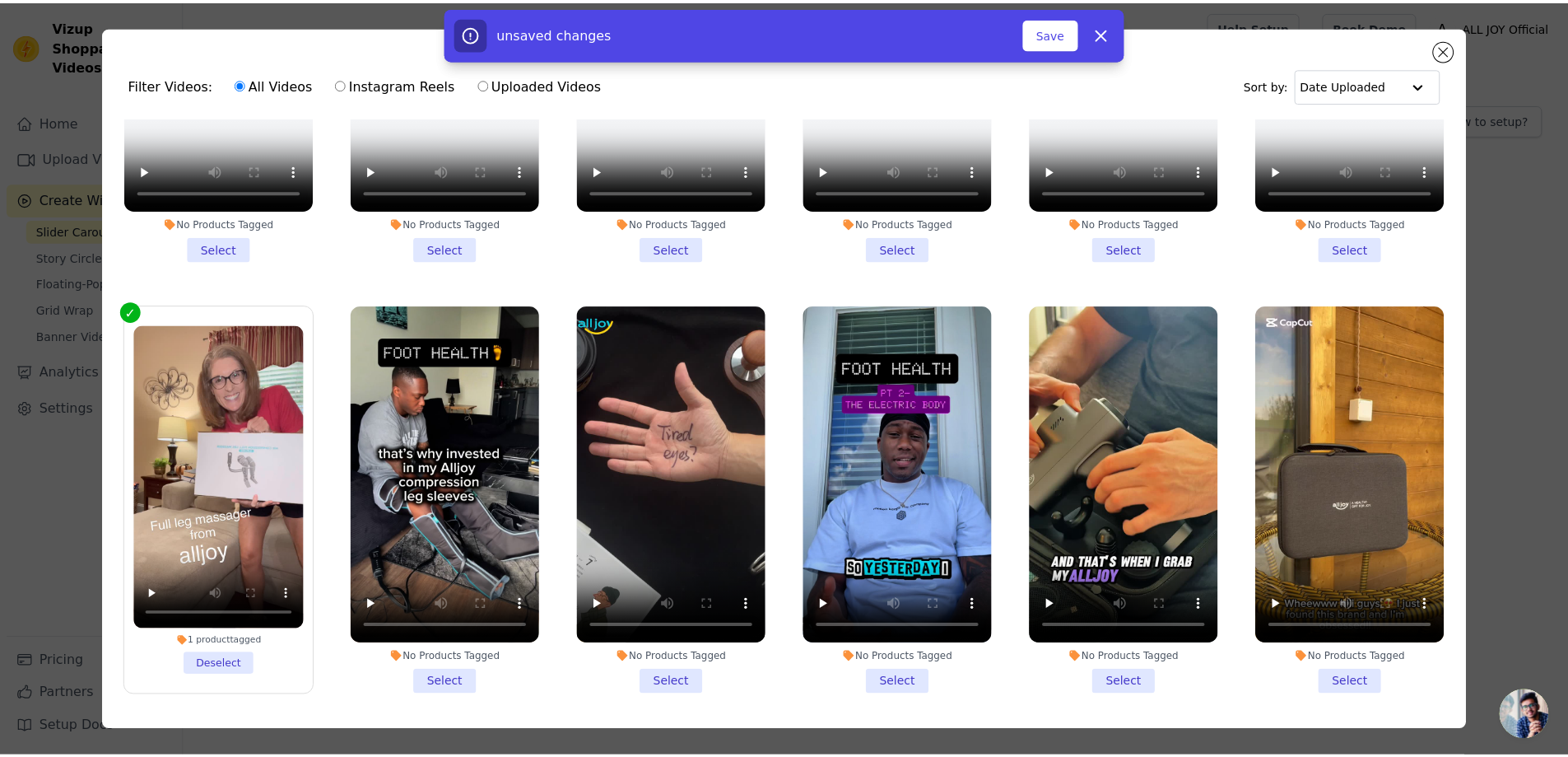
scroll to position [2232, 0]
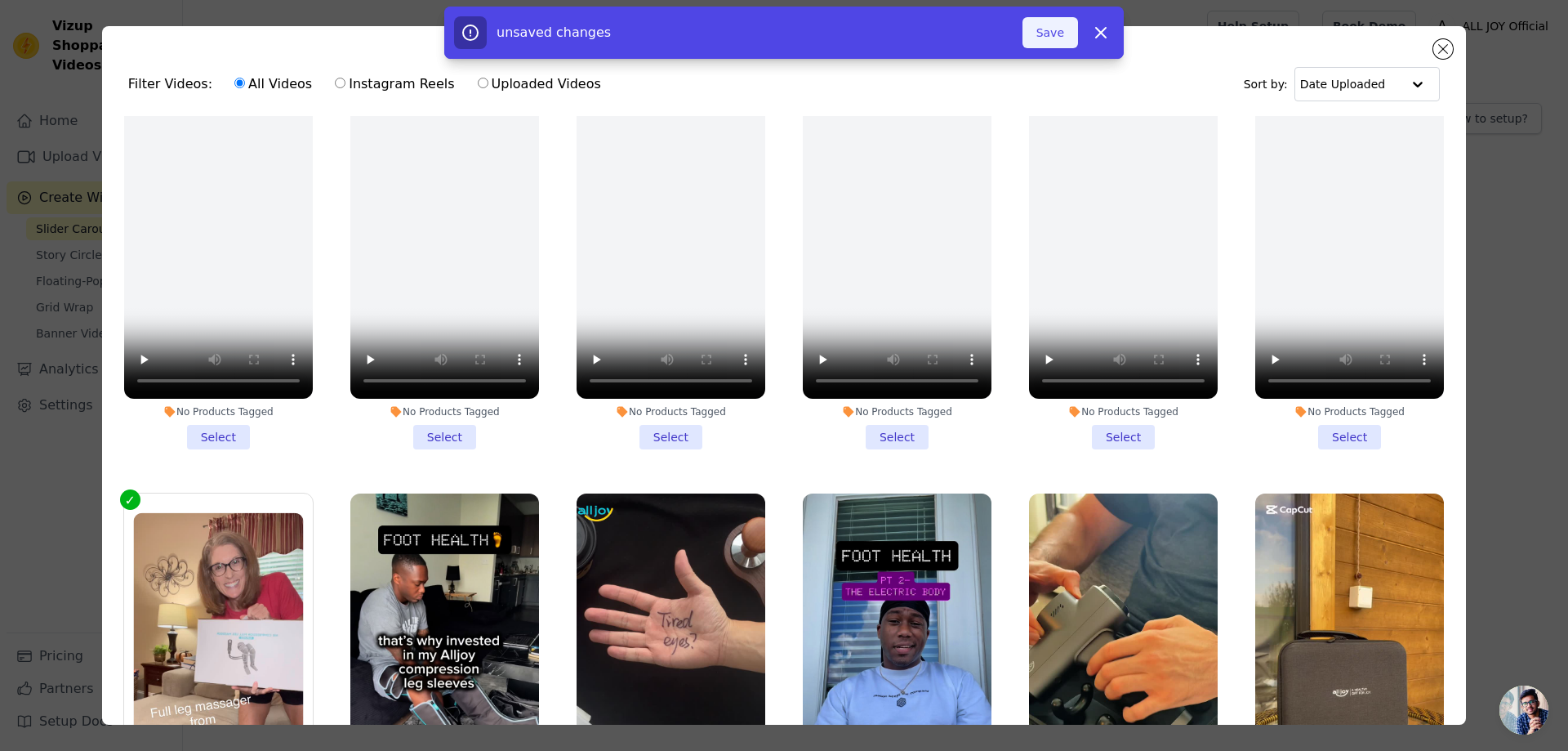
click at [1059, 34] on button "Save" at bounding box center [1050, 33] width 55 height 31
click at [1040, 25] on button "Add To Widget" at bounding box center [1022, 33] width 110 height 31
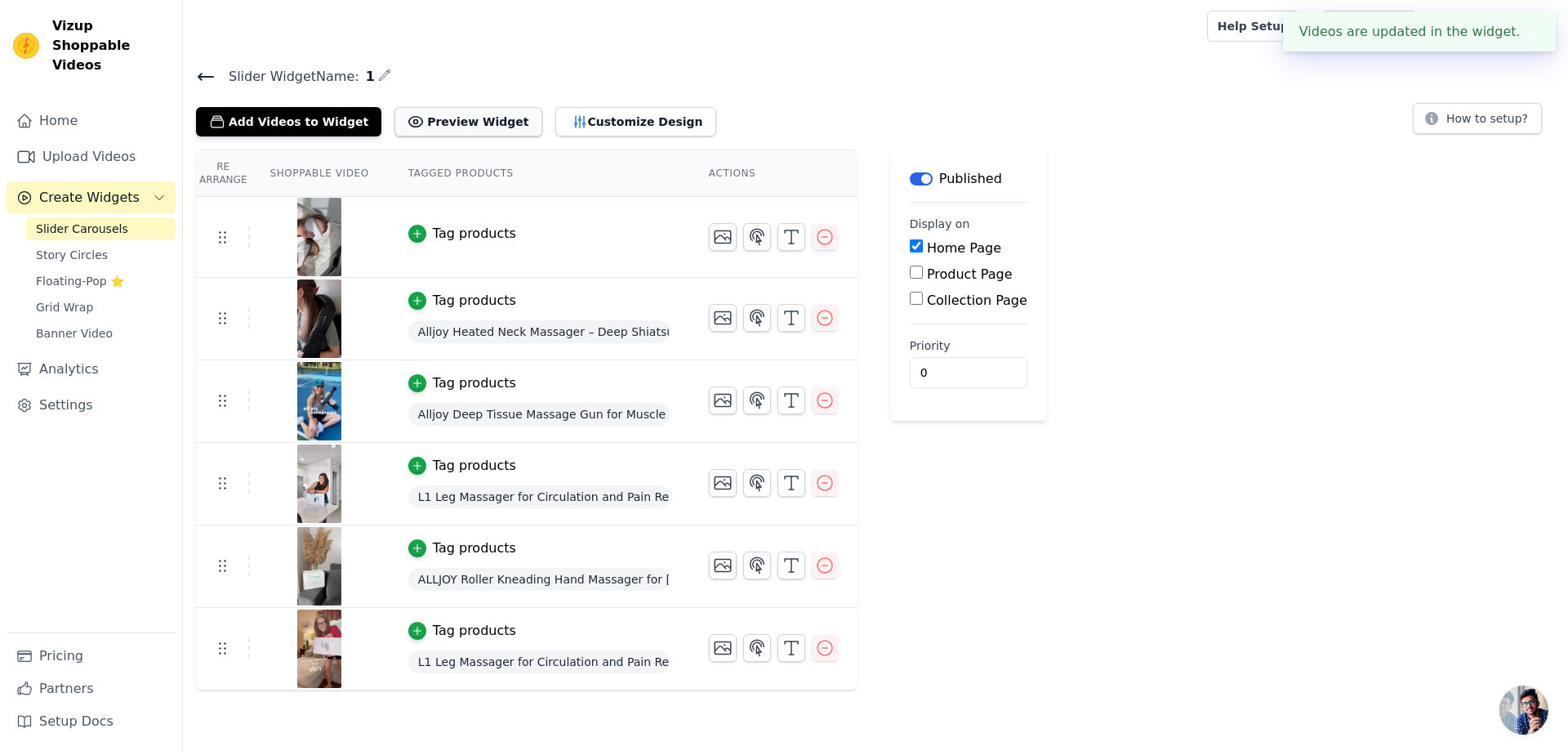
click at [482, 126] on button "Preview Widget" at bounding box center [467, 121] width 147 height 29
click at [639, 119] on button "Customize Design" at bounding box center [636, 121] width 161 height 29
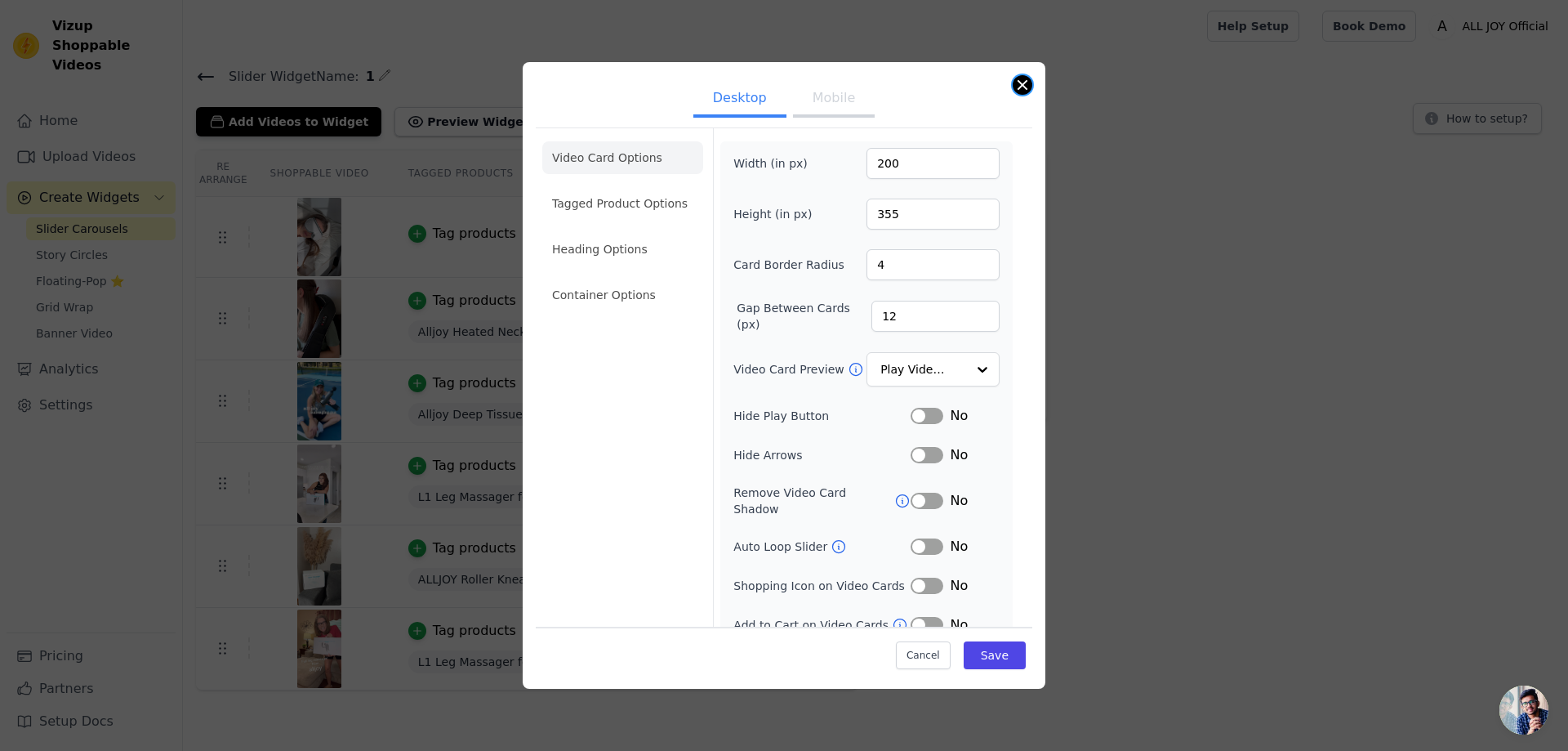
click at [1019, 90] on button "Close modal" at bounding box center [1022, 85] width 19 height 19
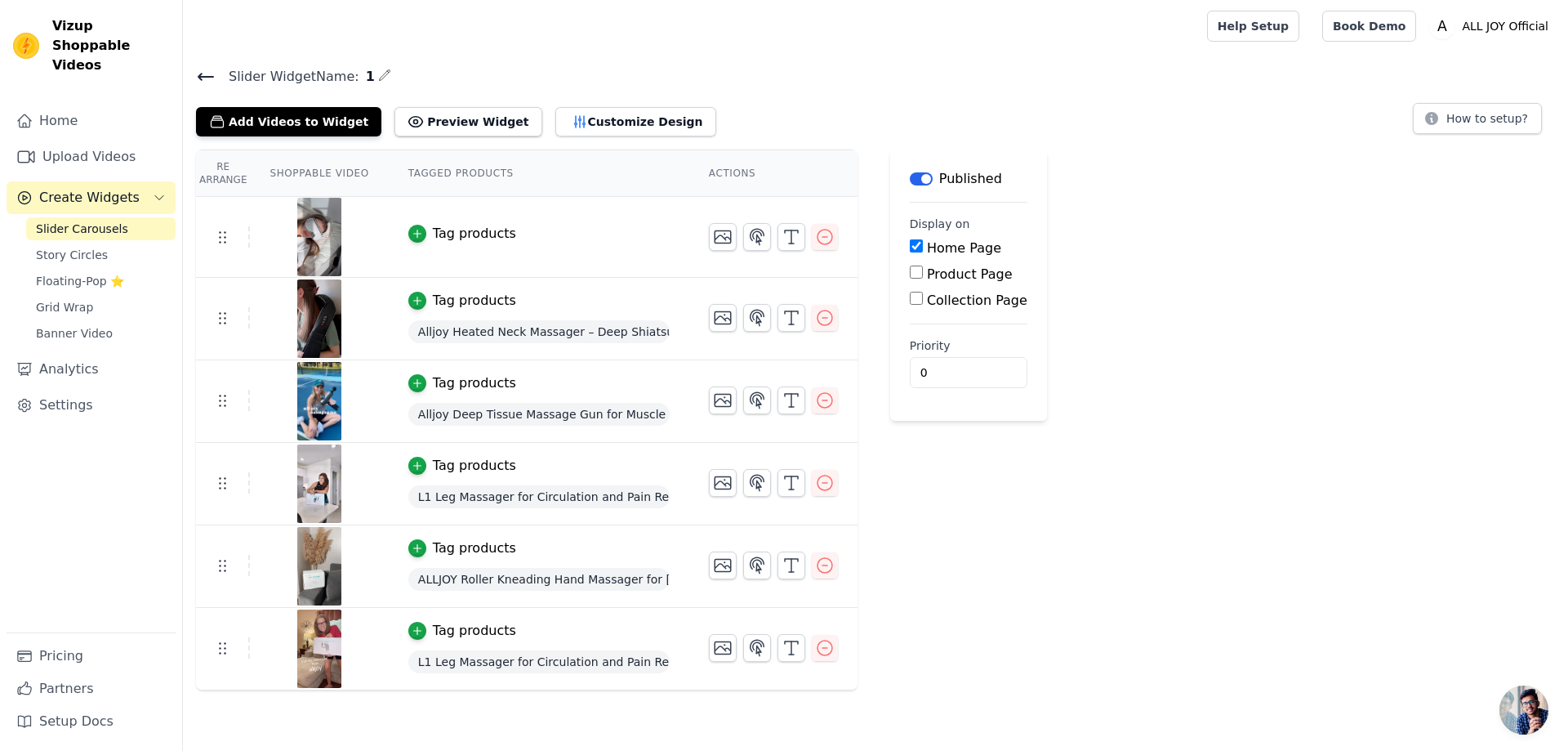
click at [1290, 278] on div "Re Arrange Shoppable Video Tagged Products Actions Tag products Tag products Al…" at bounding box center [875, 420] width 1385 height 541
click at [119, 244] on link "Story Circles" at bounding box center [101, 256] width 150 height 23
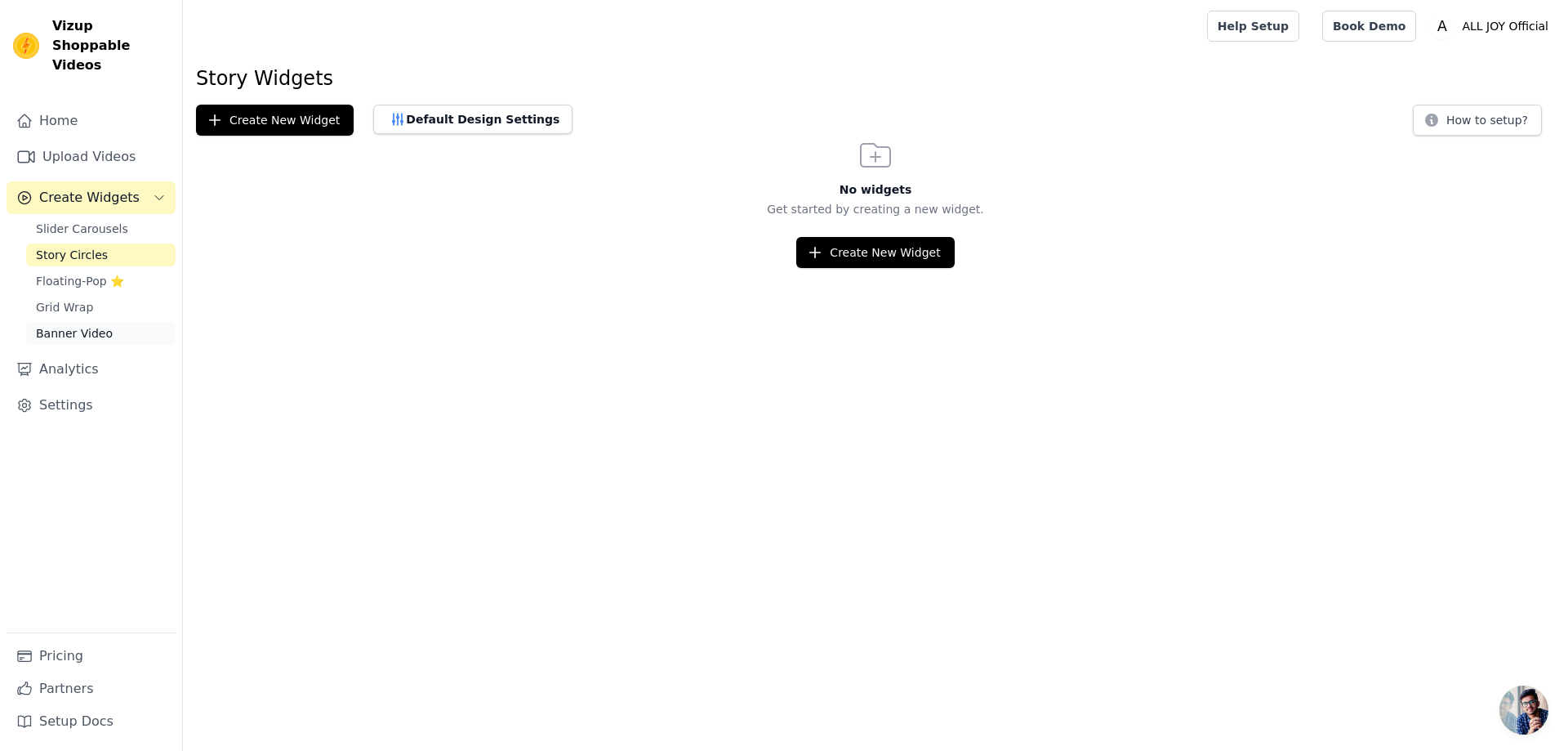
click at [105, 325] on span "Banner Video" at bounding box center [74, 333] width 77 height 17
click at [101, 114] on link "Home" at bounding box center [91, 121] width 169 height 33
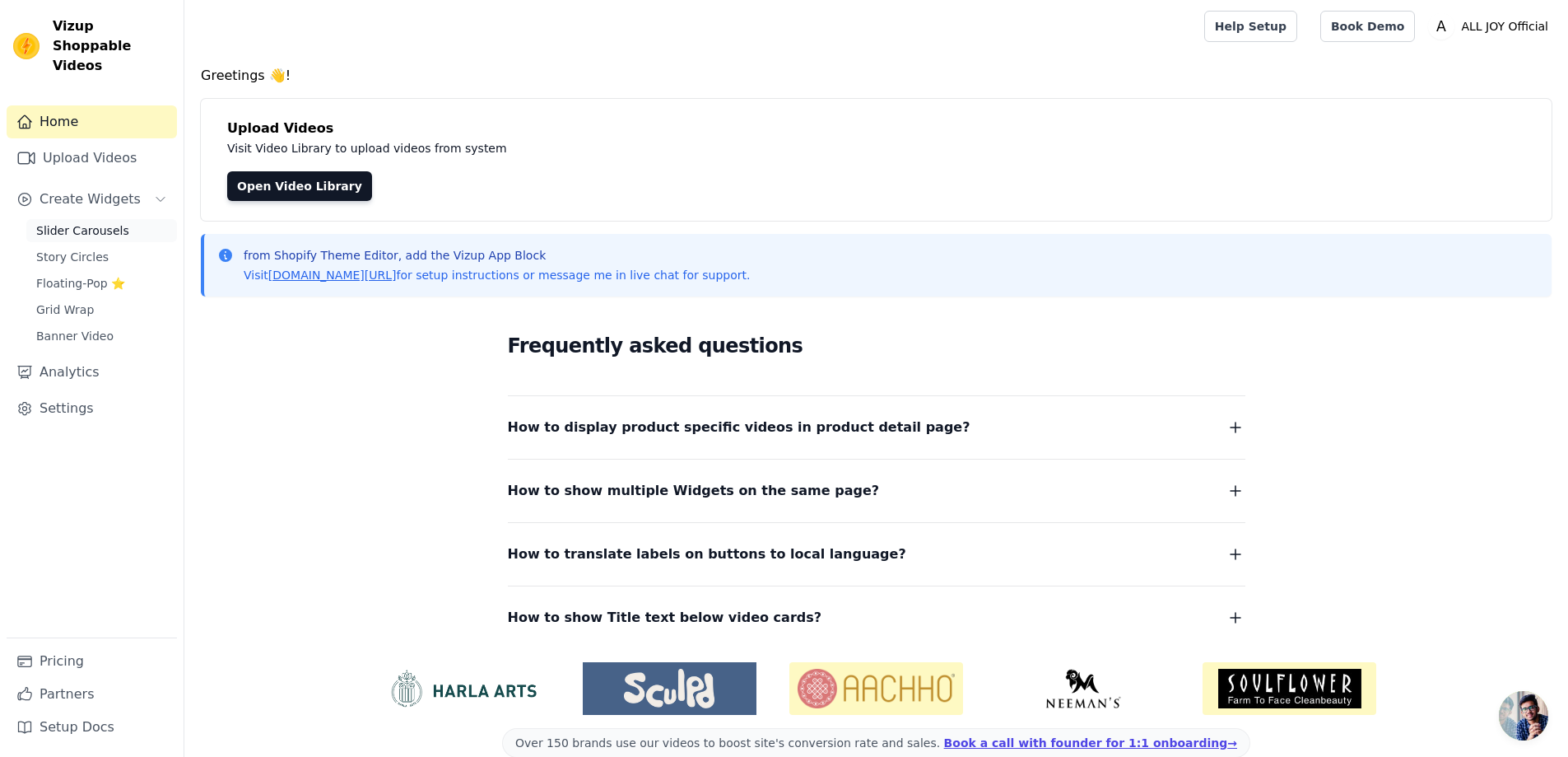
click at [99, 222] on span "Slider Carousels" at bounding box center [82, 230] width 93 height 17
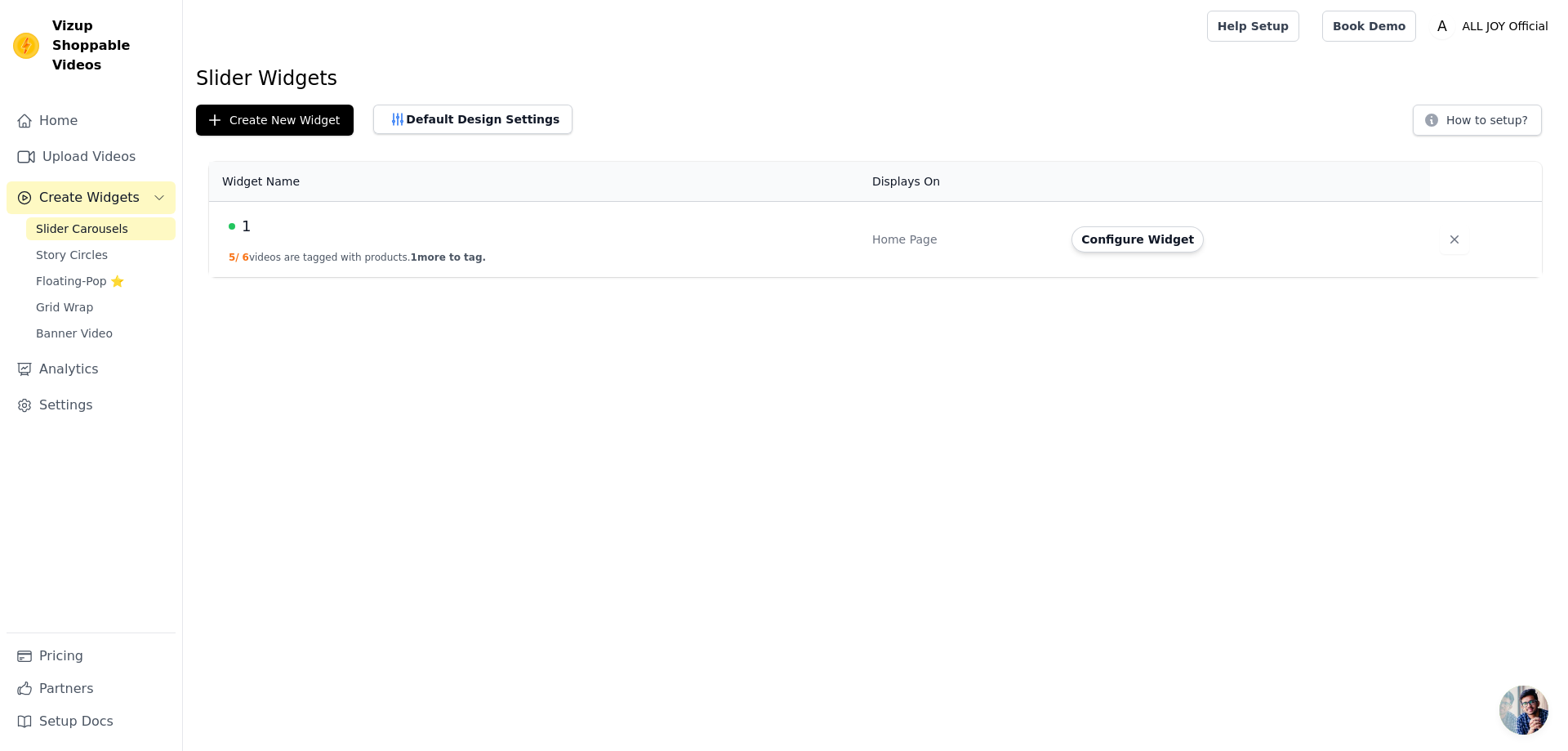
click at [774, 239] on td "1 5 / 6 videos are tagged with products. 1 more to tag." at bounding box center [535, 240] width 653 height 76
click at [1158, 242] on button "Configure Widget" at bounding box center [1137, 239] width 132 height 26
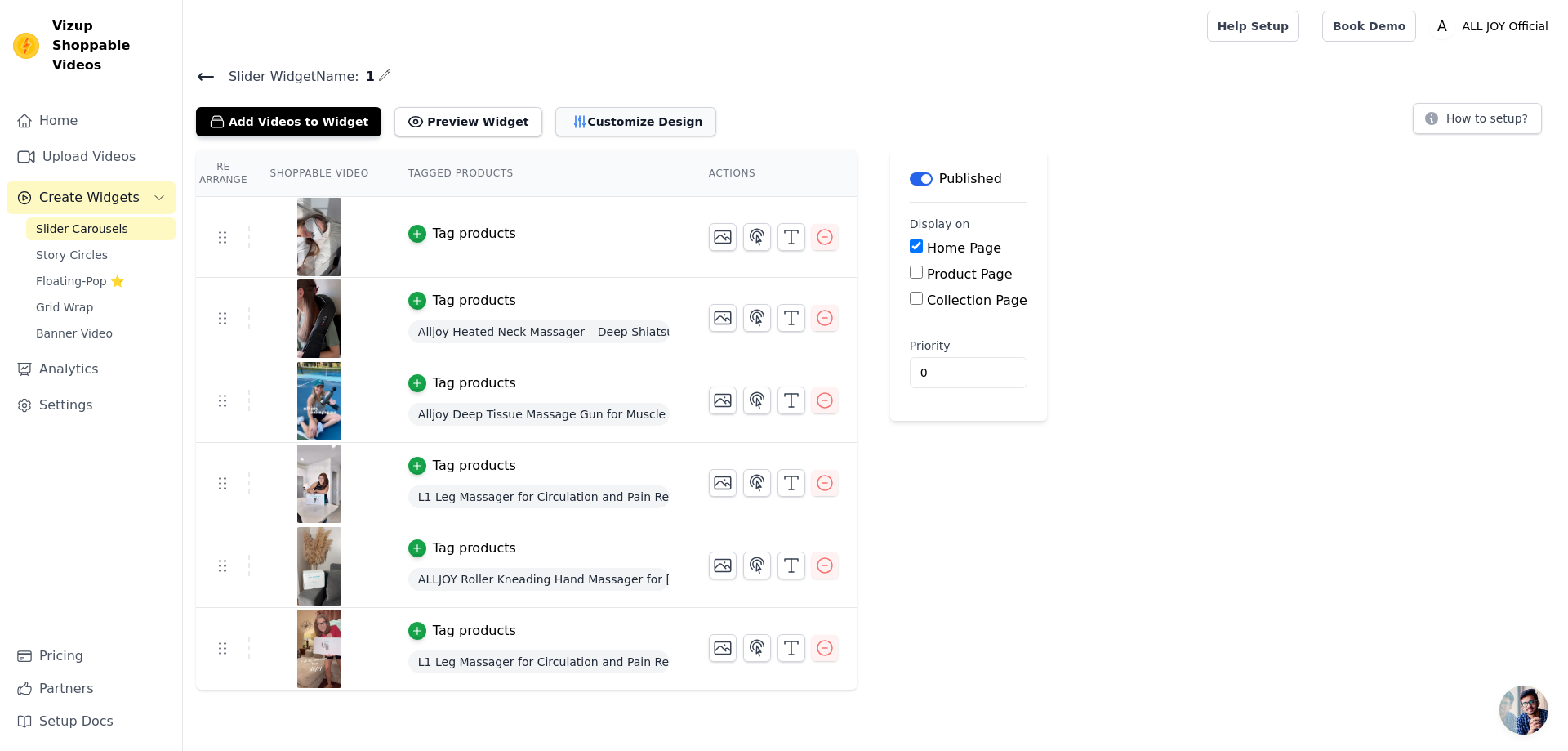
click at [619, 116] on button "Customize Design" at bounding box center [636, 121] width 161 height 29
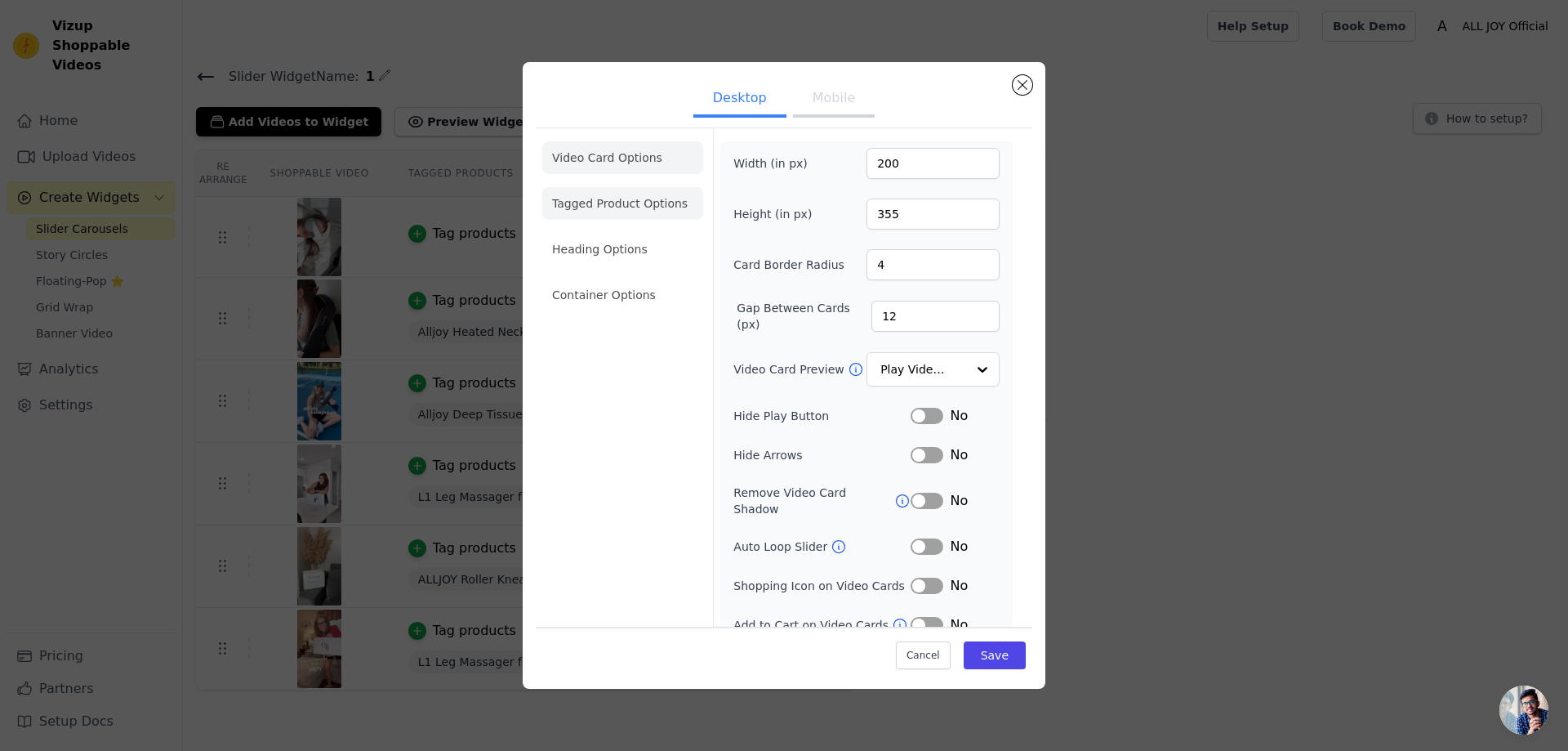
click at [625, 202] on li "Tagged Product Options" at bounding box center [622, 204] width 161 height 33
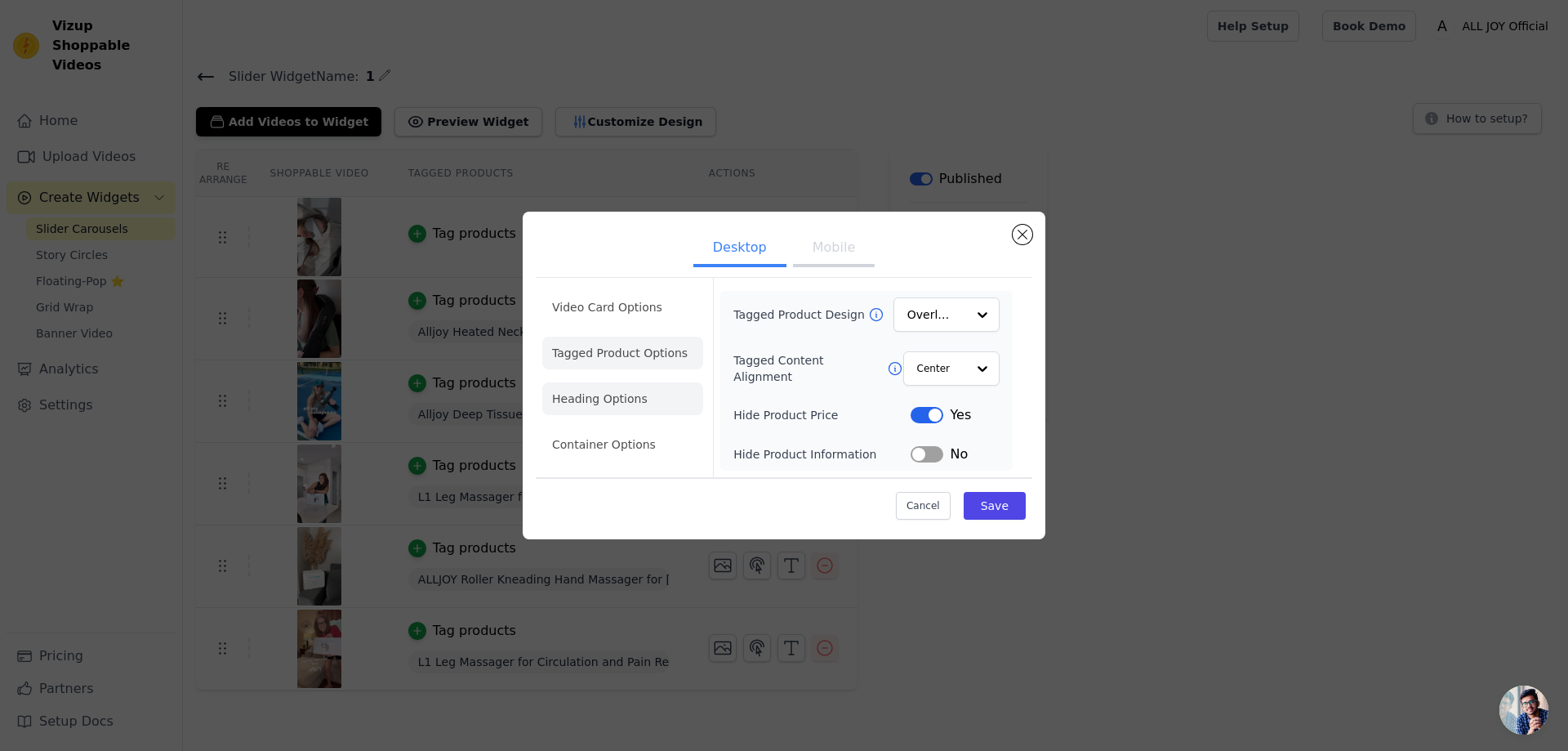
click at [624, 394] on li "Heading Options" at bounding box center [622, 399] width 161 height 33
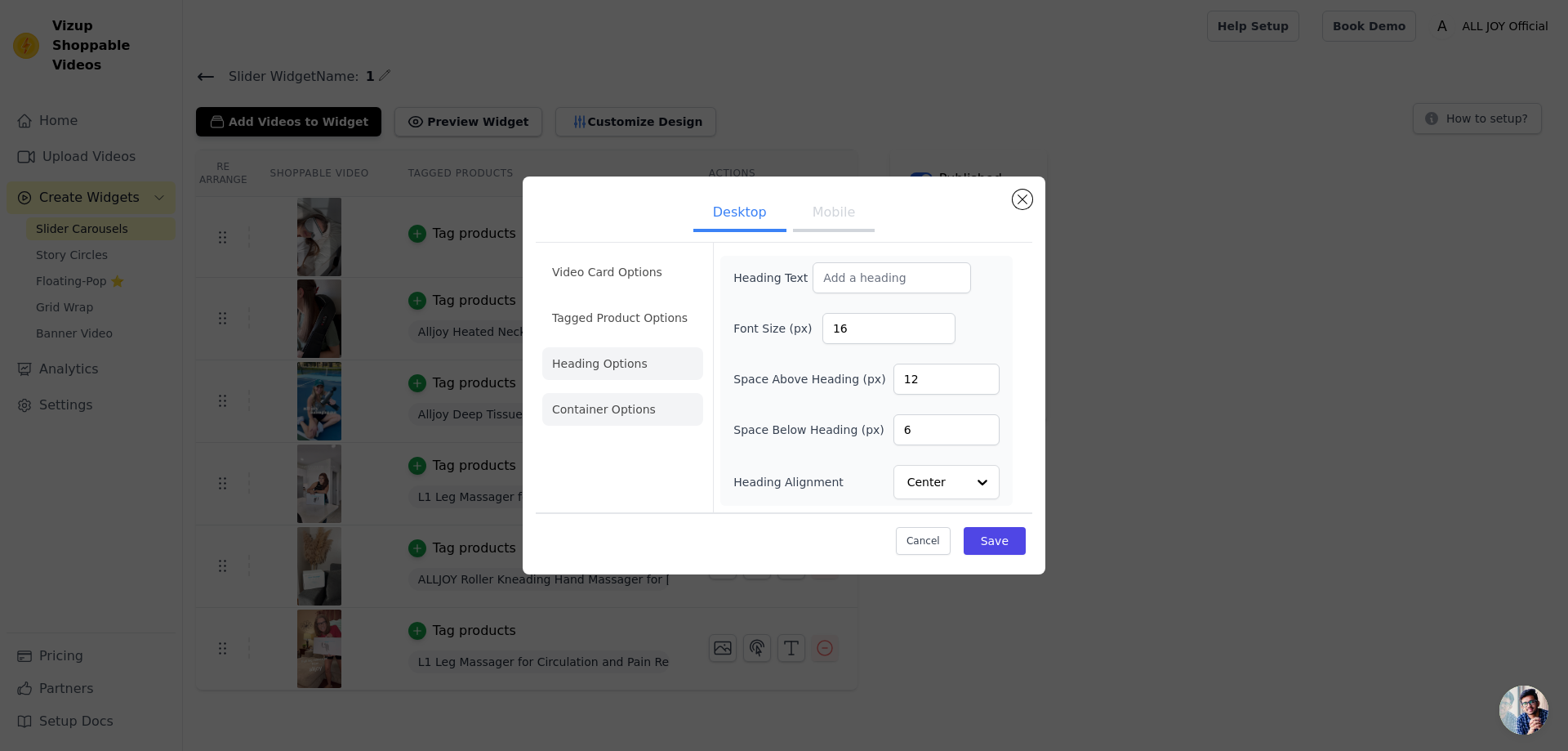
click at [645, 420] on li "Container Options" at bounding box center [622, 410] width 161 height 33
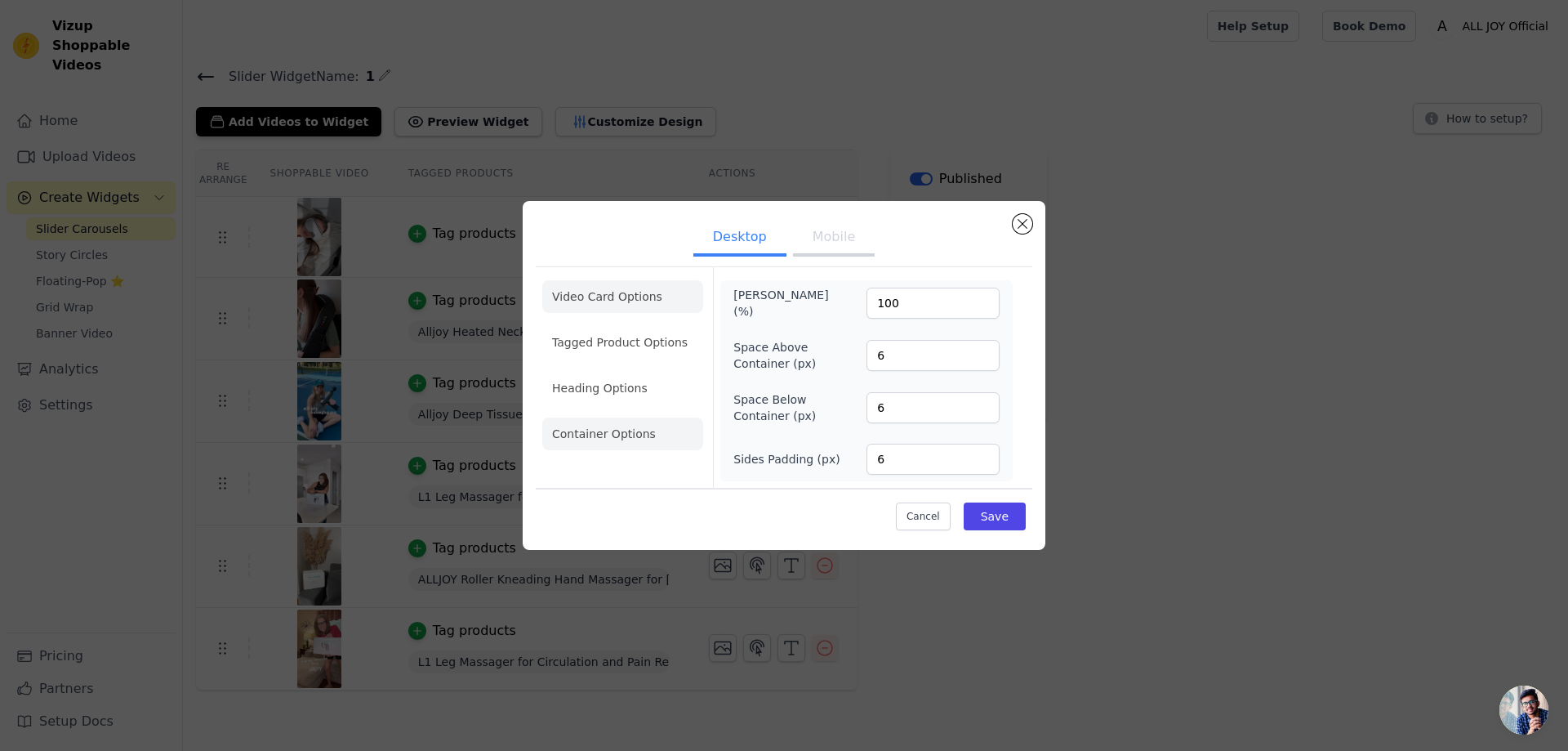
click at [635, 309] on li "Video Card Options" at bounding box center [622, 296] width 161 height 33
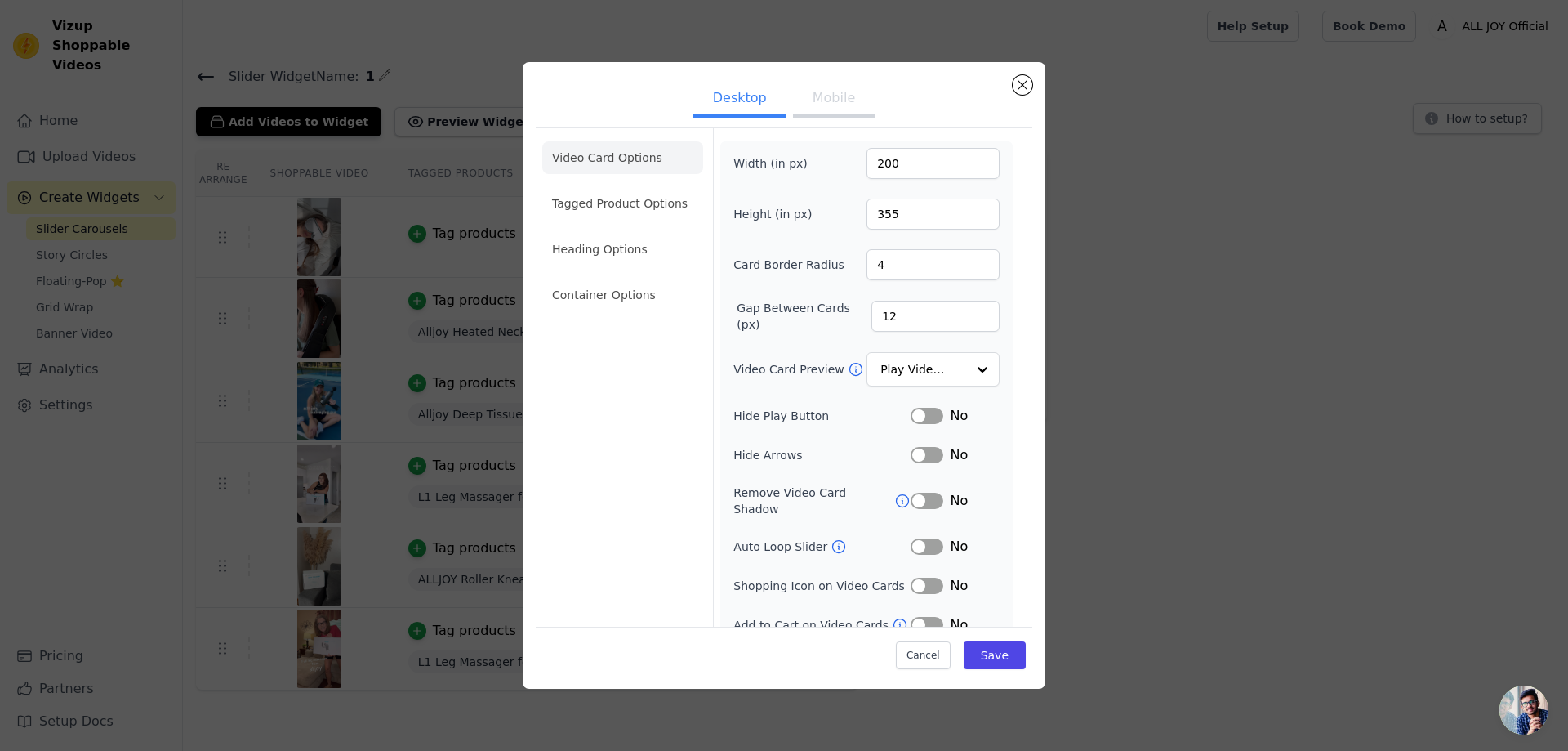
click at [927, 415] on button "Label" at bounding box center [927, 416] width 33 height 17
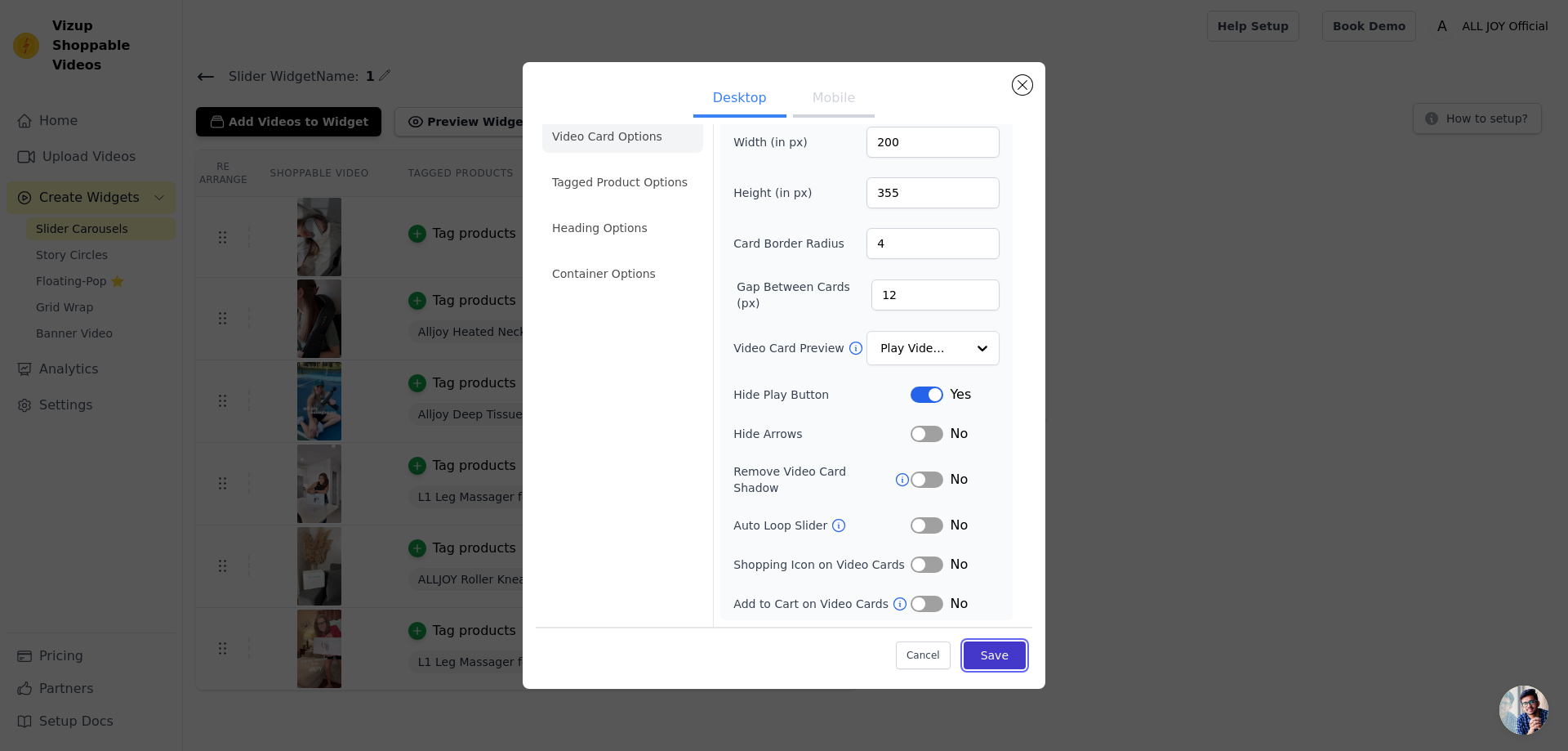
click at [992, 658] on button "Save" at bounding box center [994, 655] width 62 height 28
